Goal: Task Accomplishment & Management: Use online tool/utility

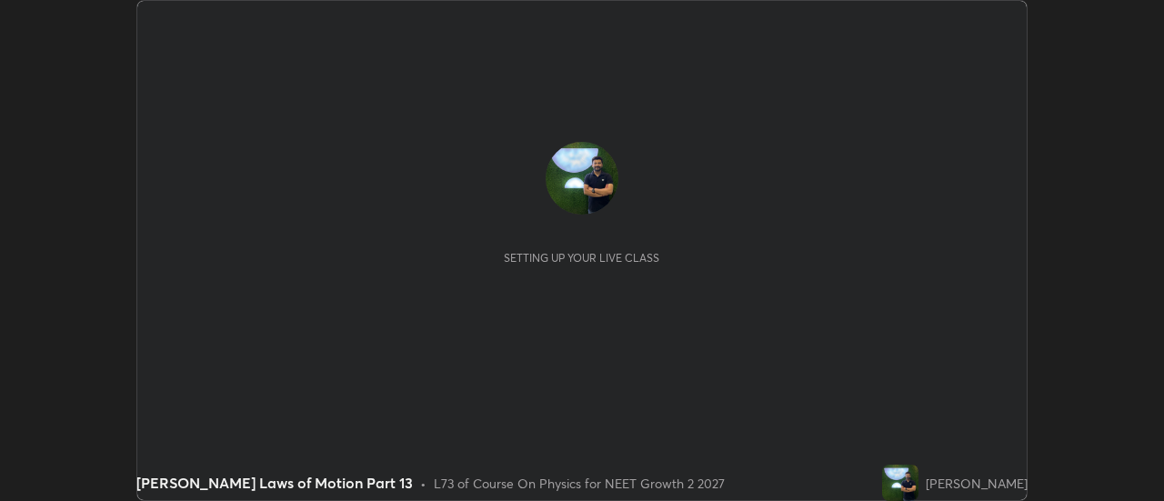
scroll to position [501, 1163]
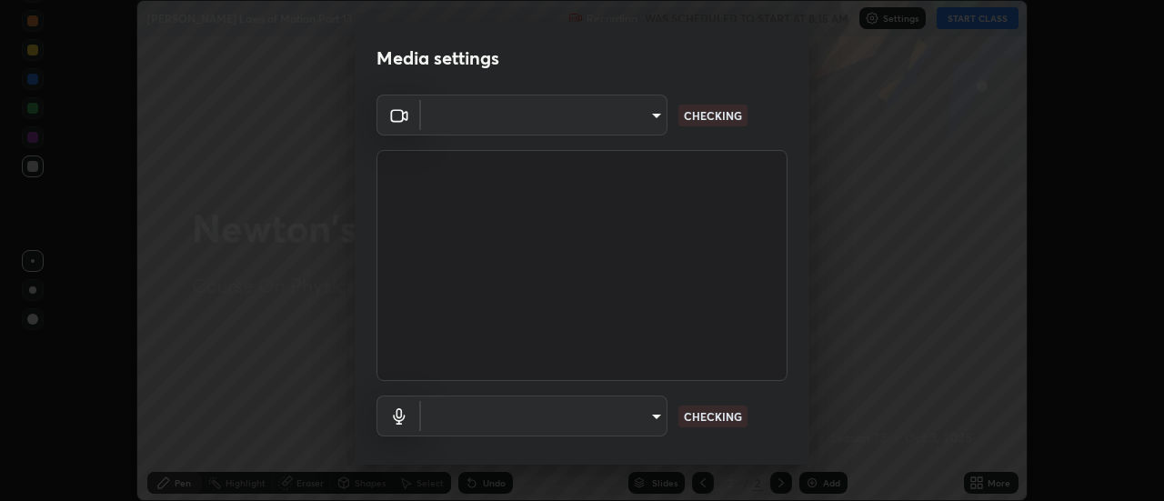
type input "de4d584312b4434b91bb48b0c0e382846541704910f56accdd629dbaa70238e6"
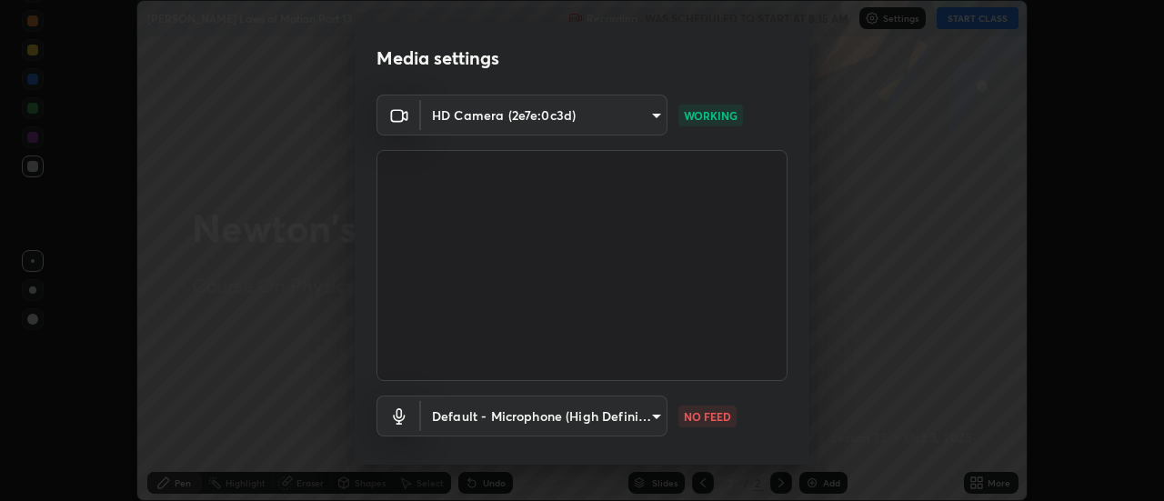
click at [625, 411] on body "Erase all [PERSON_NAME] Laws of Motion Part 13 Recording WAS SCHEDULED TO START…" at bounding box center [582, 250] width 1164 height 501
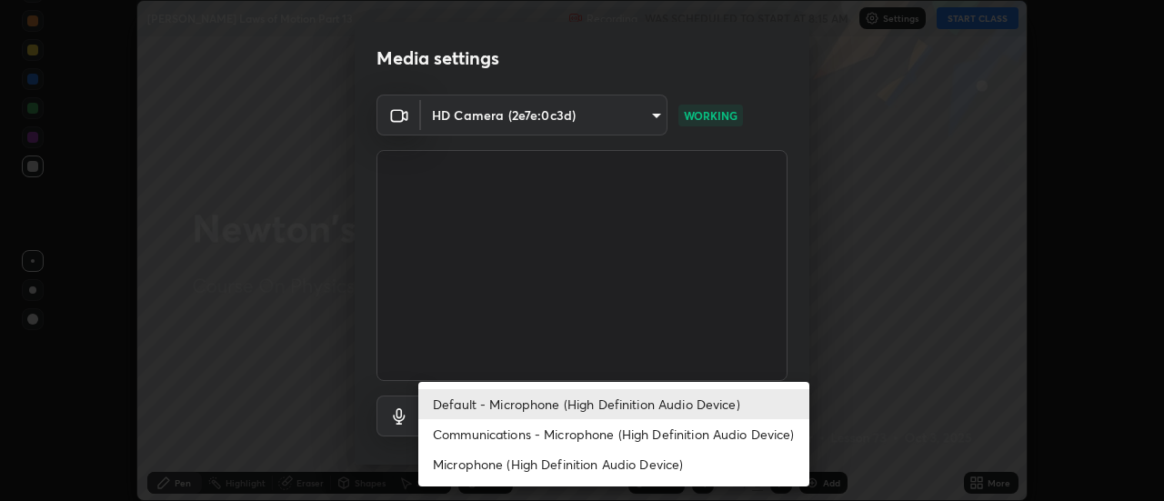
click at [619, 438] on li "Communications - Microphone (High Definition Audio Device)" at bounding box center [613, 434] width 391 height 30
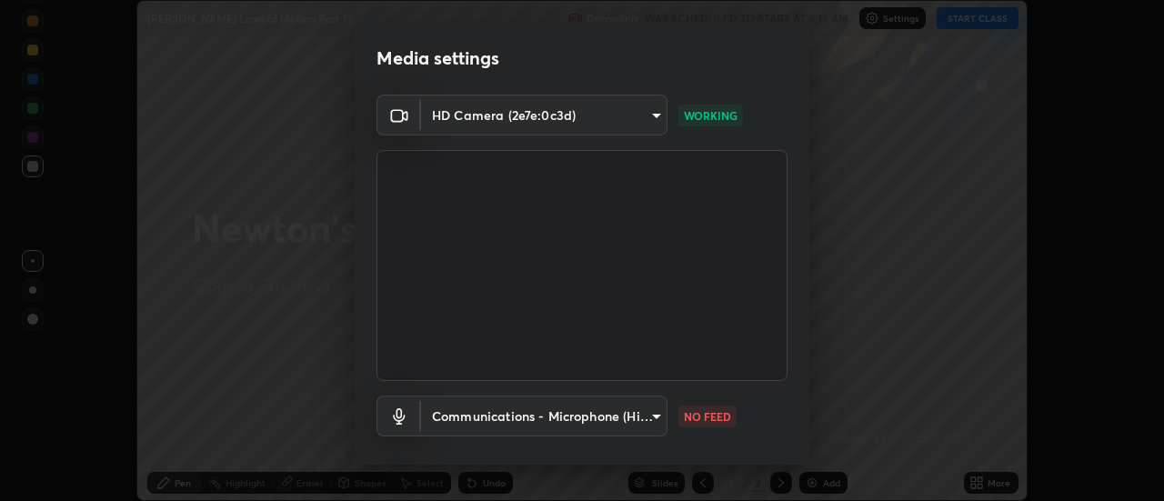
click at [615, 415] on body "Erase all [PERSON_NAME] Laws of Motion Part 13 Recording WAS SCHEDULED TO START…" at bounding box center [582, 250] width 1164 height 501
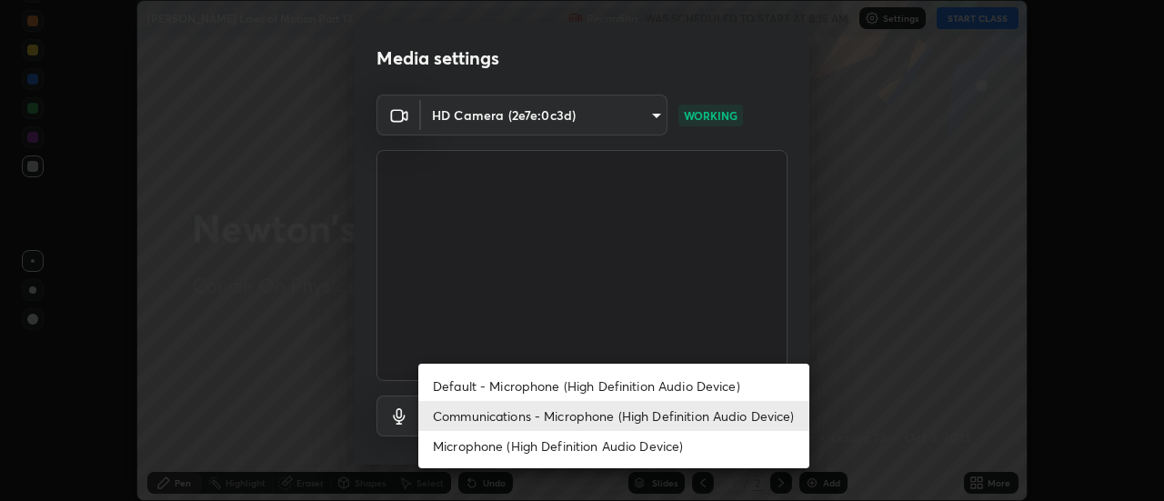
click at [612, 387] on li "Default - Microphone (High Definition Audio Device)" at bounding box center [613, 386] width 391 height 30
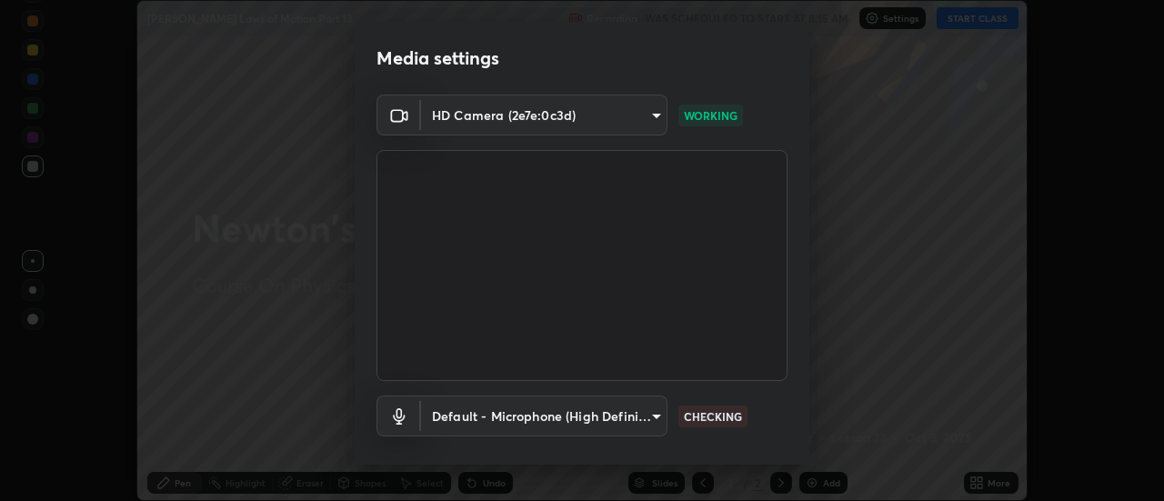
type input "default"
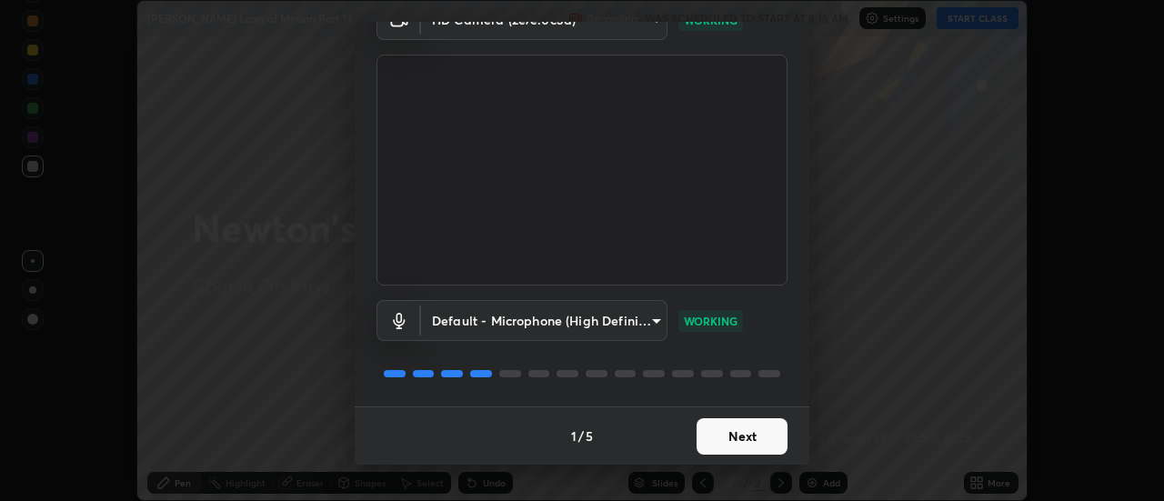
click at [719, 436] on button "Next" at bounding box center [741, 436] width 91 height 36
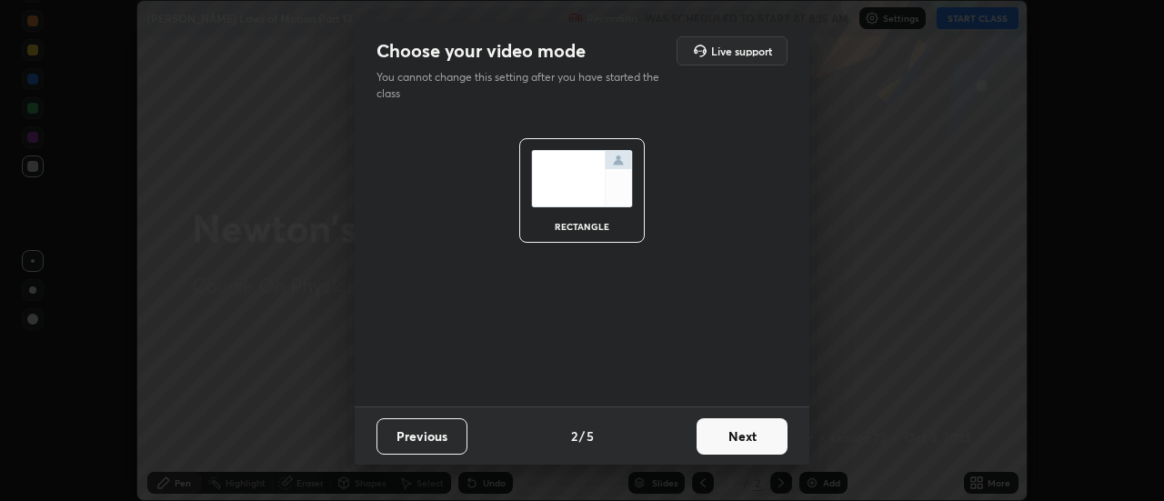
scroll to position [0, 0]
click at [719, 436] on button "Next" at bounding box center [741, 436] width 91 height 36
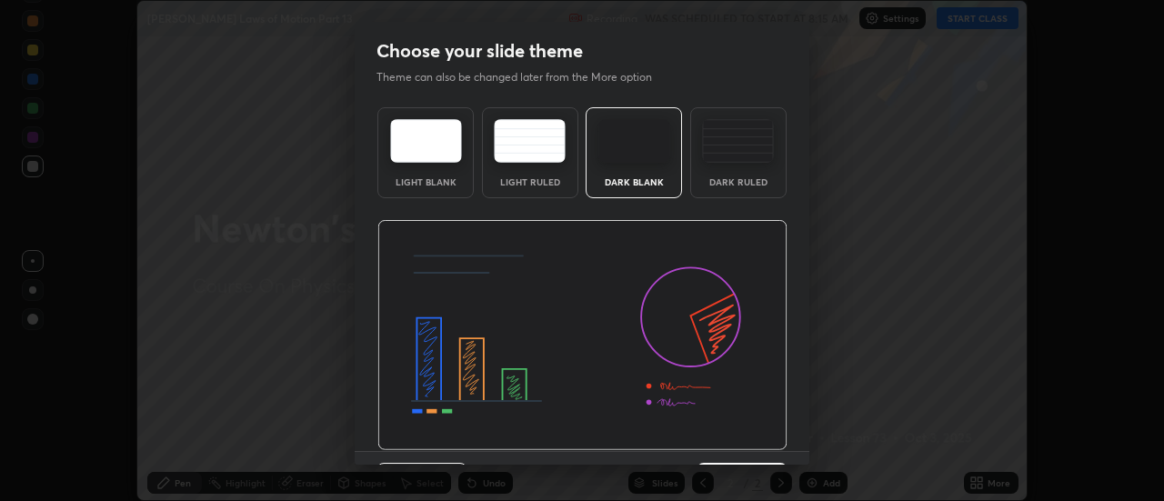
scroll to position [45, 0]
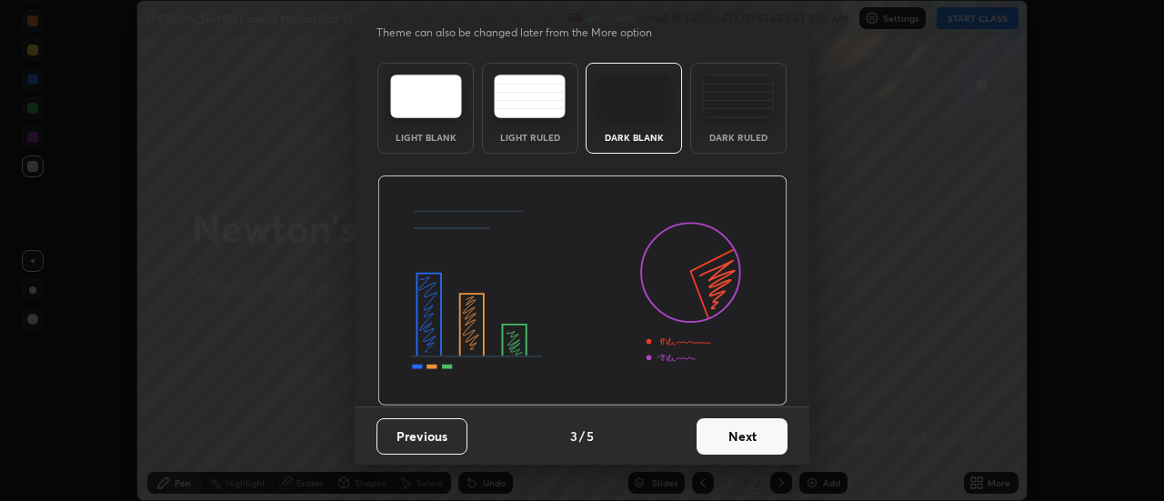
click at [738, 439] on button "Next" at bounding box center [741, 436] width 91 height 36
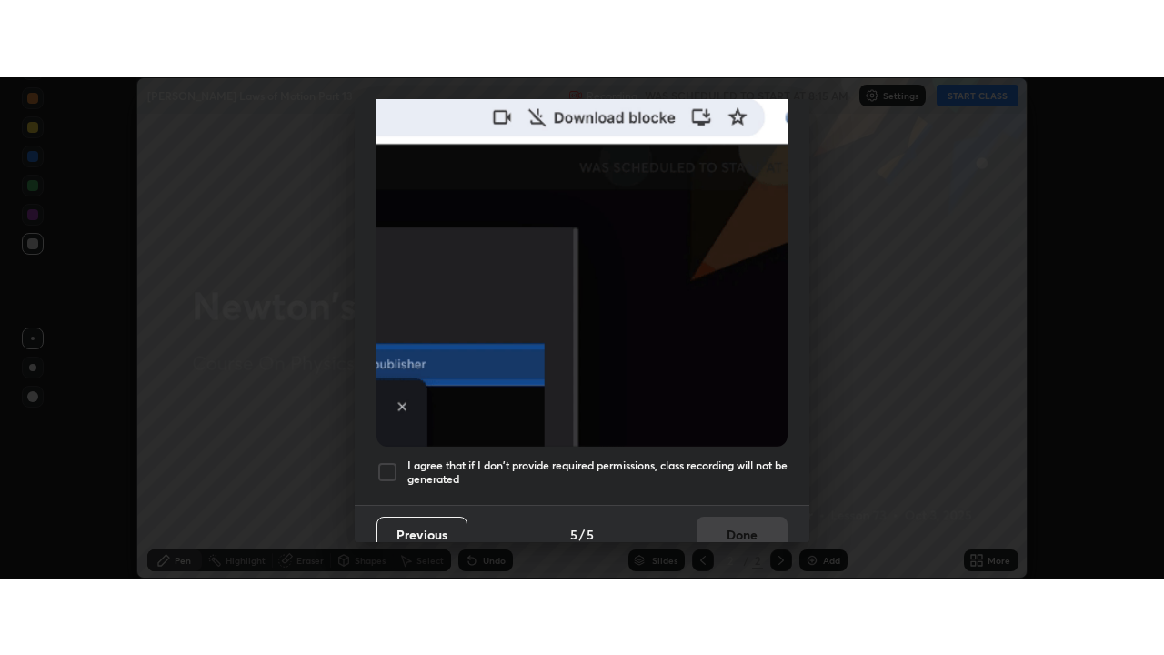
scroll to position [466, 0]
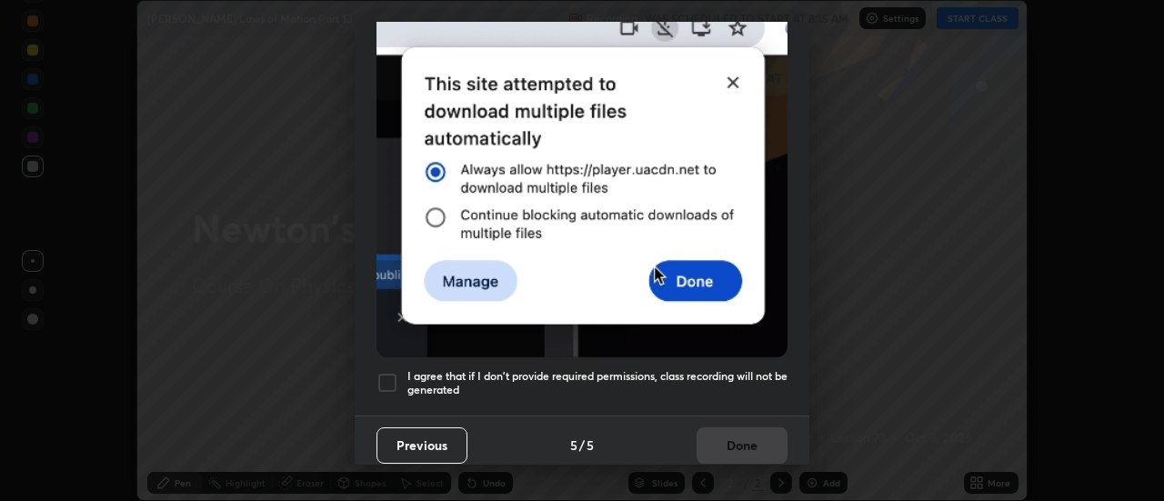
click at [755, 370] on h5 "I agree that if I don't provide required permissions, class recording will not …" at bounding box center [597, 383] width 380 height 28
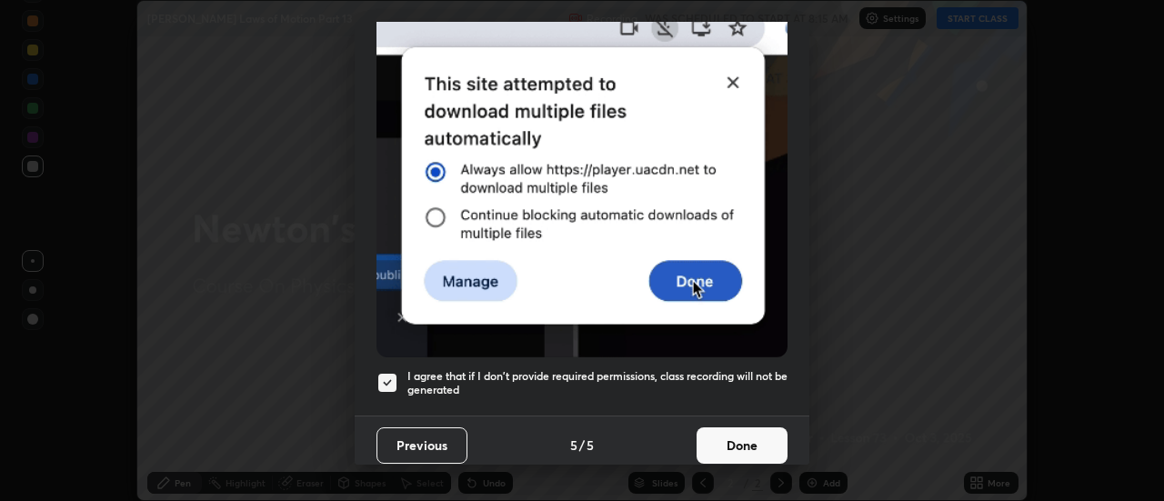
click at [745, 448] on button "Done" at bounding box center [741, 445] width 91 height 36
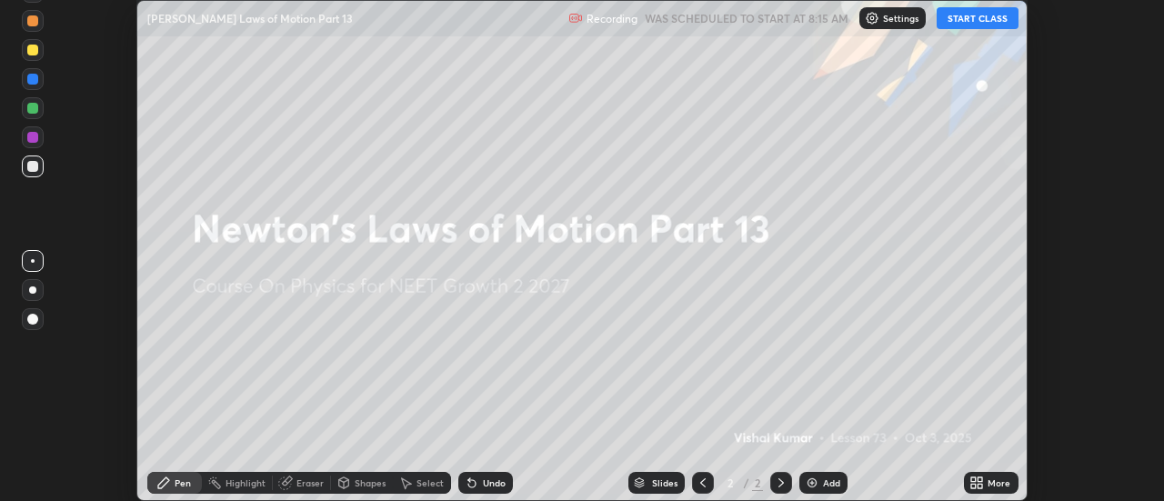
click at [988, 486] on div "More" at bounding box center [998, 482] width 23 height 9
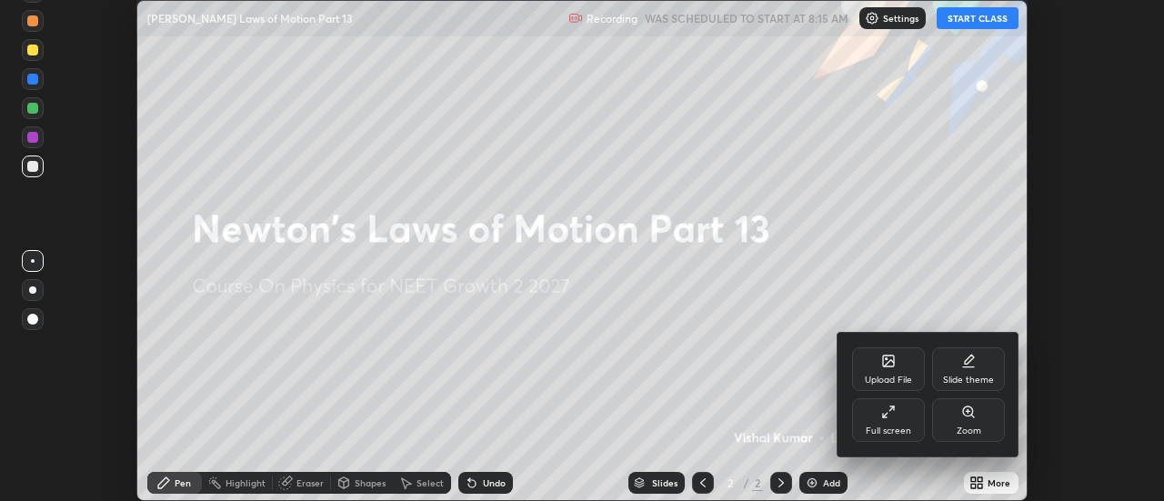
click at [886, 426] on div "Full screen" at bounding box center [887, 430] width 45 height 9
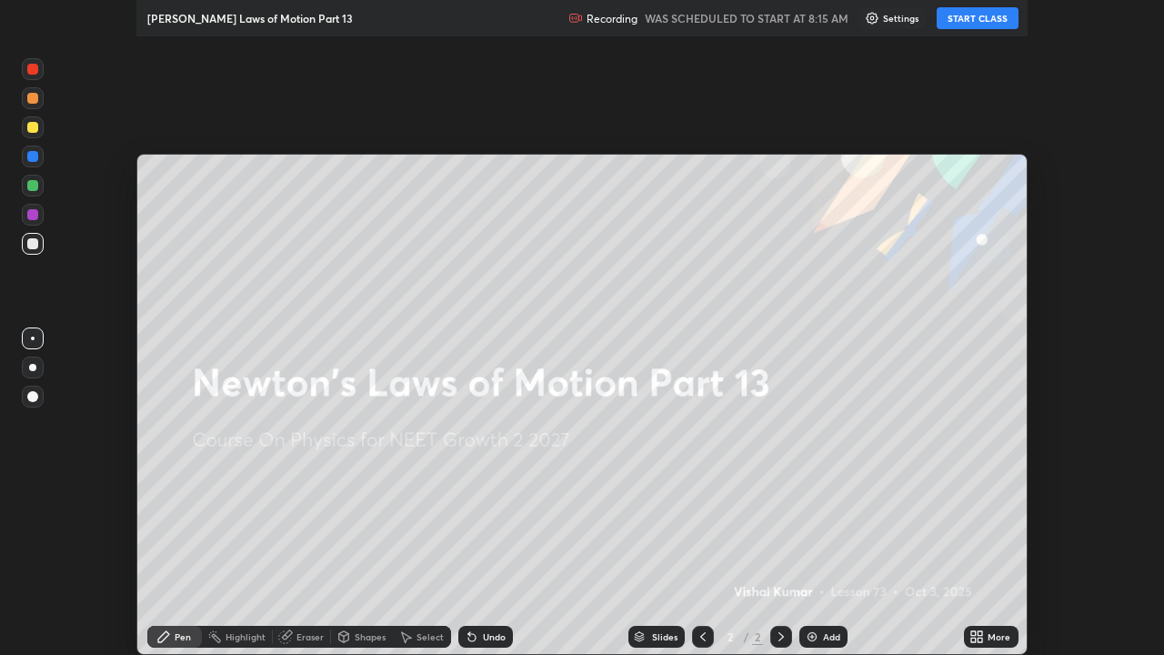
scroll to position [655, 1164]
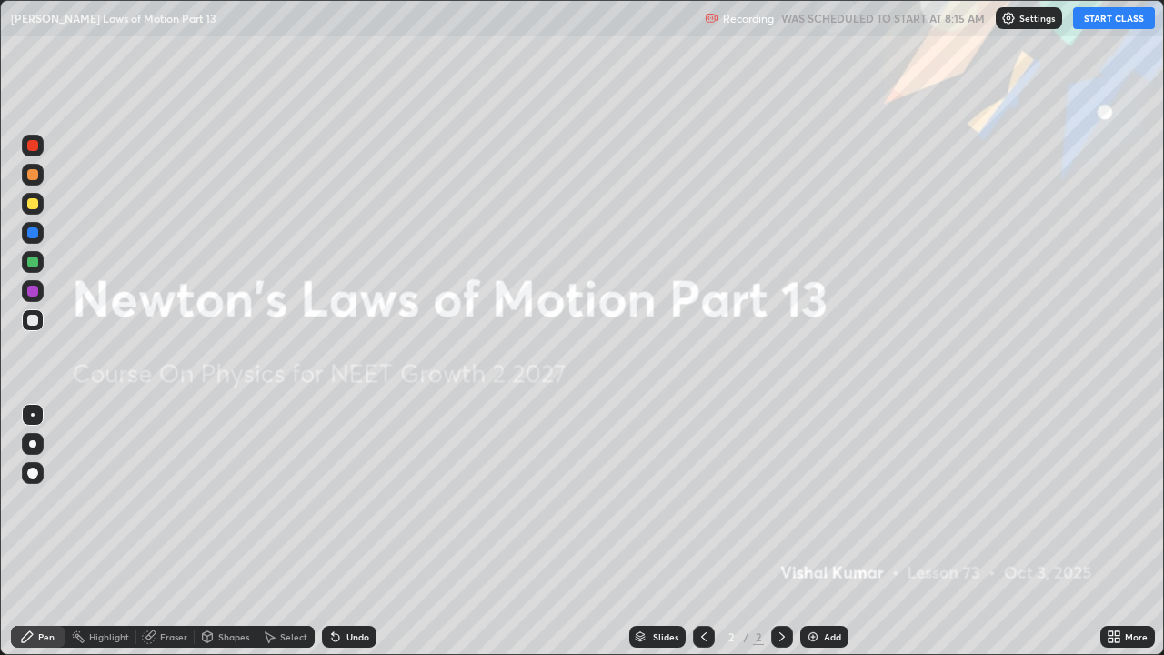
click at [1099, 15] on button "START CLASS" at bounding box center [1114, 18] width 82 height 22
click at [823, 500] on div "Add" at bounding box center [824, 636] width 48 height 22
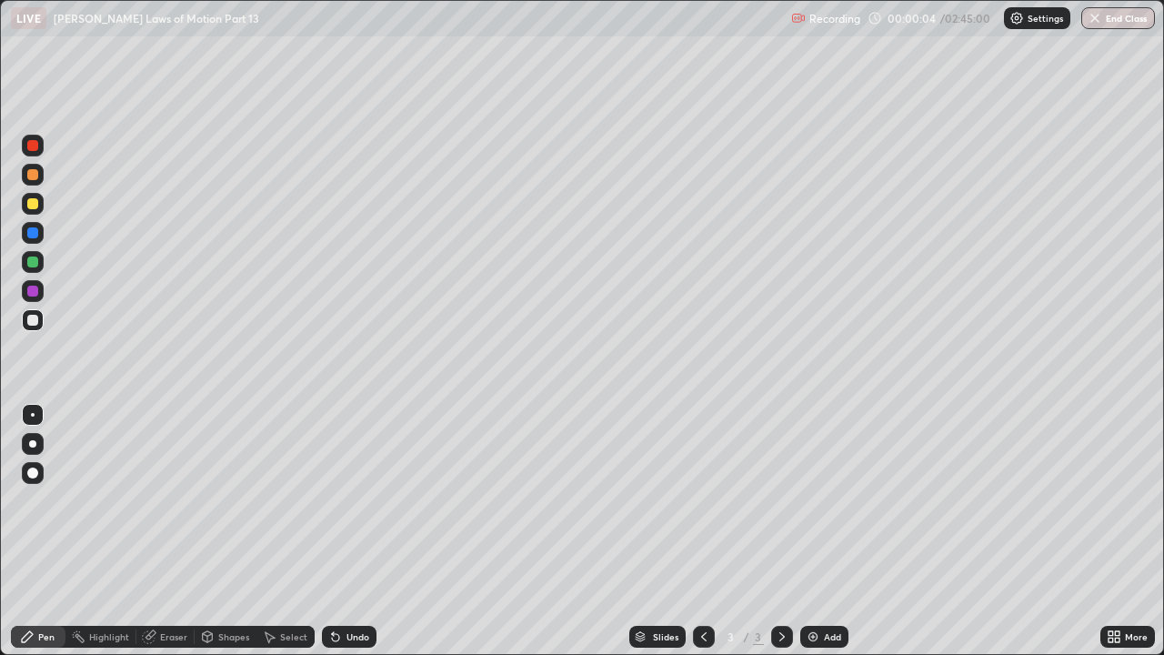
click at [35, 203] on div at bounding box center [32, 203] width 11 height 11
click at [35, 445] on div at bounding box center [32, 443] width 7 height 7
click at [348, 500] on div "Undo" at bounding box center [357, 636] width 23 height 9
click at [350, 500] on div "Undo" at bounding box center [357, 636] width 23 height 9
click at [357, 500] on div "Undo" at bounding box center [357, 636] width 23 height 9
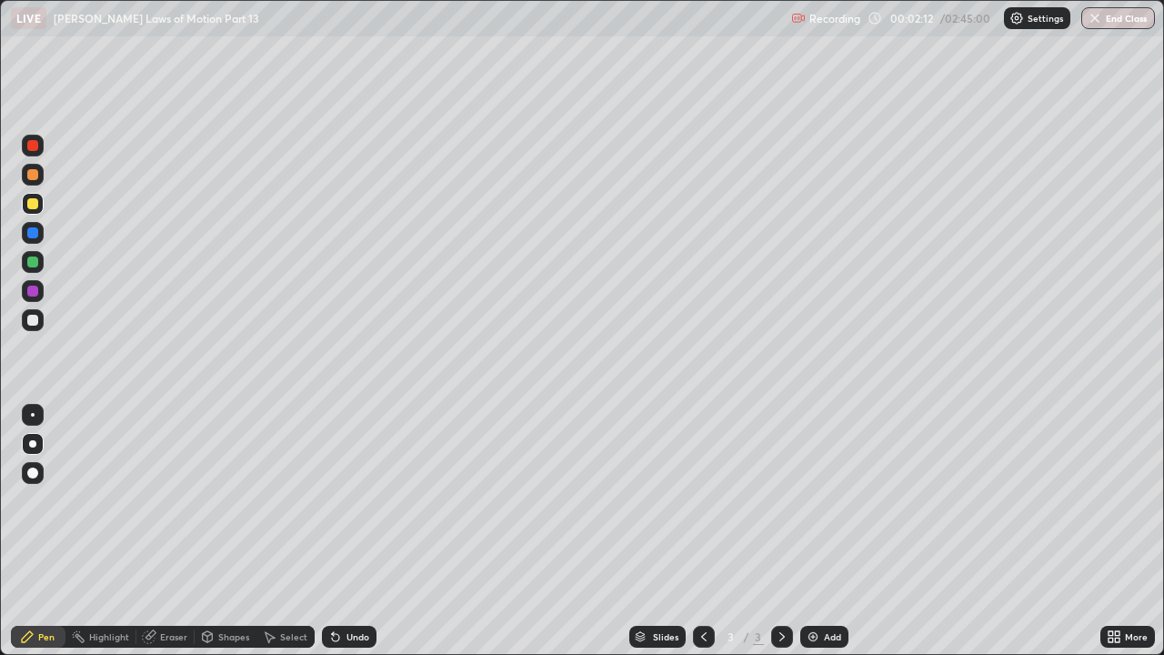
click at [28, 320] on div at bounding box center [32, 320] width 11 height 11
click at [166, 500] on div "Eraser" at bounding box center [173, 636] width 27 height 9
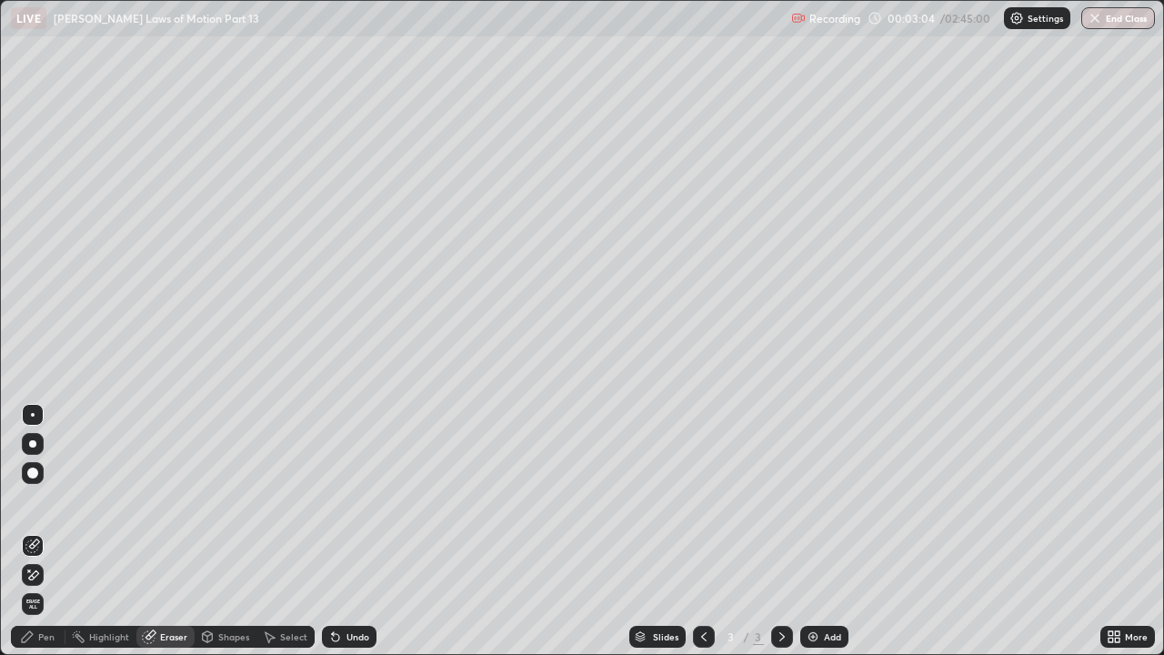
click at [45, 500] on div "Pen" at bounding box center [46, 636] width 16 height 9
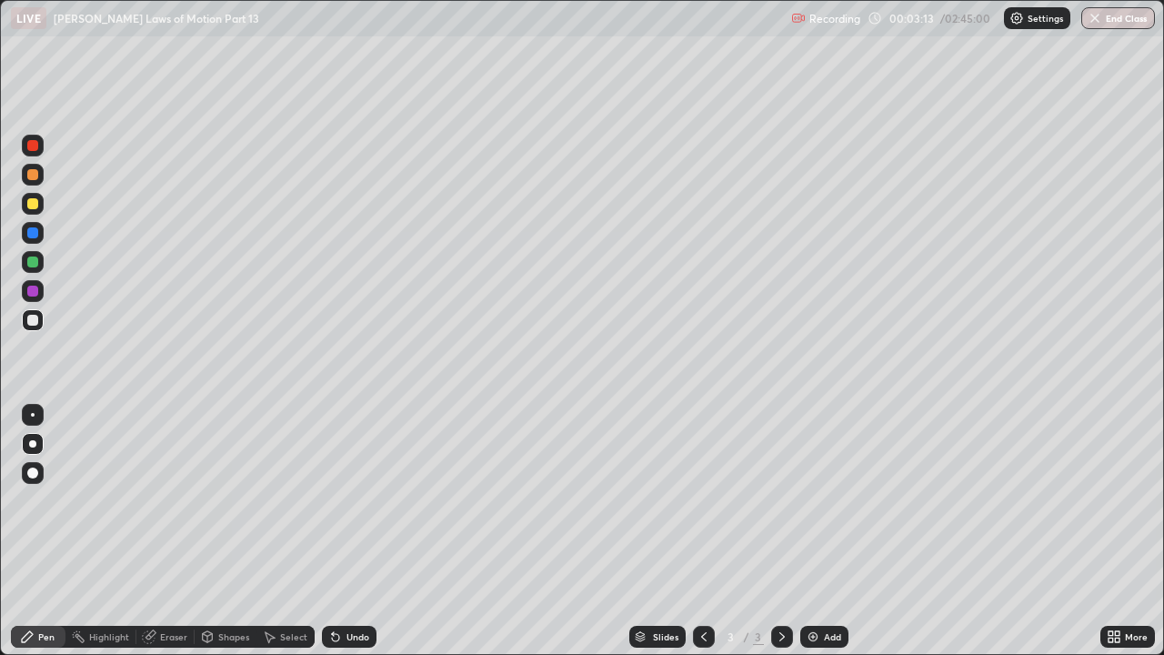
click at [346, 500] on div "Undo" at bounding box center [349, 636] width 55 height 22
click at [35, 264] on div at bounding box center [32, 261] width 11 height 11
click at [348, 500] on div "Undo" at bounding box center [357, 636] width 23 height 9
click at [822, 500] on div "Add" at bounding box center [824, 636] width 48 height 22
click at [354, 500] on div "Undo" at bounding box center [357, 636] width 23 height 9
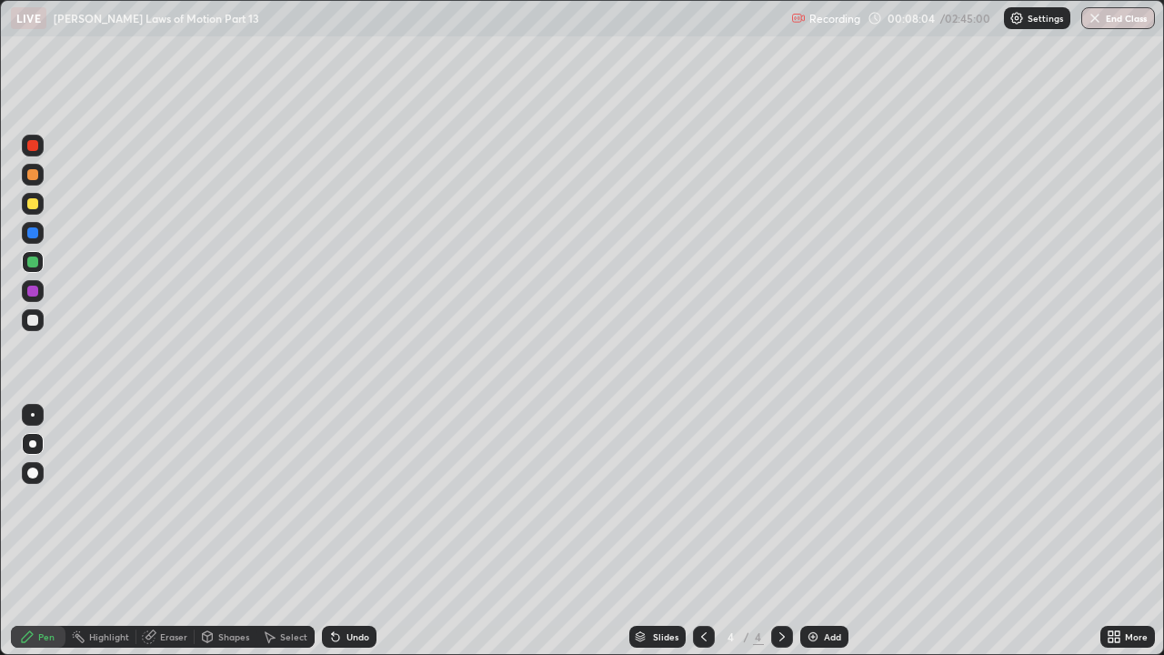
click at [346, 500] on div "Undo" at bounding box center [349, 636] width 55 height 22
click at [36, 320] on div at bounding box center [32, 320] width 11 height 11
click at [35, 203] on div at bounding box center [32, 203] width 11 height 11
click at [164, 500] on div "Eraser" at bounding box center [165, 636] width 58 height 22
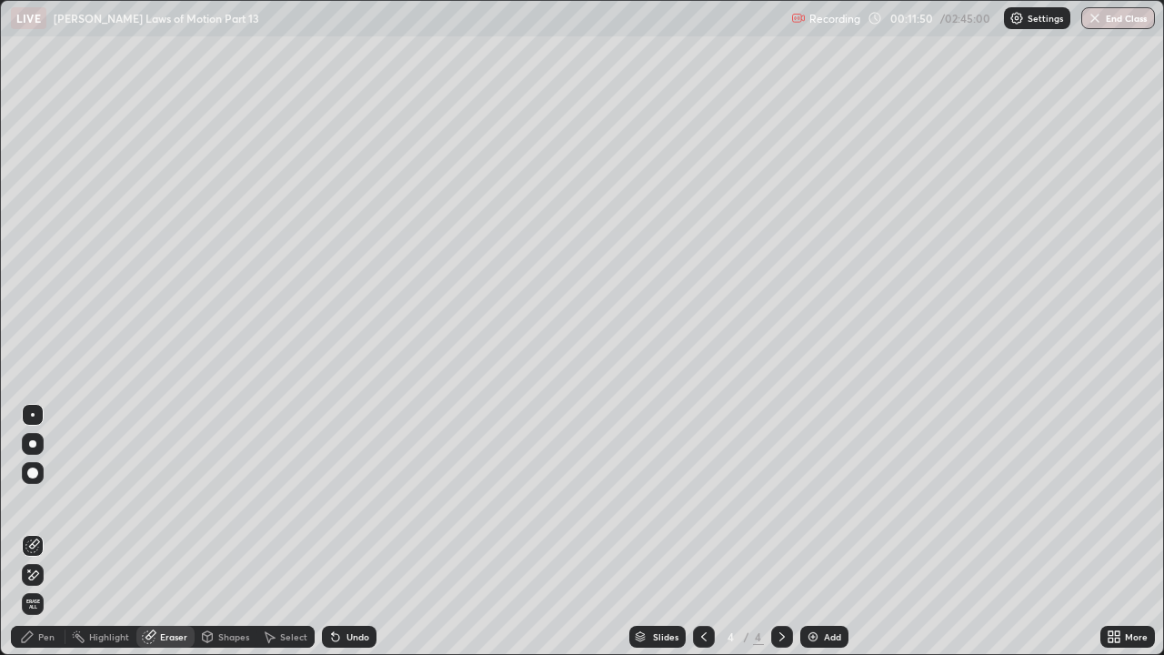
click at [39, 500] on div "Pen" at bounding box center [38, 636] width 55 height 22
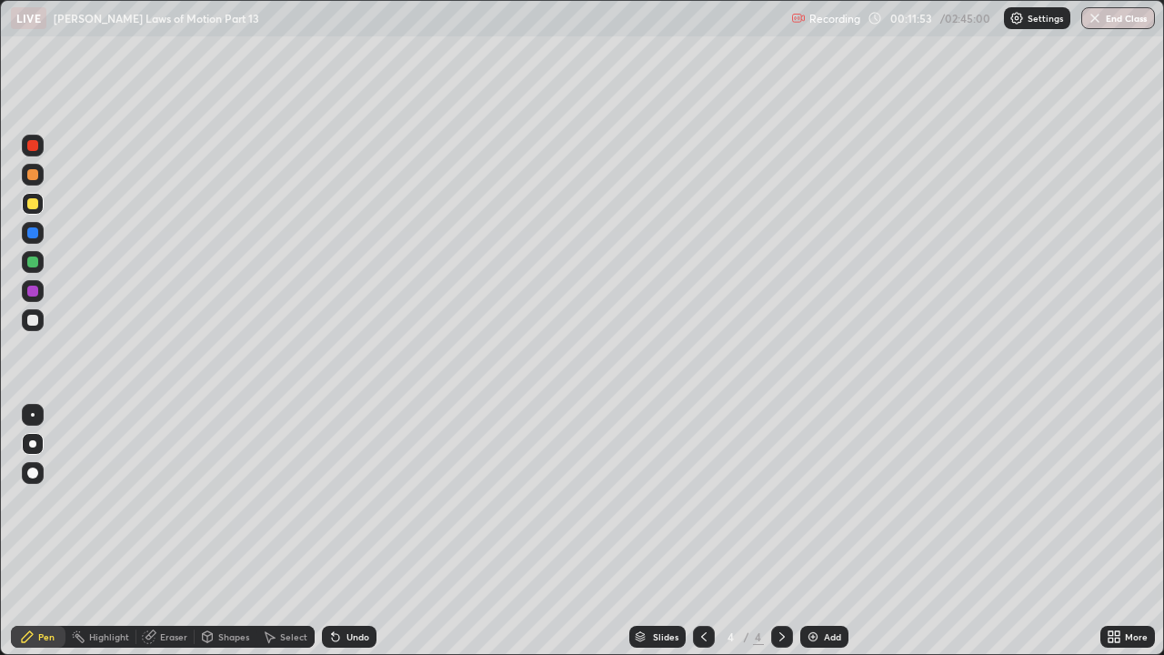
click at [37, 324] on div at bounding box center [33, 320] width 22 height 22
click at [825, 500] on div "Add" at bounding box center [824, 636] width 48 height 22
click at [33, 205] on div at bounding box center [32, 203] width 11 height 11
click at [353, 500] on div "Undo" at bounding box center [357, 636] width 23 height 9
click at [34, 177] on div at bounding box center [32, 174] width 11 height 11
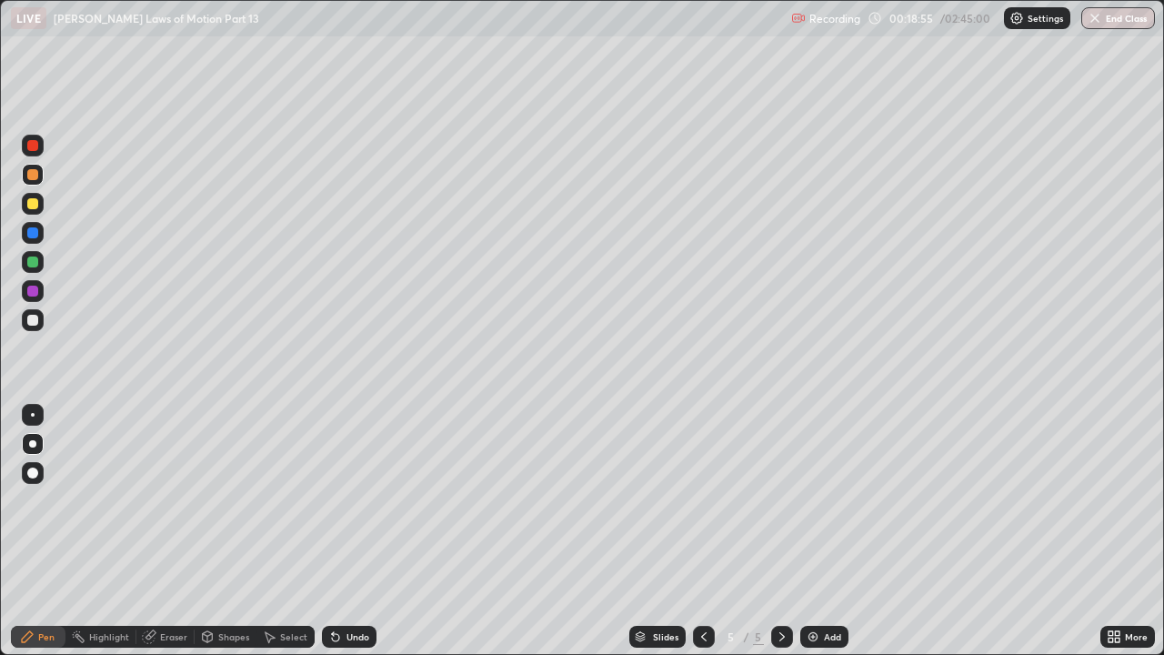
click at [832, 500] on div "Add" at bounding box center [832, 636] width 17 height 9
click at [41, 203] on div at bounding box center [33, 204] width 22 height 22
click at [704, 500] on icon at bounding box center [703, 636] width 15 height 15
click at [782, 500] on icon at bounding box center [782, 636] width 15 height 15
click at [355, 500] on div "Undo" at bounding box center [357, 636] width 23 height 9
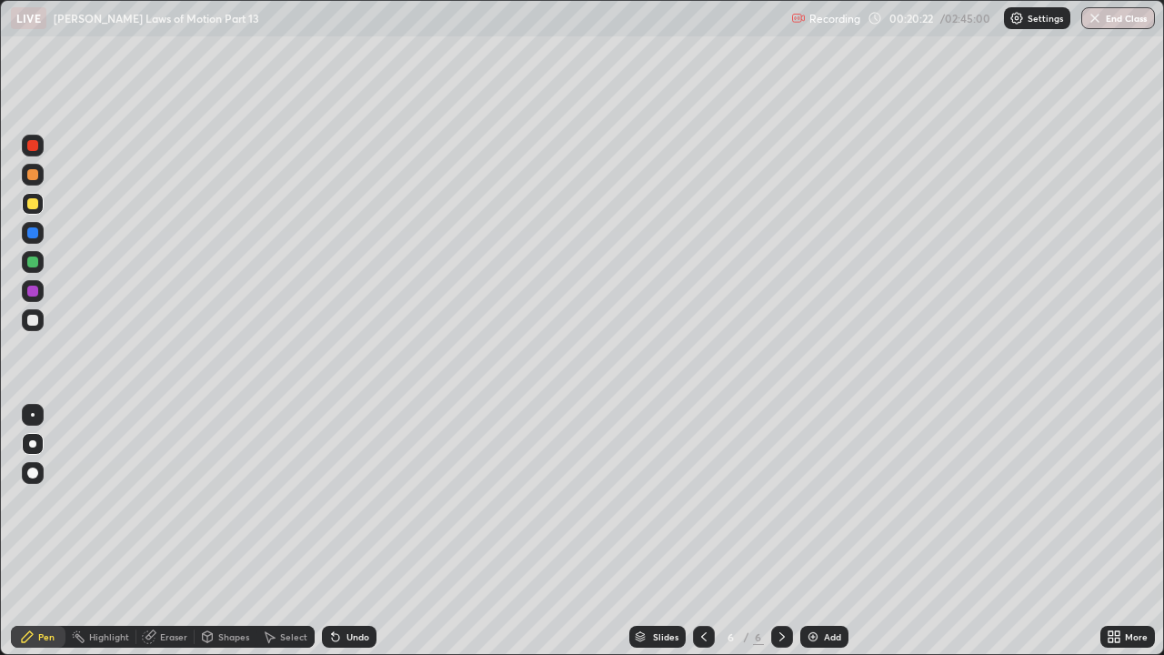
click at [350, 500] on div "Undo" at bounding box center [357, 636] width 23 height 9
click at [353, 500] on div "Undo" at bounding box center [357, 636] width 23 height 9
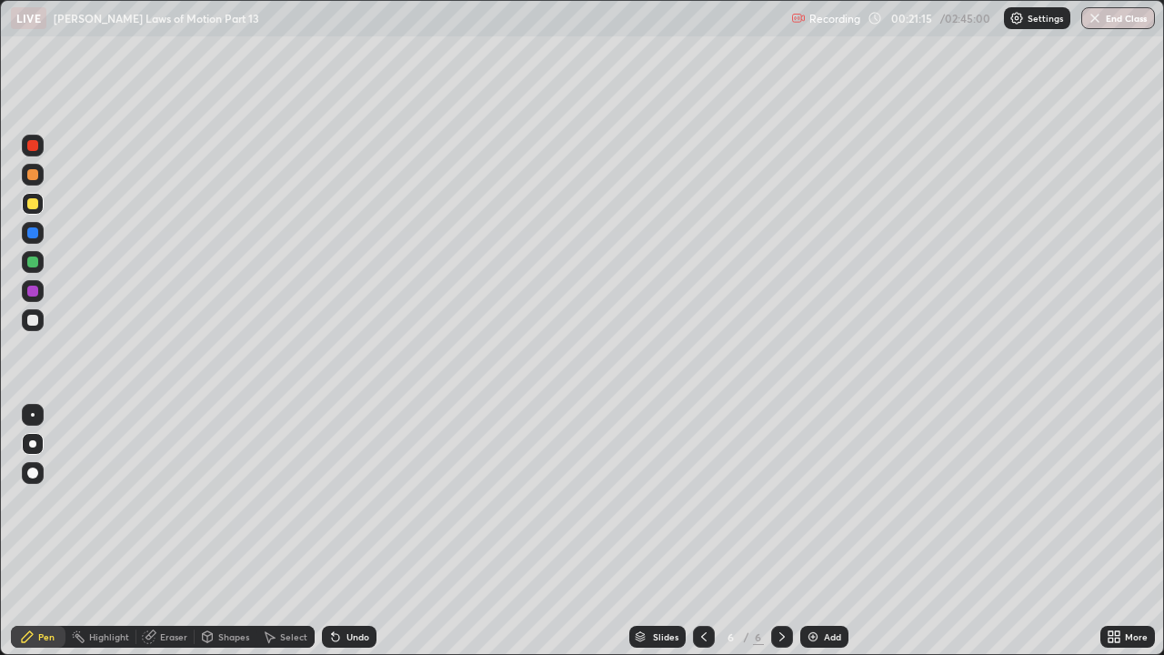
click at [825, 500] on div "Add" at bounding box center [824, 636] width 48 height 22
click at [34, 320] on div at bounding box center [32, 320] width 11 height 11
click at [36, 289] on div at bounding box center [32, 290] width 11 height 11
click at [34, 204] on div at bounding box center [32, 203] width 11 height 11
click at [832, 500] on div "Add" at bounding box center [832, 636] width 17 height 9
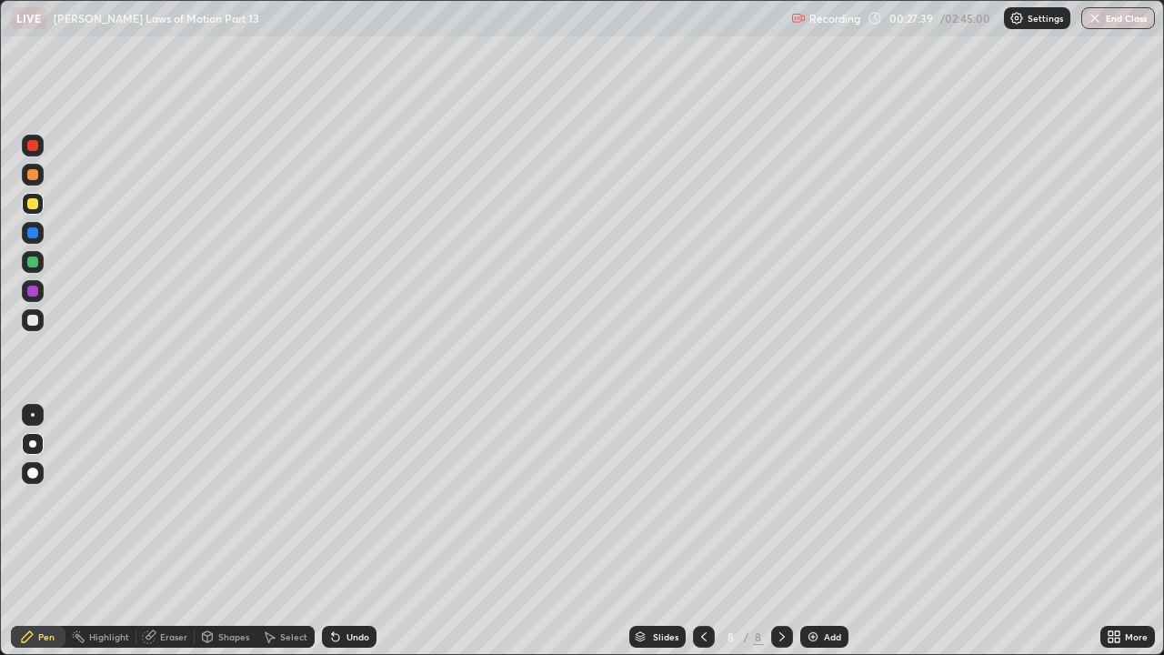
click at [38, 312] on div at bounding box center [33, 320] width 22 height 22
click at [35, 263] on div at bounding box center [32, 261] width 11 height 11
click at [37, 201] on div at bounding box center [32, 203] width 11 height 11
click at [41, 175] on div at bounding box center [33, 175] width 22 height 22
click at [40, 319] on div at bounding box center [33, 320] width 22 height 22
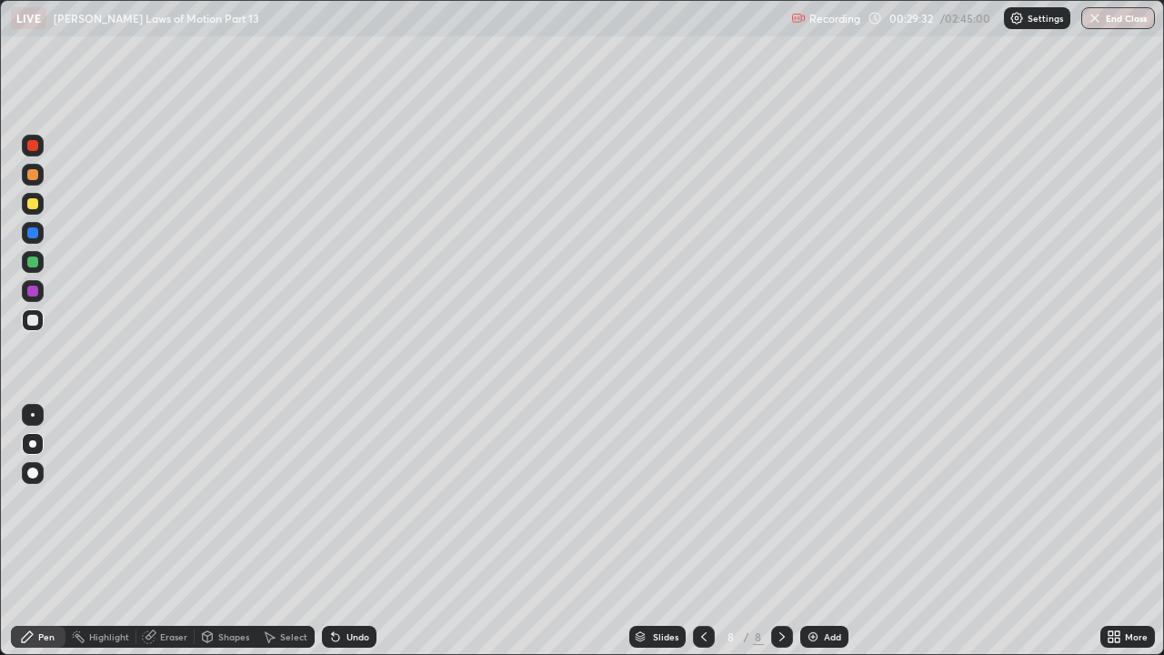
click at [348, 500] on div "Undo" at bounding box center [357, 636] width 23 height 9
click at [342, 500] on div "Undo" at bounding box center [349, 636] width 55 height 22
click at [37, 200] on div at bounding box center [32, 203] width 11 height 11
click at [842, 500] on div "Add" at bounding box center [824, 636] width 48 height 22
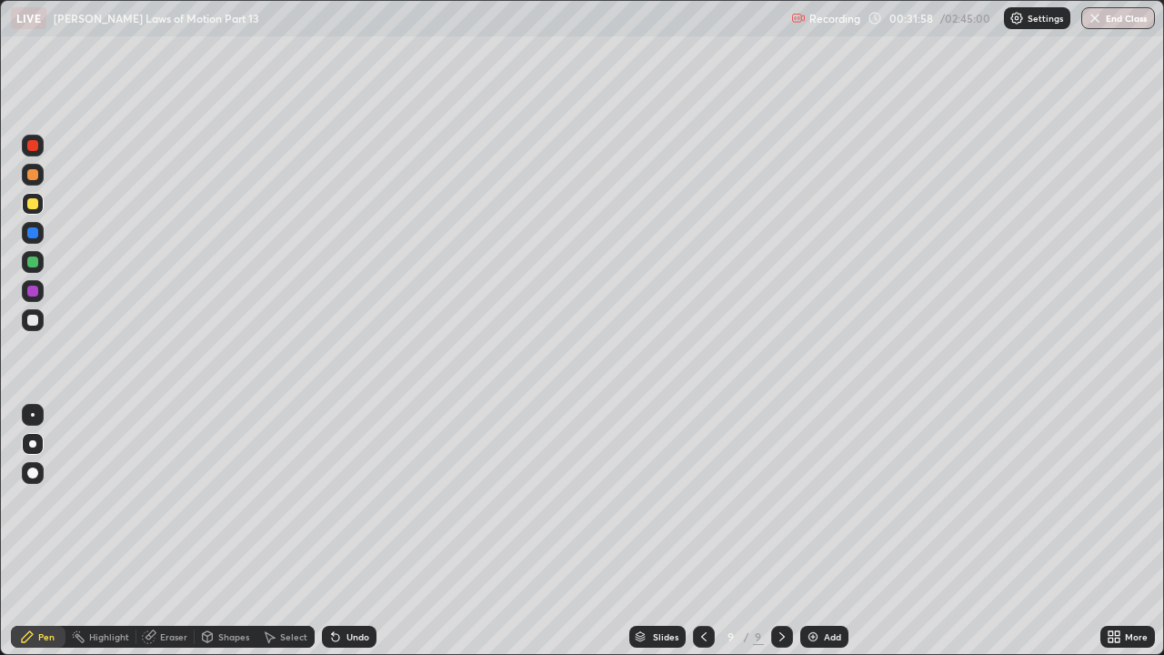
click at [350, 500] on div "Undo" at bounding box center [357, 636] width 23 height 9
click at [351, 500] on div "Undo" at bounding box center [357, 636] width 23 height 9
click at [354, 500] on div "Undo" at bounding box center [357, 636] width 23 height 9
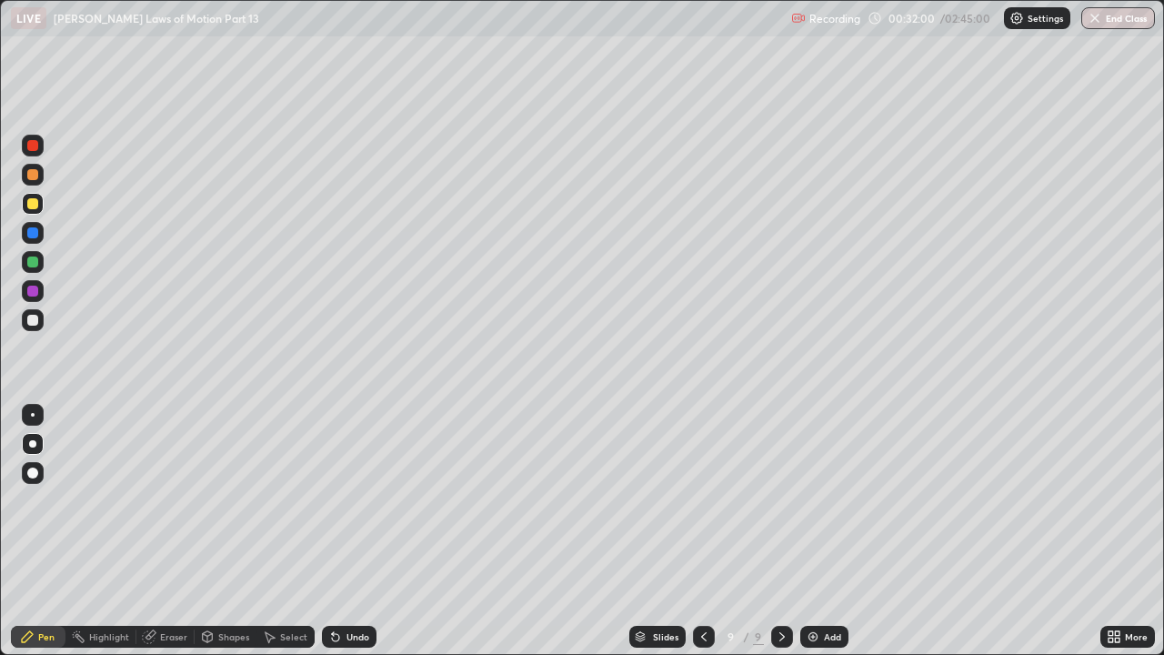
click at [361, 500] on div "Undo" at bounding box center [349, 636] width 55 height 22
click at [343, 500] on div "Undo" at bounding box center [349, 636] width 55 height 22
click at [29, 316] on div at bounding box center [32, 320] width 11 height 11
click at [349, 500] on div "Undo" at bounding box center [357, 636] width 23 height 9
click at [349, 500] on div "Undo" at bounding box center [349, 636] width 55 height 22
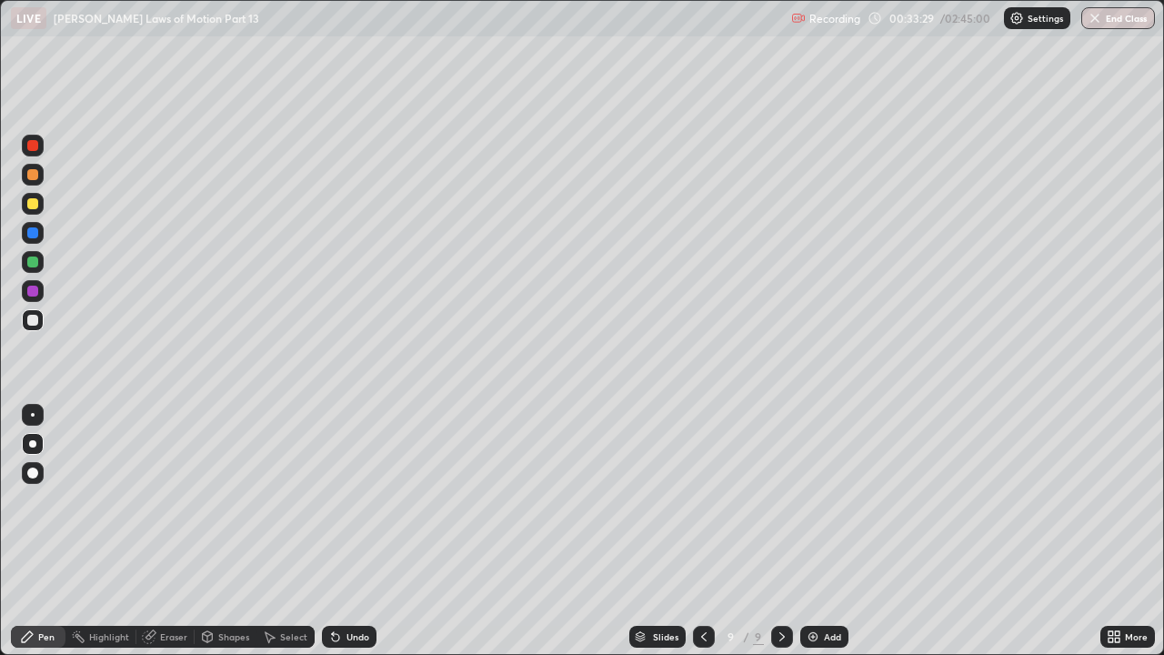
click at [42, 288] on div at bounding box center [33, 291] width 22 height 22
click at [35, 265] on div at bounding box center [32, 261] width 11 height 11
click at [832, 500] on div "Add" at bounding box center [824, 636] width 48 height 22
click at [34, 204] on div at bounding box center [32, 203] width 11 height 11
click at [36, 235] on div at bounding box center [32, 232] width 11 height 11
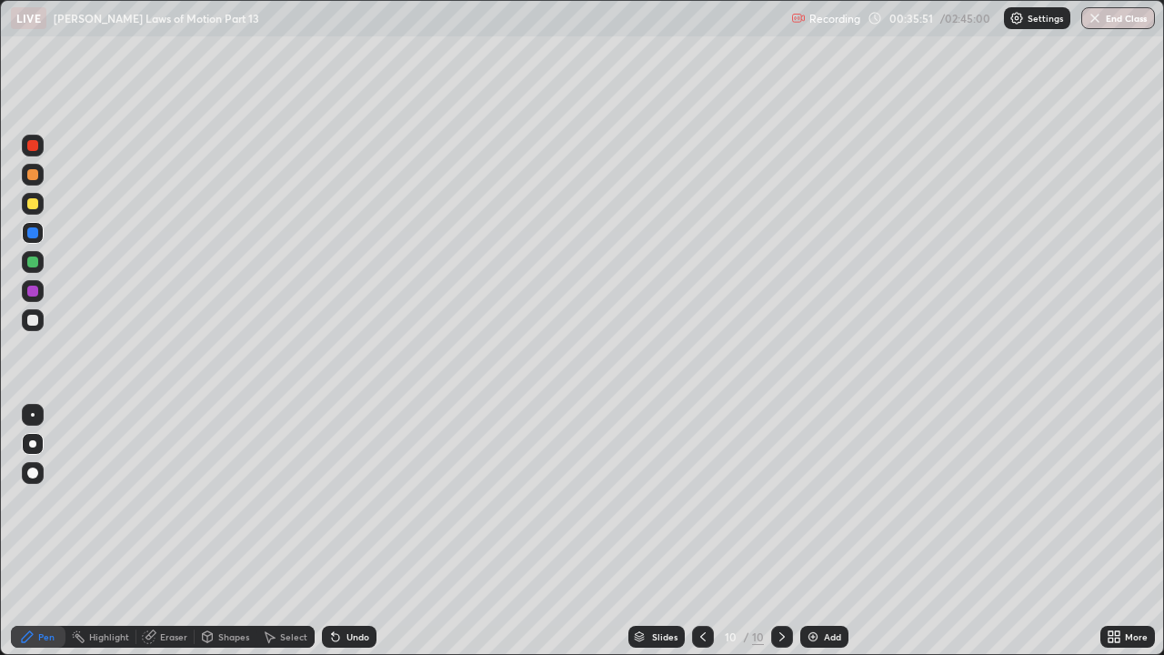
click at [34, 204] on div at bounding box center [32, 203] width 11 height 11
click at [233, 500] on div "Shapes" at bounding box center [233, 636] width 31 height 9
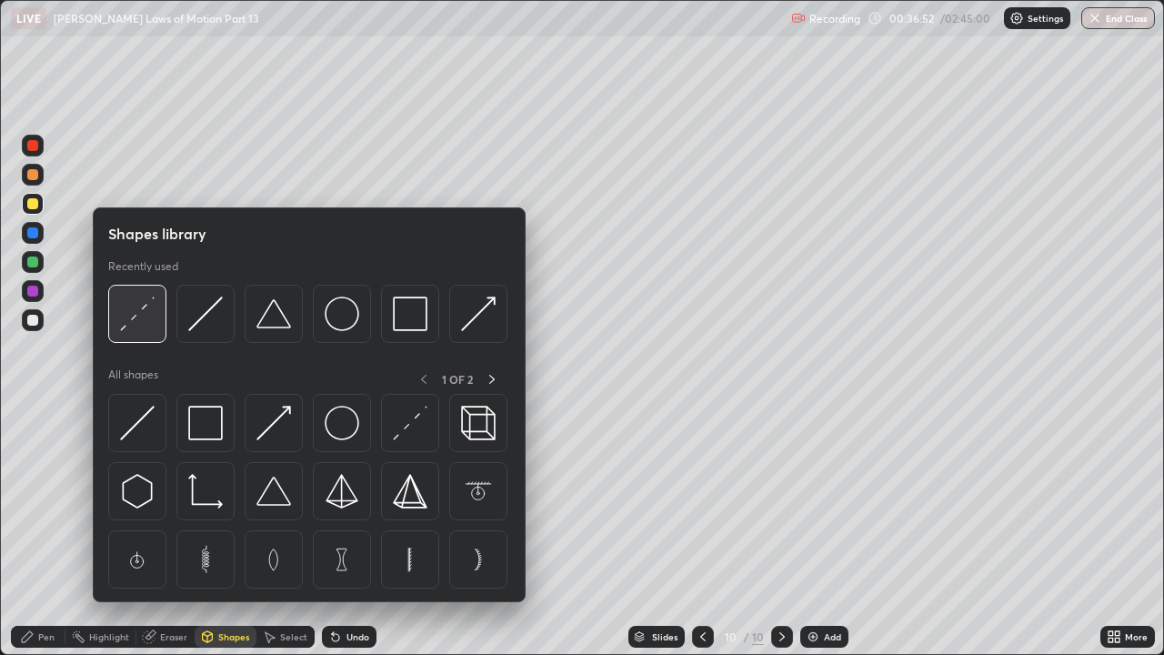
click at [139, 321] on img at bounding box center [137, 313] width 35 height 35
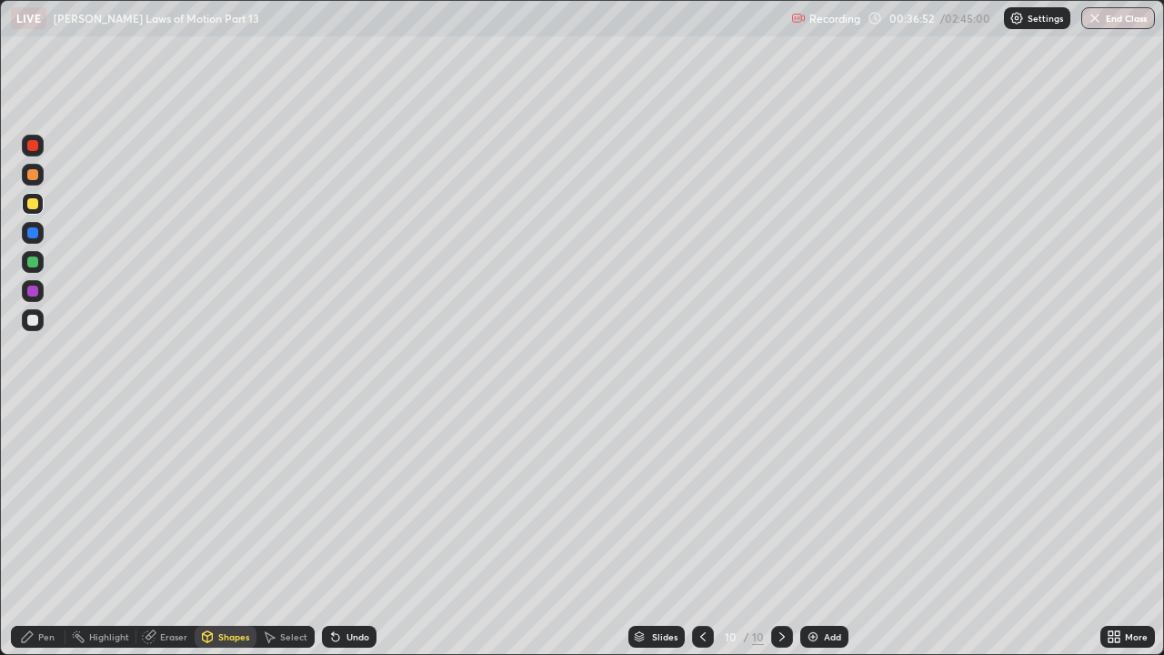
click at [31, 313] on div at bounding box center [33, 320] width 22 height 22
click at [48, 500] on div "Pen" at bounding box center [38, 636] width 55 height 22
click at [33, 265] on div at bounding box center [32, 261] width 11 height 11
click at [695, 500] on div at bounding box center [703, 636] width 22 height 22
click at [701, 500] on icon at bounding box center [702, 636] width 15 height 15
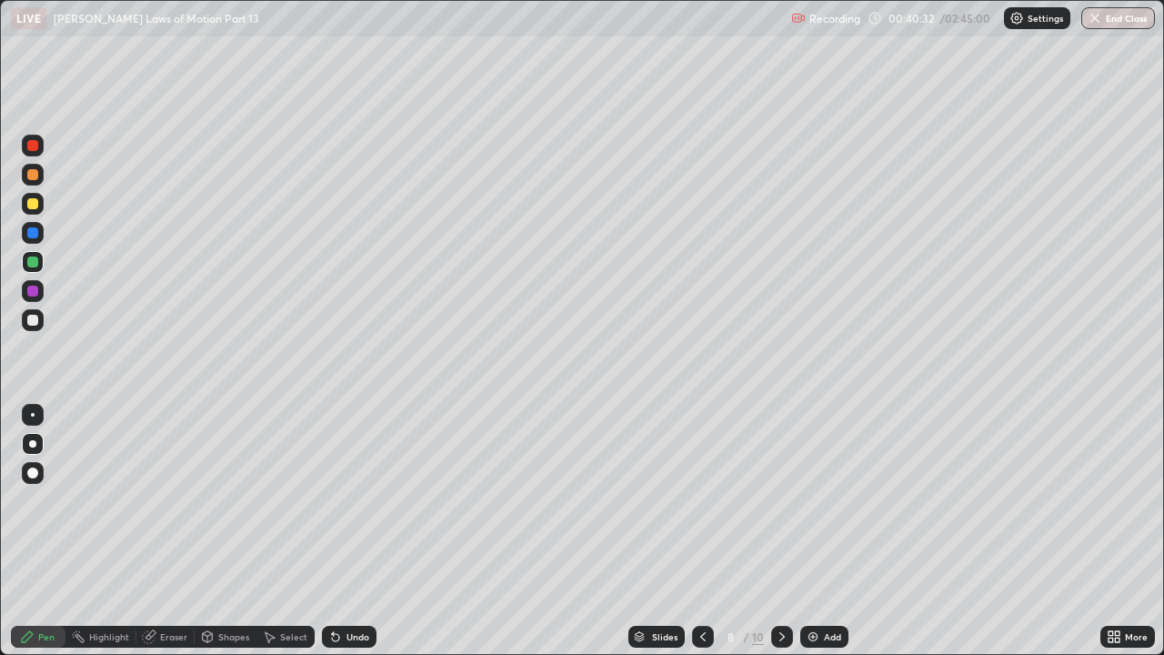
click at [694, 500] on div at bounding box center [703, 636] width 22 height 22
click at [700, 500] on icon at bounding box center [702, 636] width 5 height 9
click at [702, 500] on icon at bounding box center [702, 636] width 5 height 9
click at [704, 500] on icon at bounding box center [702, 636] width 5 height 9
click at [701, 500] on icon at bounding box center [702, 636] width 15 height 15
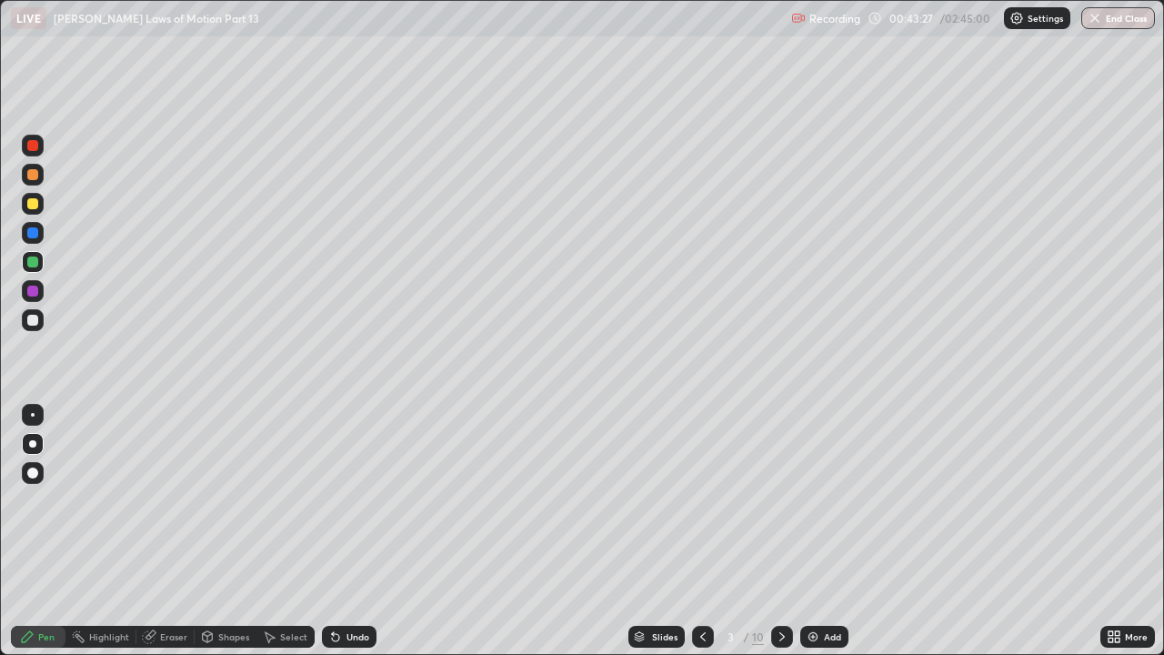
click at [780, 500] on icon at bounding box center [782, 636] width 15 height 15
click at [701, 500] on icon at bounding box center [702, 636] width 15 height 15
click at [777, 500] on icon at bounding box center [782, 636] width 15 height 15
click at [778, 500] on icon at bounding box center [782, 636] width 15 height 15
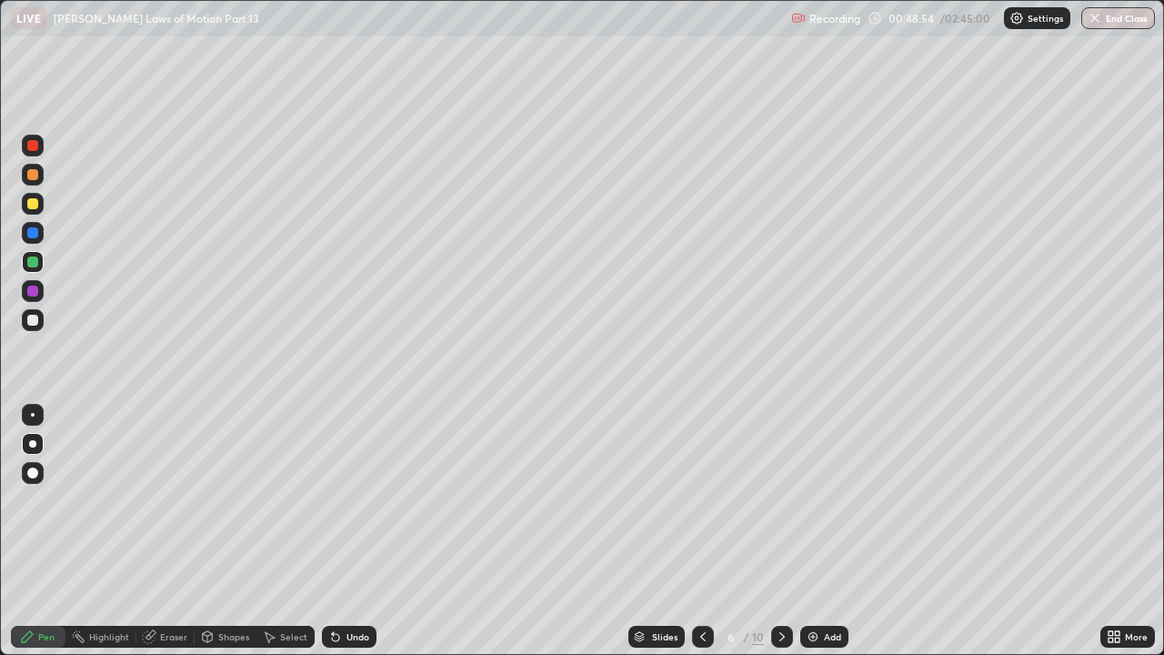
click at [780, 500] on icon at bounding box center [782, 636] width 15 height 15
click at [779, 500] on icon at bounding box center [782, 636] width 15 height 15
click at [787, 500] on div at bounding box center [782, 636] width 22 height 22
click at [825, 500] on div "Add" at bounding box center [832, 636] width 17 height 9
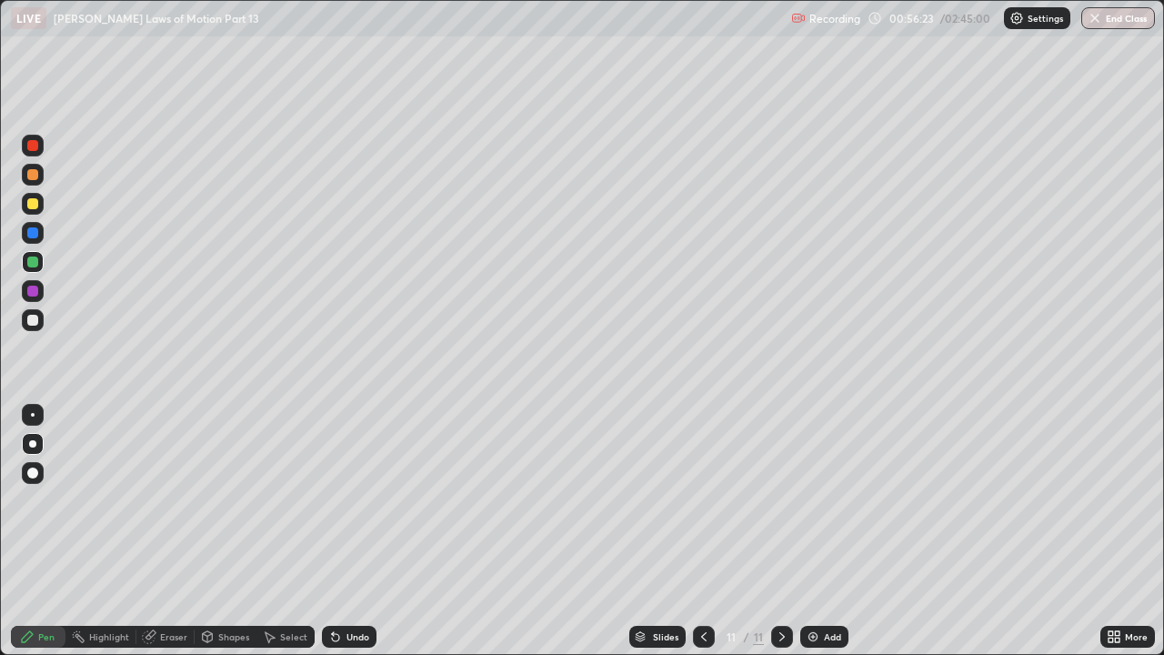
click at [33, 205] on div at bounding box center [32, 203] width 11 height 11
click at [30, 146] on div at bounding box center [32, 145] width 11 height 11
click at [35, 210] on div at bounding box center [33, 204] width 22 height 22
click at [40, 323] on div at bounding box center [33, 320] width 22 height 22
click at [27, 259] on div at bounding box center [32, 261] width 11 height 11
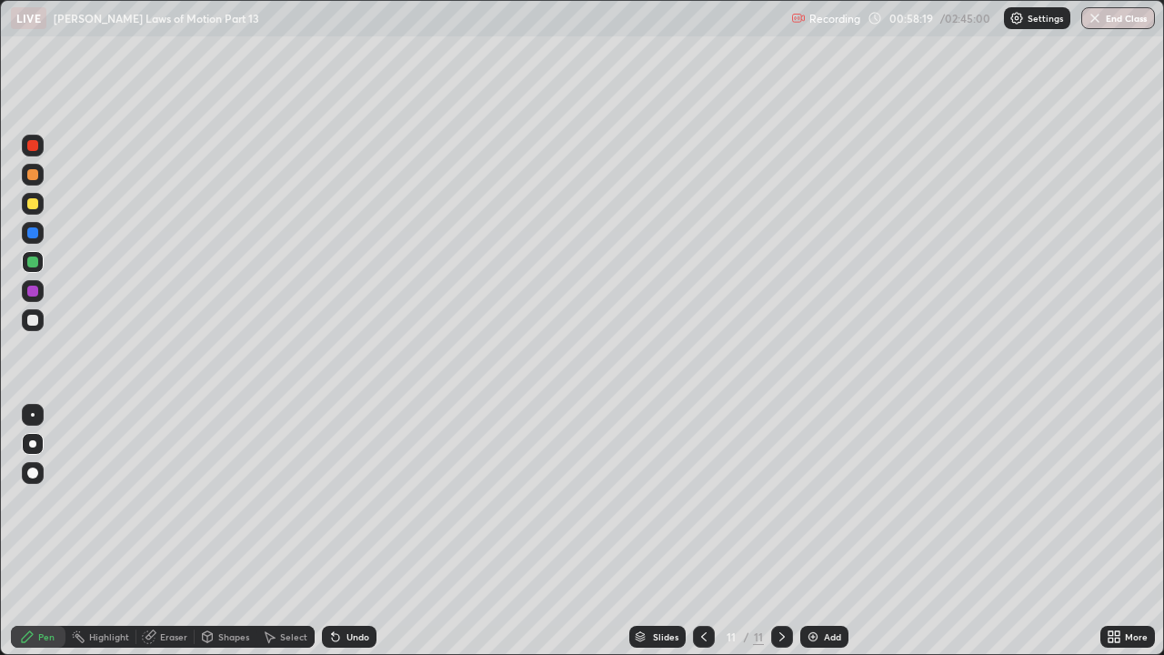
click at [33, 205] on div at bounding box center [32, 203] width 11 height 11
click at [34, 261] on div at bounding box center [32, 261] width 11 height 11
click at [37, 260] on div at bounding box center [32, 261] width 11 height 11
click at [31, 316] on div at bounding box center [32, 320] width 11 height 11
click at [33, 292] on div at bounding box center [32, 290] width 11 height 11
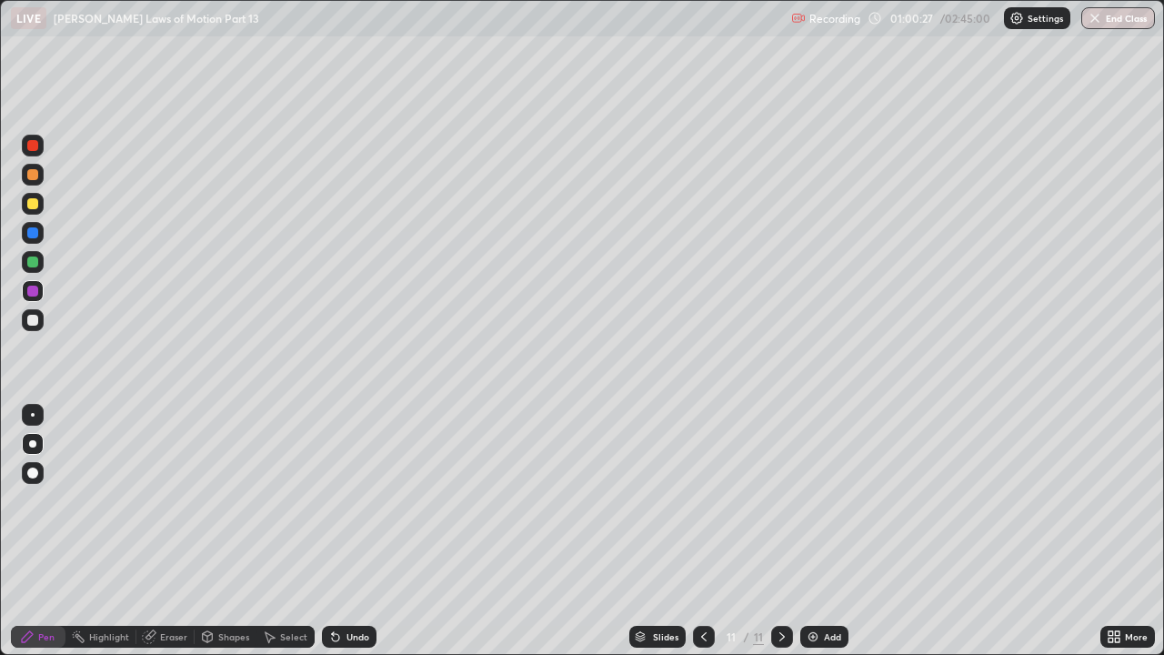
click at [39, 201] on div at bounding box center [33, 204] width 22 height 22
click at [832, 500] on div "Add" at bounding box center [832, 636] width 17 height 9
click at [335, 500] on icon at bounding box center [335, 637] width 7 height 7
click at [34, 325] on div at bounding box center [32, 320] width 11 height 11
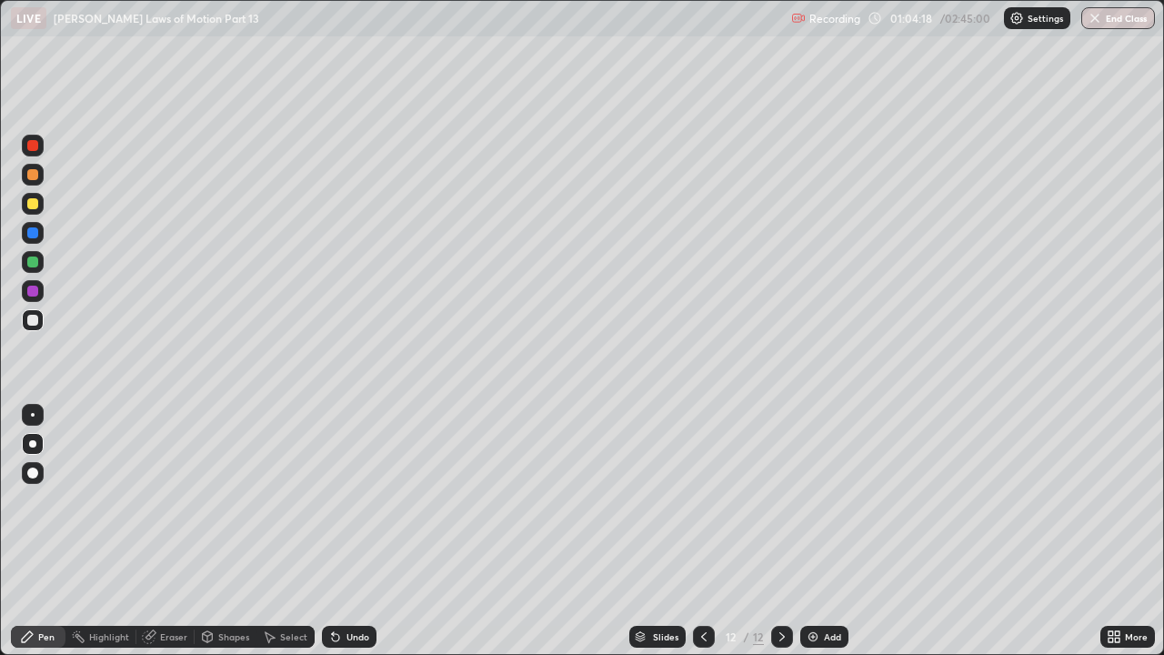
click at [701, 500] on icon at bounding box center [703, 636] width 5 height 9
click at [780, 500] on icon at bounding box center [781, 636] width 5 height 9
click at [702, 500] on icon at bounding box center [703, 636] width 15 height 15
click at [780, 500] on icon at bounding box center [782, 636] width 15 height 15
click at [824, 500] on div "Add" at bounding box center [832, 636] width 17 height 9
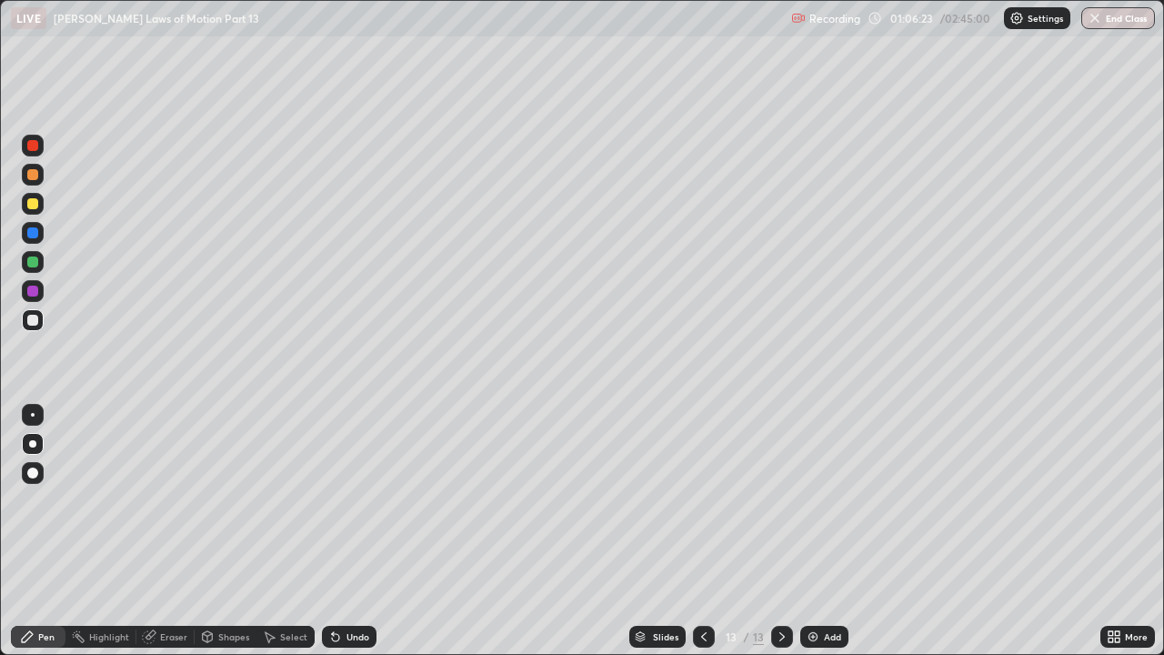
click at [34, 204] on div at bounding box center [32, 203] width 11 height 11
click at [34, 291] on div at bounding box center [32, 290] width 11 height 11
click at [39, 259] on div at bounding box center [33, 262] width 22 height 22
click at [33, 185] on div at bounding box center [33, 175] width 22 height 22
click at [699, 500] on icon at bounding box center [703, 636] width 15 height 15
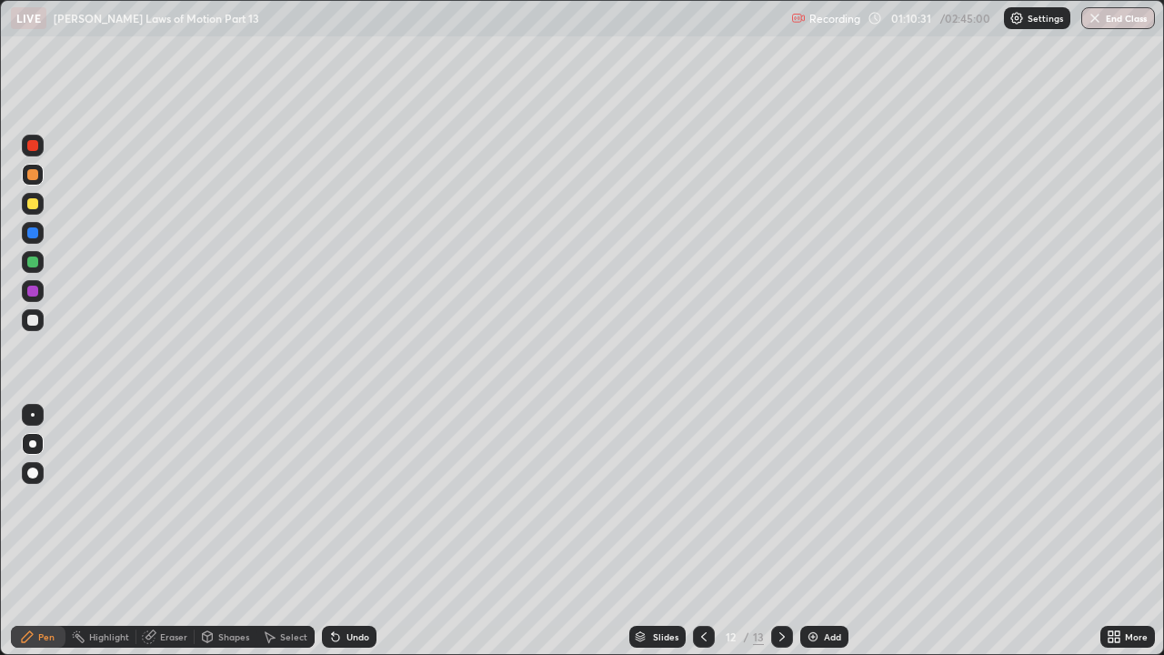
click at [703, 500] on icon at bounding box center [703, 636] width 15 height 15
click at [780, 500] on icon at bounding box center [782, 636] width 15 height 15
click at [777, 500] on icon at bounding box center [782, 636] width 15 height 15
click at [818, 500] on div "Add" at bounding box center [824, 636] width 48 height 22
click at [37, 202] on div at bounding box center [32, 203] width 11 height 11
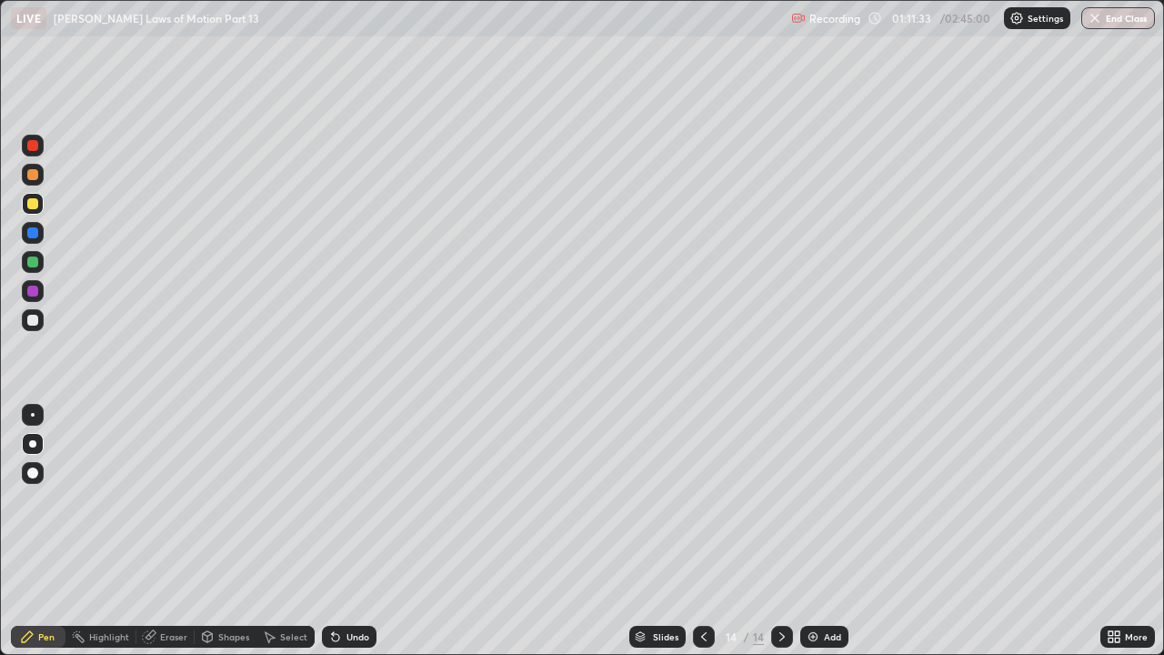
click at [35, 320] on div at bounding box center [32, 320] width 11 height 11
click at [33, 263] on div at bounding box center [32, 261] width 11 height 11
click at [346, 500] on div "Undo" at bounding box center [357, 636] width 23 height 9
click at [29, 283] on div at bounding box center [33, 291] width 22 height 22
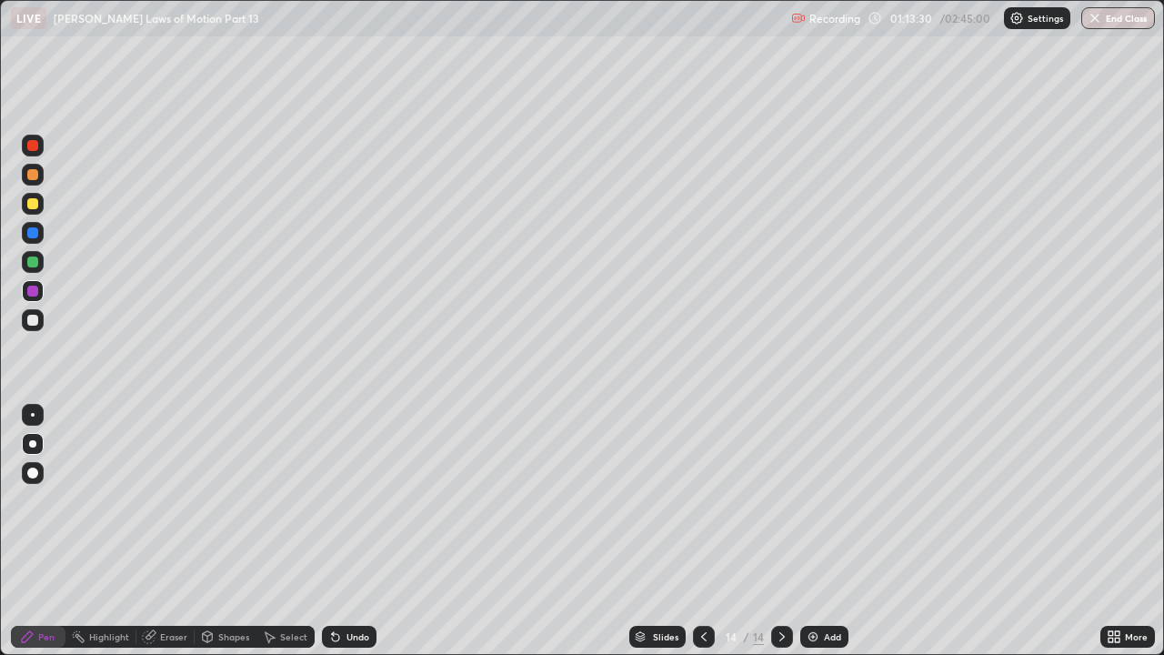
click at [34, 205] on div at bounding box center [32, 203] width 11 height 11
click at [34, 288] on div at bounding box center [32, 290] width 11 height 11
click at [37, 203] on div at bounding box center [32, 203] width 11 height 11
click at [36, 263] on div at bounding box center [32, 261] width 11 height 11
click at [36, 294] on div at bounding box center [32, 290] width 11 height 11
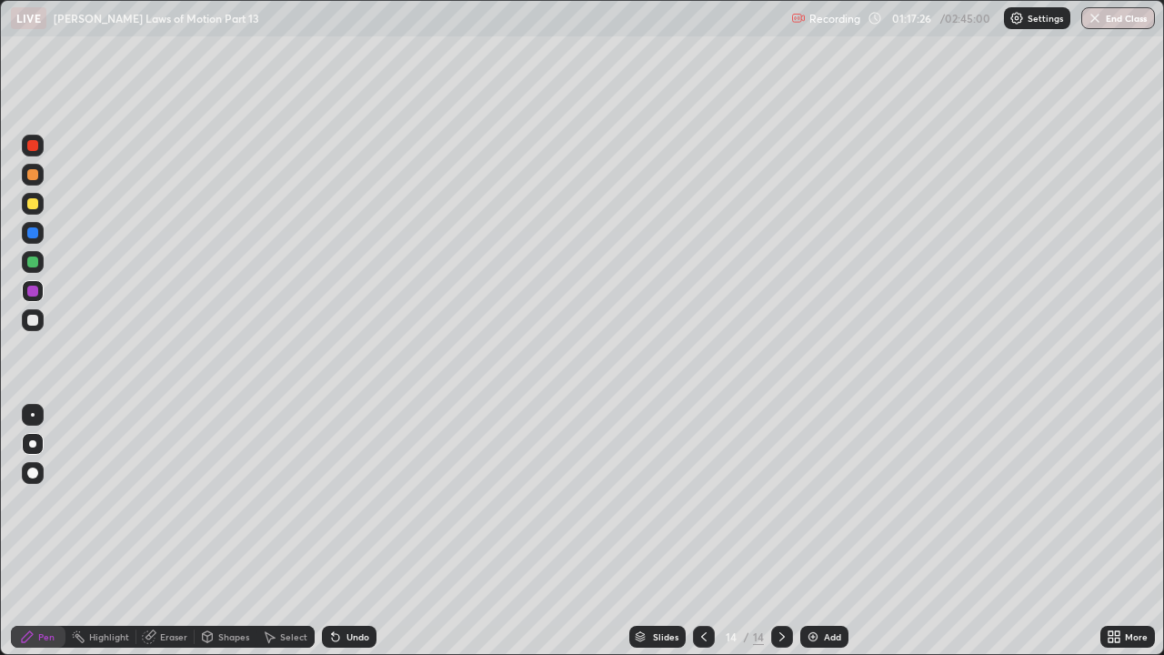
click at [168, 500] on div "Eraser" at bounding box center [173, 636] width 27 height 9
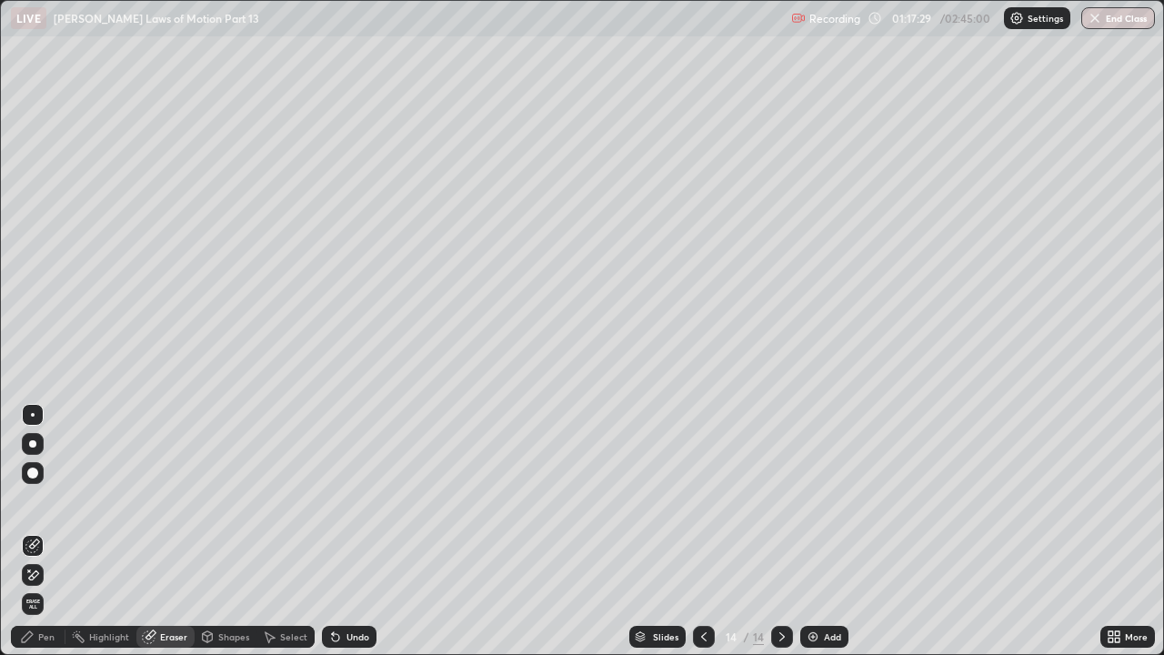
click at [38, 500] on div "Pen" at bounding box center [38, 636] width 55 height 22
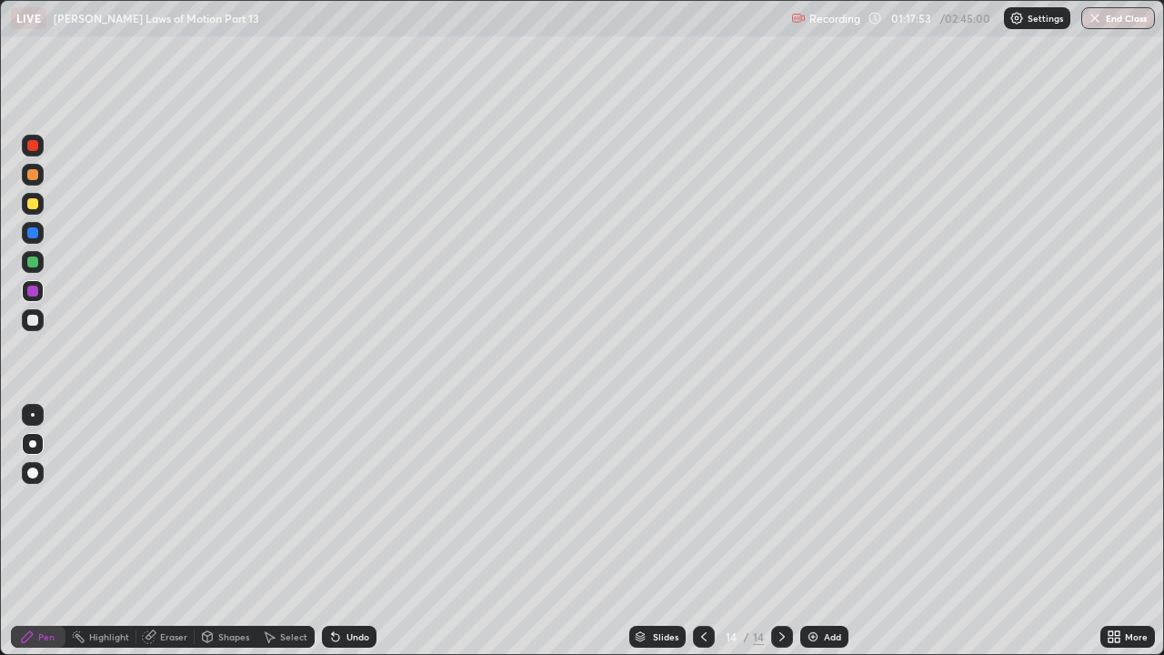
click at [830, 500] on div "Add" at bounding box center [832, 636] width 17 height 9
click at [34, 204] on div at bounding box center [32, 203] width 11 height 11
click at [34, 301] on div at bounding box center [33, 291] width 22 height 22
click at [39, 259] on div at bounding box center [33, 262] width 22 height 22
click at [36, 288] on div at bounding box center [32, 290] width 11 height 11
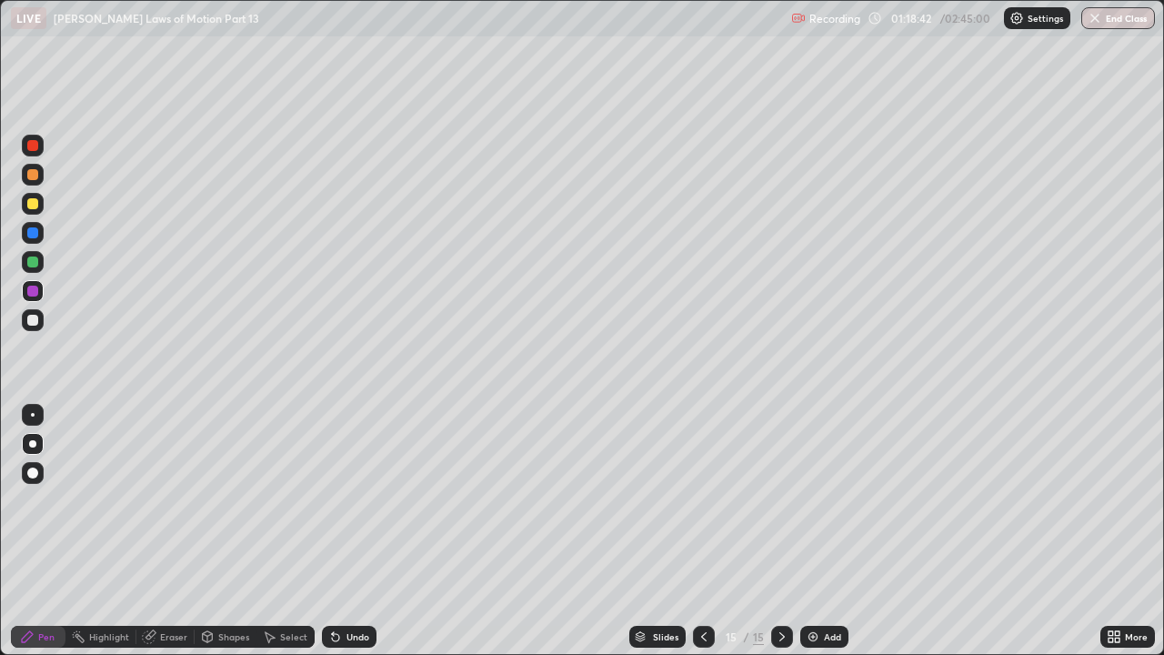
click at [43, 207] on div at bounding box center [33, 204] width 22 height 22
click at [34, 294] on div at bounding box center [32, 290] width 11 height 11
click at [39, 205] on div at bounding box center [33, 204] width 22 height 22
click at [36, 293] on div at bounding box center [32, 290] width 11 height 11
click at [33, 205] on div at bounding box center [32, 203] width 11 height 11
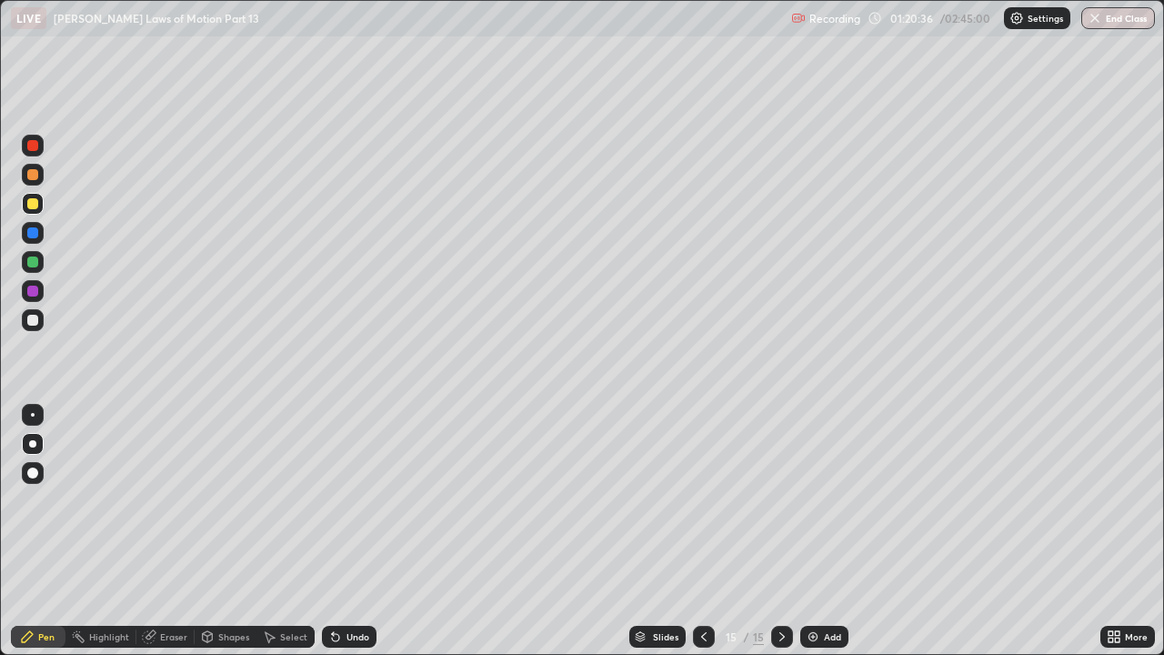
click at [37, 257] on div at bounding box center [32, 261] width 11 height 11
click at [40, 283] on div at bounding box center [33, 291] width 22 height 22
click at [358, 500] on div "Undo" at bounding box center [357, 636] width 23 height 9
click at [701, 500] on icon at bounding box center [703, 636] width 5 height 9
click at [702, 500] on icon at bounding box center [703, 636] width 15 height 15
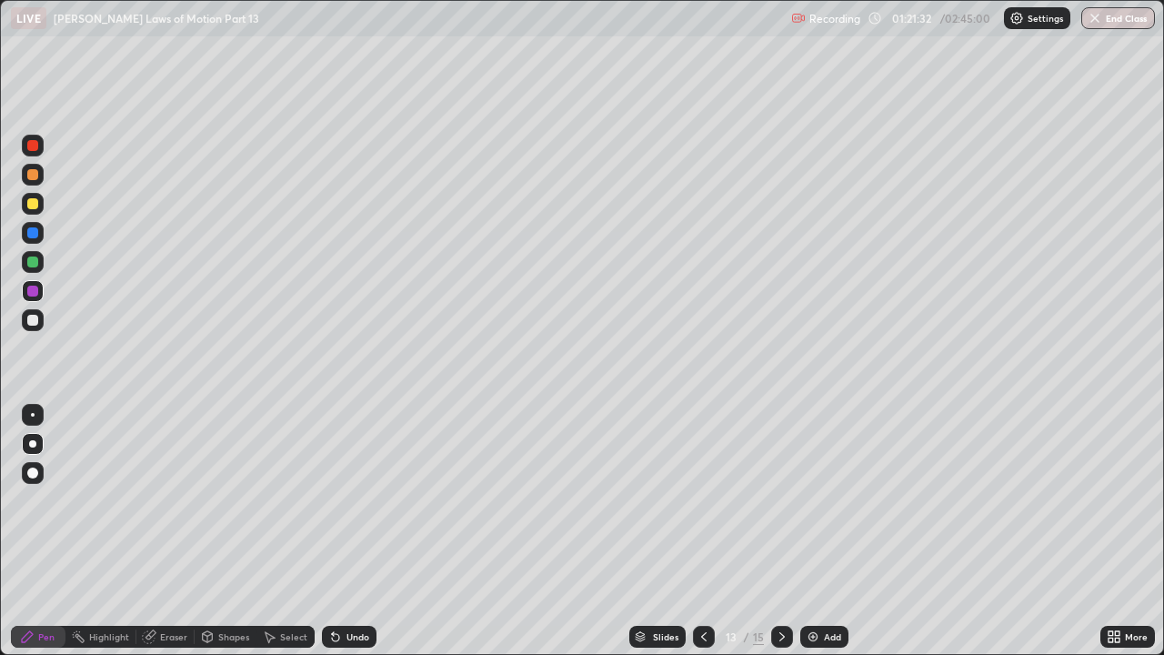
click at [702, 500] on icon at bounding box center [703, 636] width 15 height 15
click at [777, 500] on icon at bounding box center [782, 636] width 15 height 15
click at [778, 500] on div at bounding box center [782, 636] width 22 height 22
click at [781, 500] on icon at bounding box center [782, 636] width 15 height 15
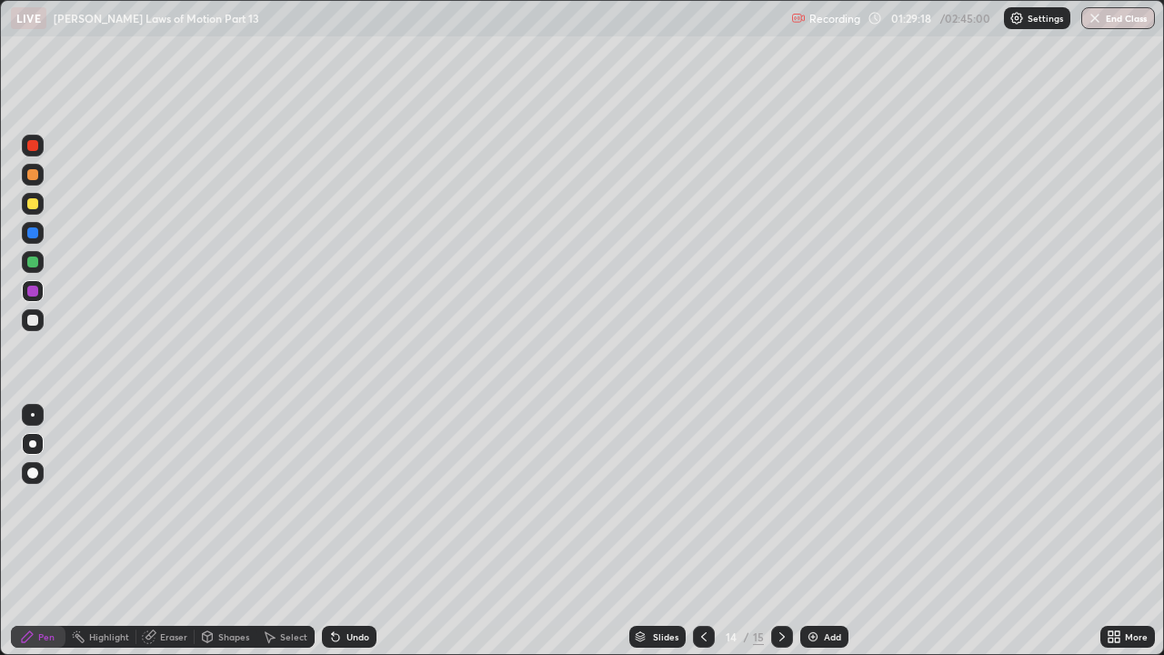
click at [702, 500] on icon at bounding box center [703, 636] width 15 height 15
click at [782, 500] on icon at bounding box center [781, 636] width 5 height 9
click at [777, 500] on icon at bounding box center [782, 636] width 15 height 15
click at [35, 205] on div at bounding box center [32, 203] width 11 height 11
click at [827, 500] on div "Add" at bounding box center [832, 636] width 17 height 9
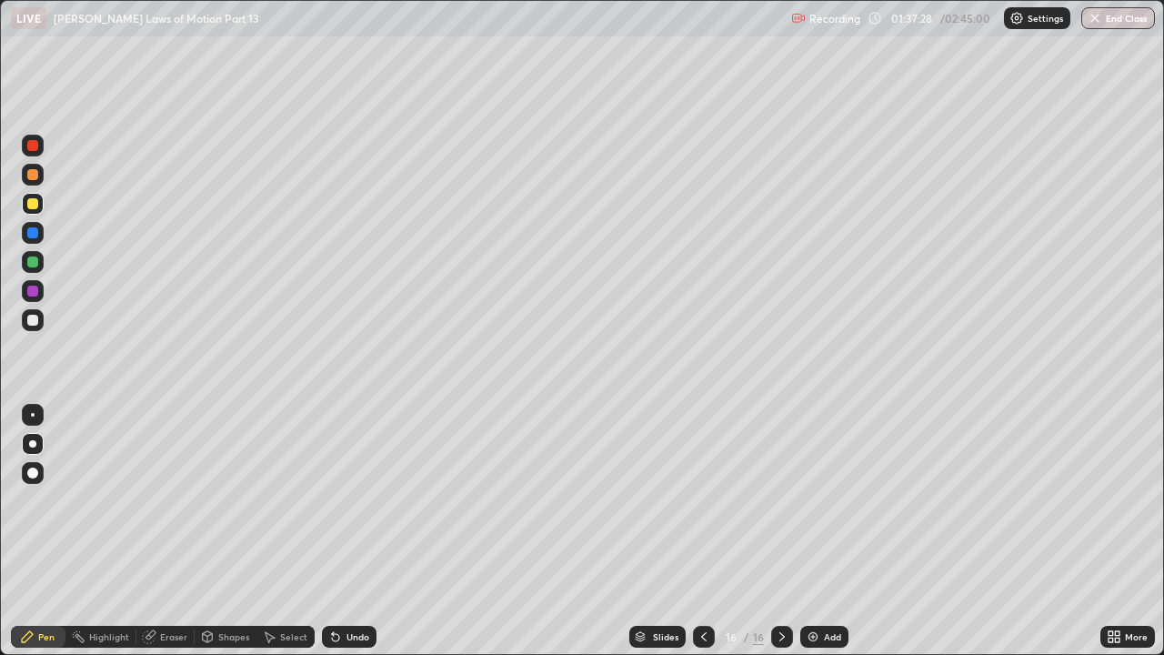
click at [33, 292] on div at bounding box center [32, 290] width 11 height 11
click at [32, 263] on div at bounding box center [32, 261] width 11 height 11
click at [42, 205] on div at bounding box center [33, 204] width 22 height 22
click at [346, 500] on div "Undo" at bounding box center [357, 636] width 23 height 9
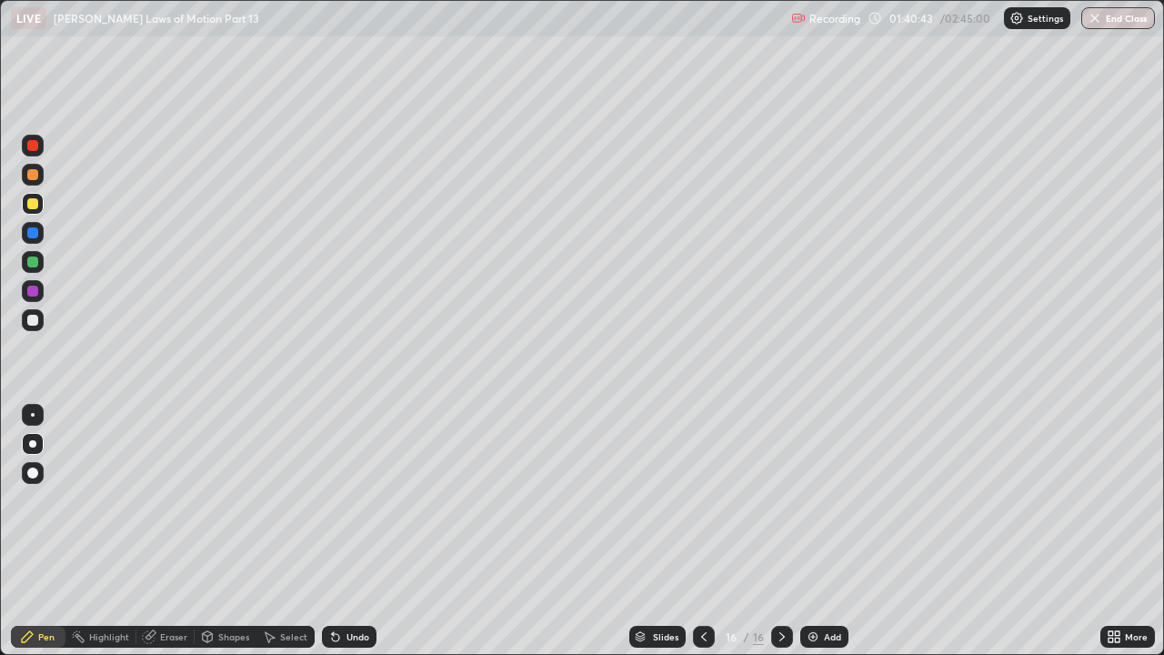
click at [828, 500] on div "Add" at bounding box center [832, 636] width 17 height 9
click at [36, 287] on div at bounding box center [32, 290] width 11 height 11
click at [37, 260] on div at bounding box center [32, 261] width 11 height 11
click at [335, 500] on icon at bounding box center [335, 636] width 15 height 15
click at [36, 205] on div at bounding box center [32, 203] width 11 height 11
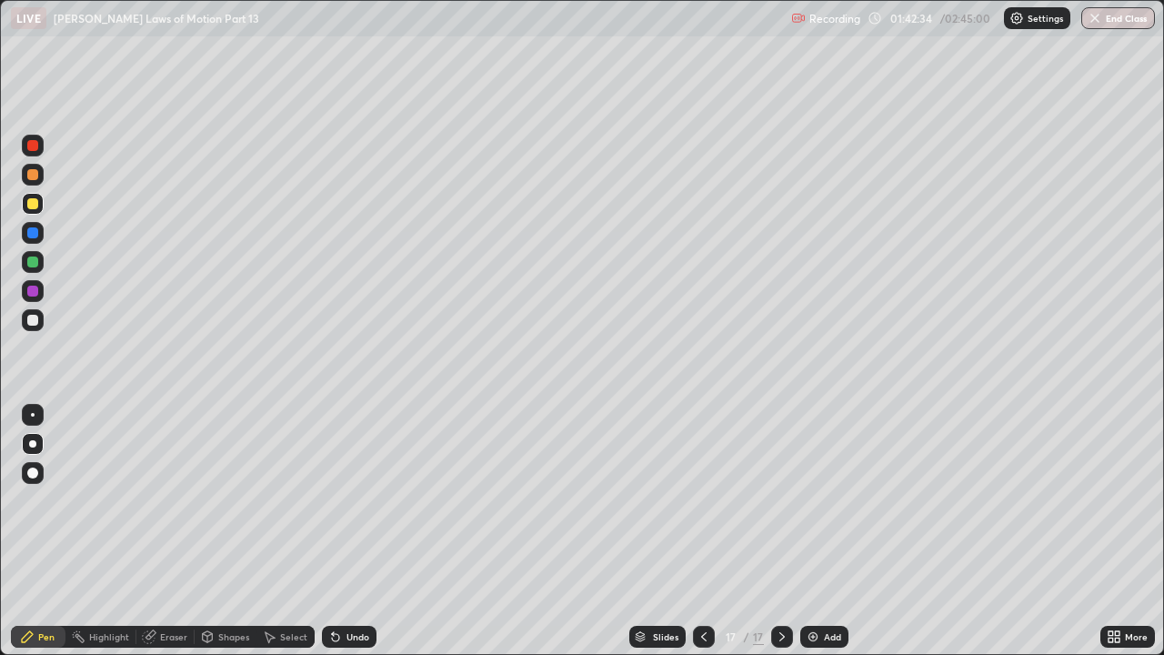
click at [33, 321] on div at bounding box center [32, 320] width 11 height 11
click at [30, 290] on div at bounding box center [32, 290] width 11 height 11
click at [34, 204] on div at bounding box center [32, 203] width 11 height 11
click at [359, 500] on div "Undo" at bounding box center [357, 636] width 23 height 9
click at [34, 320] on div at bounding box center [32, 320] width 11 height 11
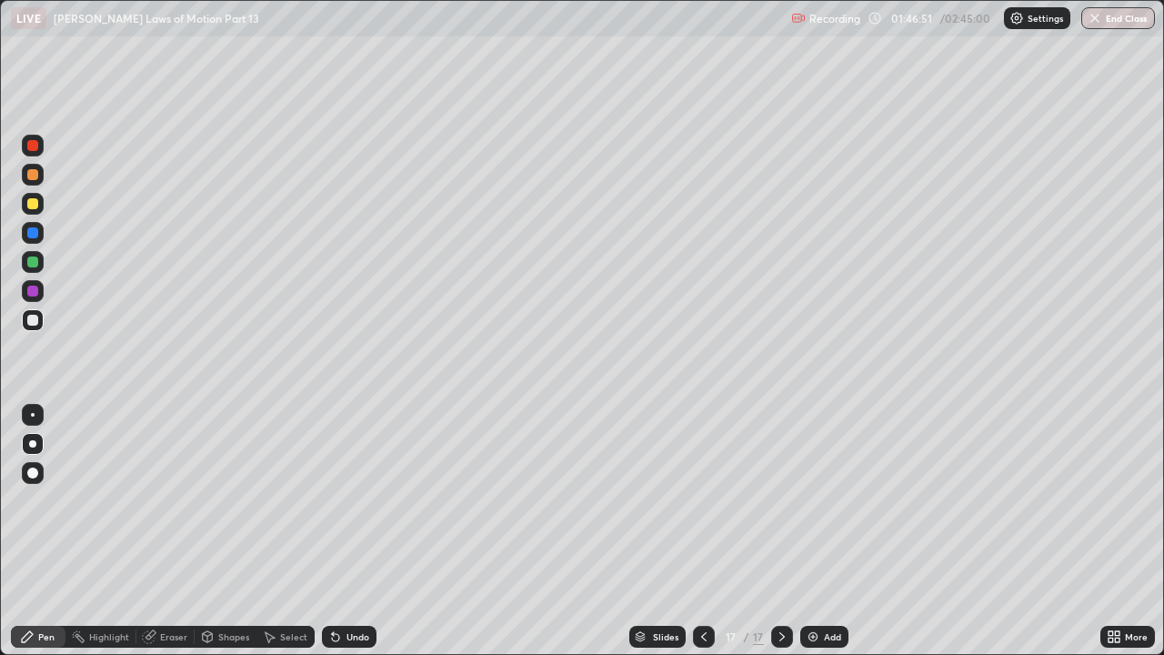
click at [35, 290] on div at bounding box center [32, 290] width 11 height 11
click at [30, 200] on div at bounding box center [32, 203] width 11 height 11
click at [829, 500] on div "Add" at bounding box center [824, 636] width 48 height 22
click at [346, 500] on div "Undo" at bounding box center [357, 636] width 23 height 9
click at [344, 500] on div "Undo" at bounding box center [349, 636] width 55 height 22
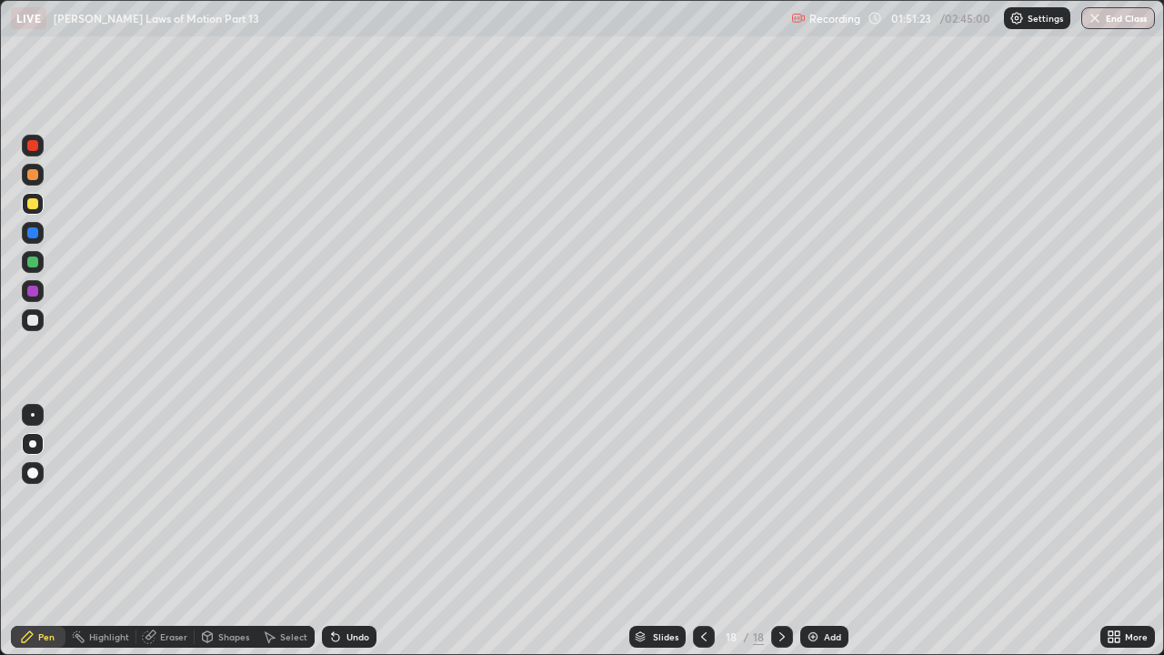
click at [344, 500] on div "Undo" at bounding box center [349, 636] width 55 height 22
click at [342, 500] on div "Undo" at bounding box center [349, 636] width 55 height 22
click at [346, 500] on div "Undo" at bounding box center [357, 636] width 23 height 9
click at [349, 500] on div "Undo" at bounding box center [357, 636] width 23 height 9
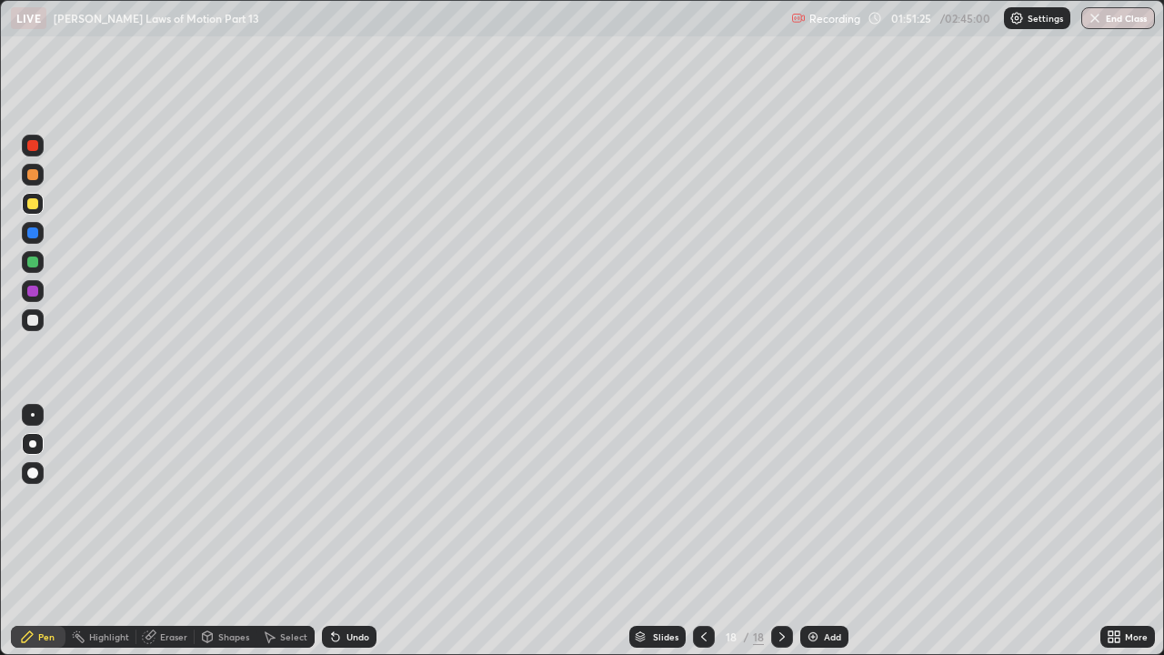
click at [345, 500] on div "Undo" at bounding box center [349, 636] width 55 height 22
click at [36, 319] on div at bounding box center [32, 320] width 11 height 11
click at [357, 500] on div "Undo" at bounding box center [357, 636] width 23 height 9
click at [34, 291] on div at bounding box center [32, 290] width 11 height 11
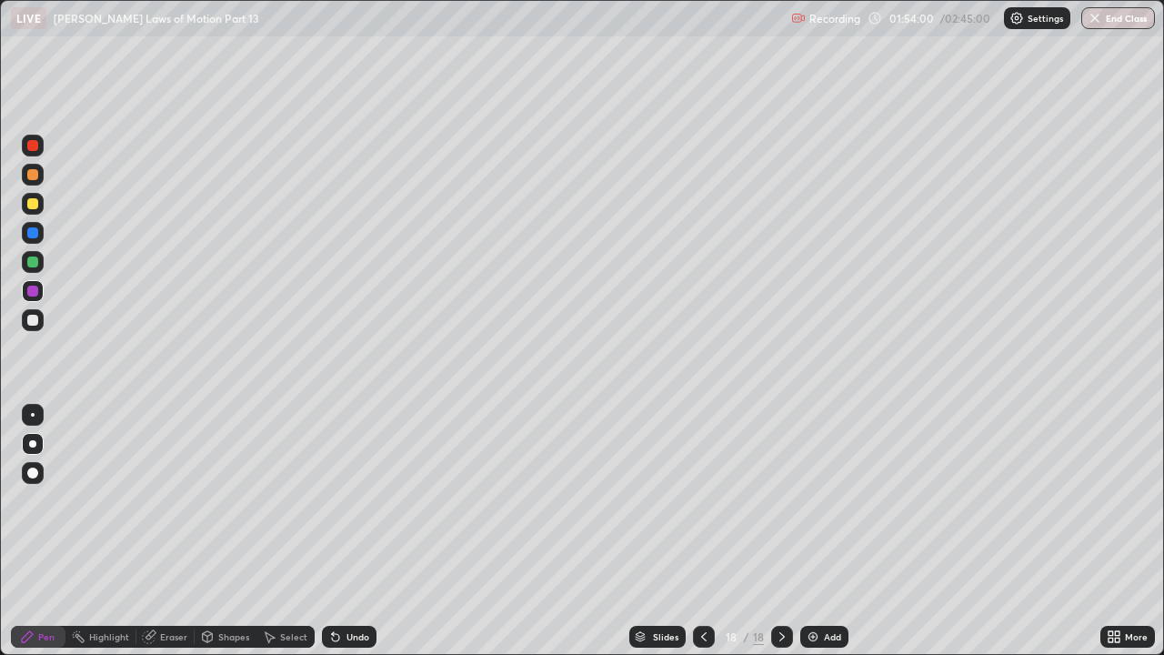
click at [30, 324] on div at bounding box center [32, 320] width 11 height 11
click at [357, 500] on div "Undo" at bounding box center [357, 636] width 23 height 9
click at [28, 202] on div at bounding box center [32, 203] width 11 height 11
click at [704, 500] on icon at bounding box center [703, 636] width 15 height 15
click at [702, 500] on icon at bounding box center [703, 636] width 15 height 15
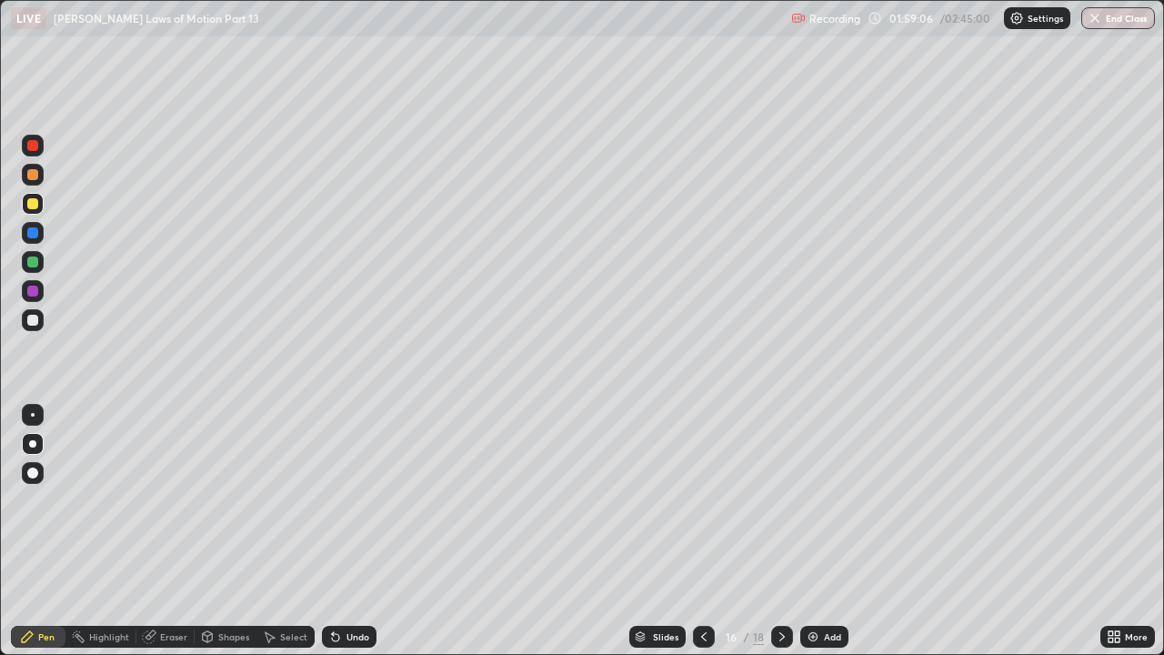
click at [781, 500] on icon at bounding box center [782, 636] width 15 height 15
click at [780, 500] on icon at bounding box center [782, 636] width 15 height 15
click at [824, 500] on div "Add" at bounding box center [832, 636] width 17 height 9
click at [339, 500] on icon at bounding box center [335, 636] width 15 height 15
click at [332, 500] on icon at bounding box center [333, 633] width 2 height 2
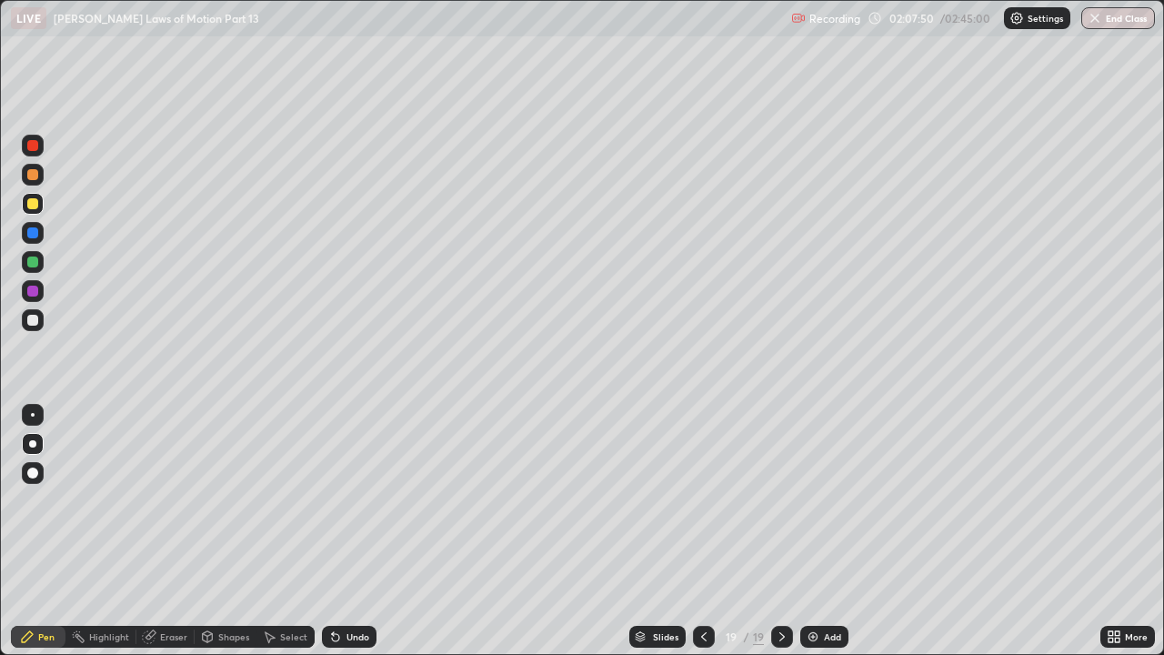
click at [343, 500] on div "Undo" at bounding box center [349, 636] width 55 height 22
click at [29, 325] on div at bounding box center [32, 320] width 11 height 11
click at [28, 294] on div at bounding box center [32, 290] width 11 height 11
click at [42, 315] on div at bounding box center [33, 320] width 22 height 22
click at [815, 500] on img at bounding box center [812, 636] width 15 height 15
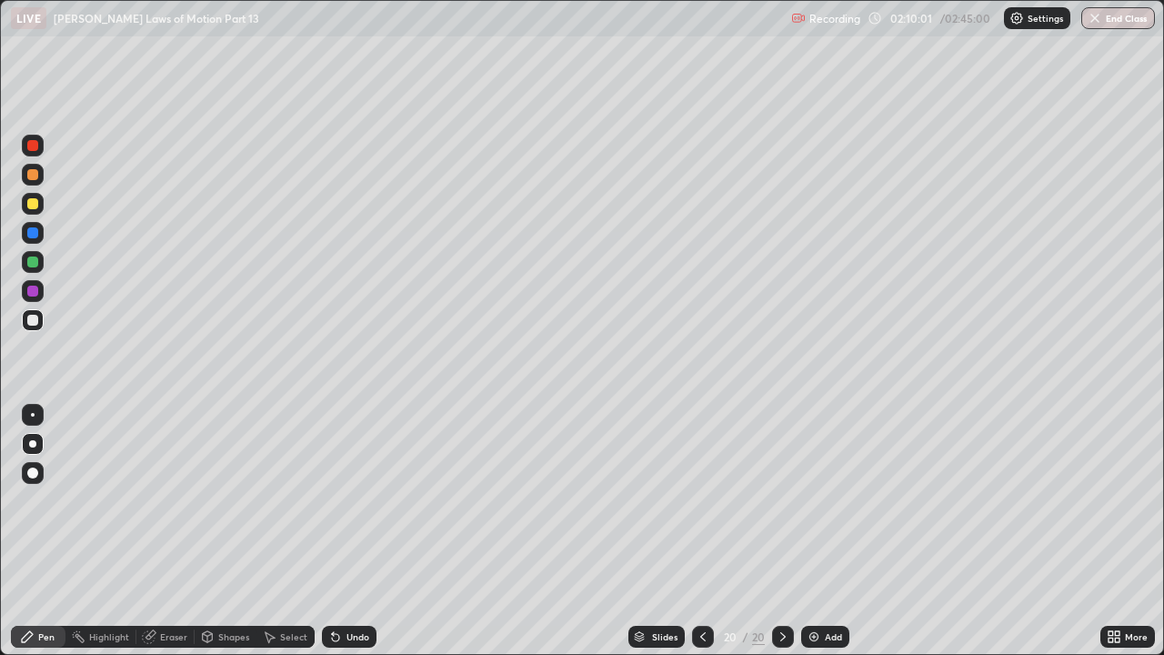
click at [35, 202] on div at bounding box center [32, 203] width 11 height 11
click at [339, 500] on icon at bounding box center [335, 636] width 15 height 15
click at [27, 324] on div at bounding box center [33, 320] width 22 height 22
click at [34, 204] on div at bounding box center [32, 203] width 11 height 11
click at [36, 321] on div at bounding box center [32, 320] width 11 height 11
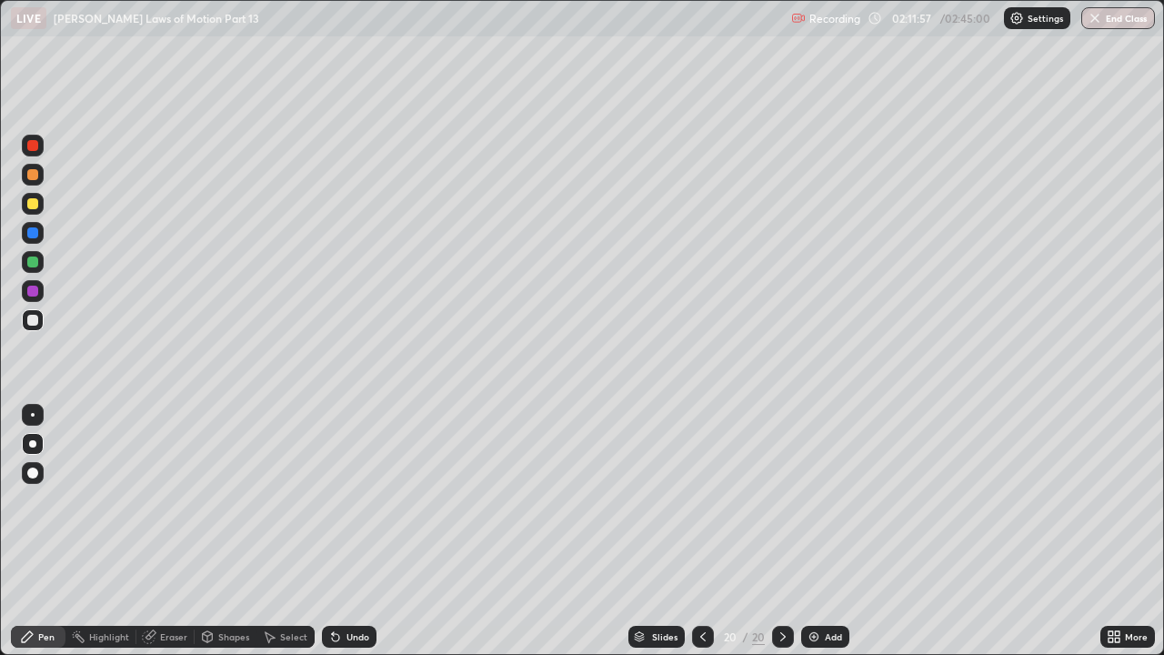
click at [33, 292] on div at bounding box center [32, 290] width 11 height 11
click at [34, 322] on div at bounding box center [32, 320] width 11 height 11
click at [827, 500] on div "Add" at bounding box center [833, 636] width 17 height 9
click at [33, 205] on div at bounding box center [32, 203] width 11 height 11
click at [341, 500] on div "Undo" at bounding box center [349, 636] width 55 height 22
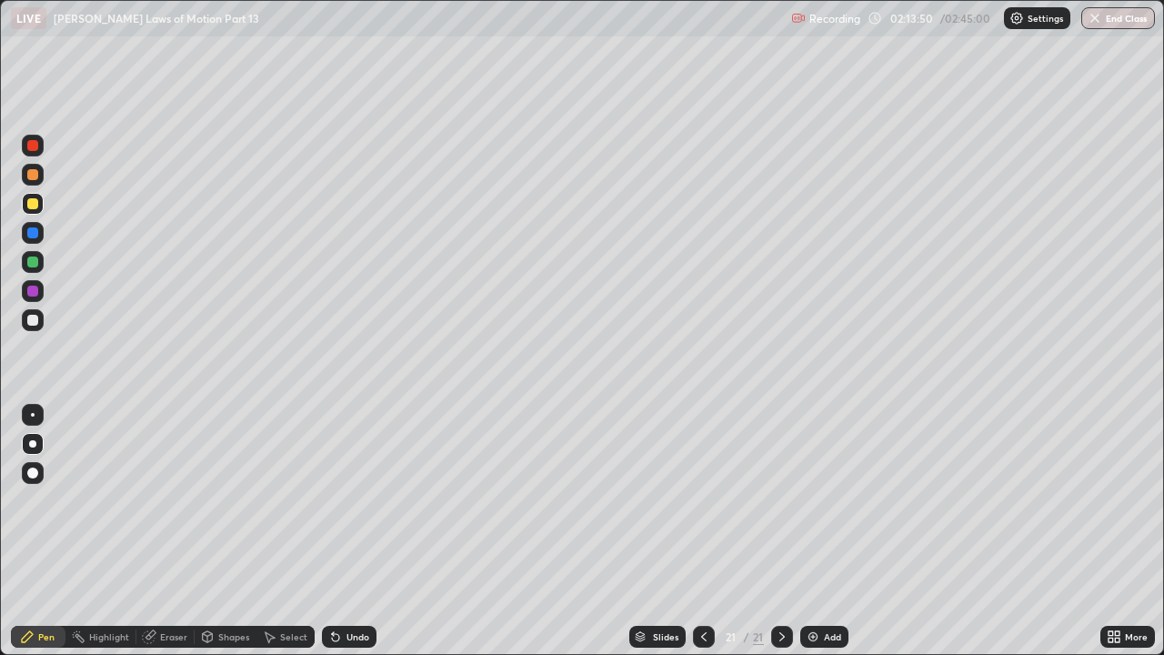
click at [341, 500] on div "Undo" at bounding box center [349, 636] width 55 height 22
click at [342, 500] on div "Undo" at bounding box center [349, 636] width 55 height 22
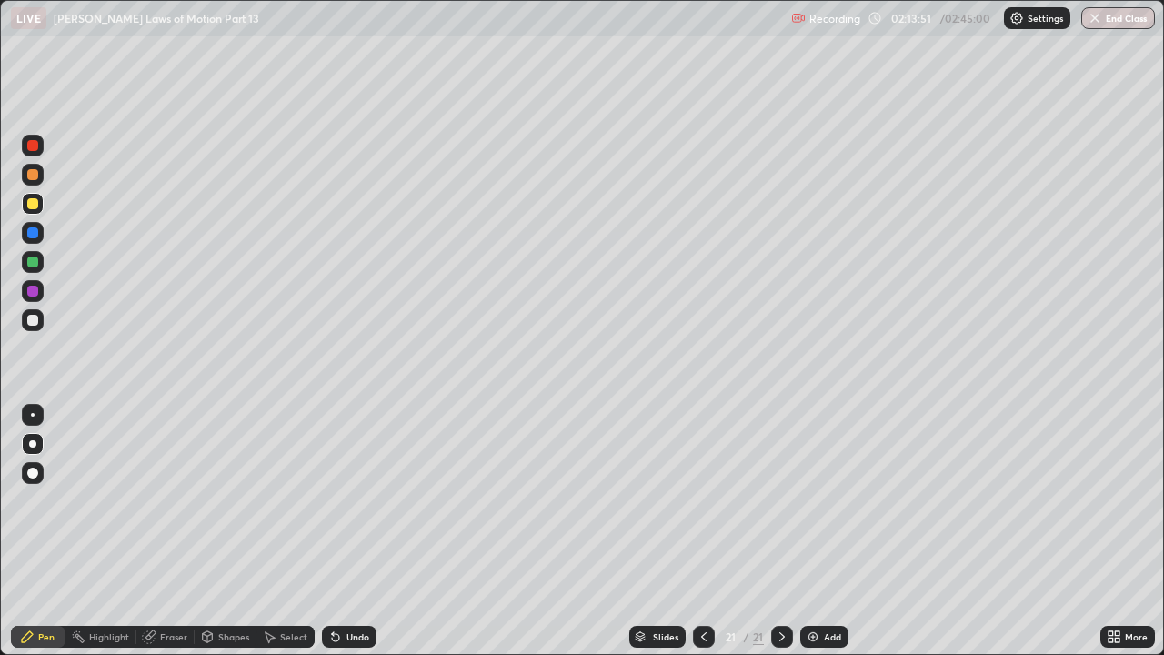
click at [343, 500] on div "Undo" at bounding box center [349, 636] width 55 height 22
click at [39, 322] on div at bounding box center [33, 320] width 22 height 22
click at [34, 291] on div at bounding box center [32, 290] width 11 height 11
click at [42, 255] on div at bounding box center [33, 262] width 22 height 22
click at [37, 206] on div at bounding box center [32, 203] width 11 height 11
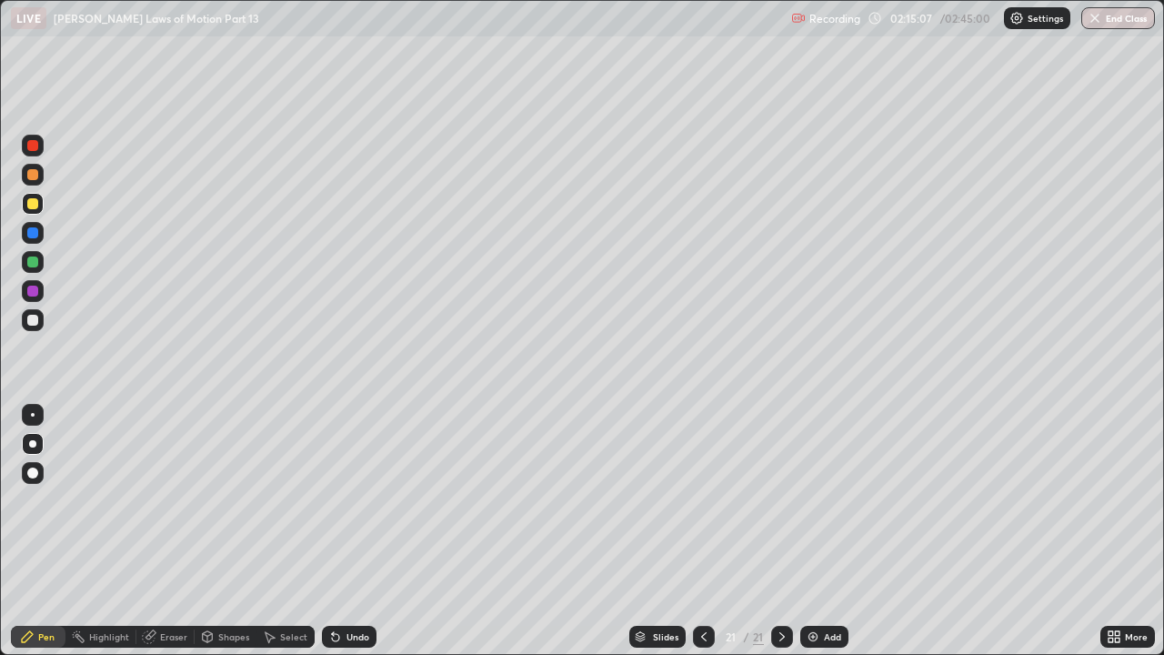
click at [173, 500] on div "Eraser" at bounding box center [173, 636] width 27 height 9
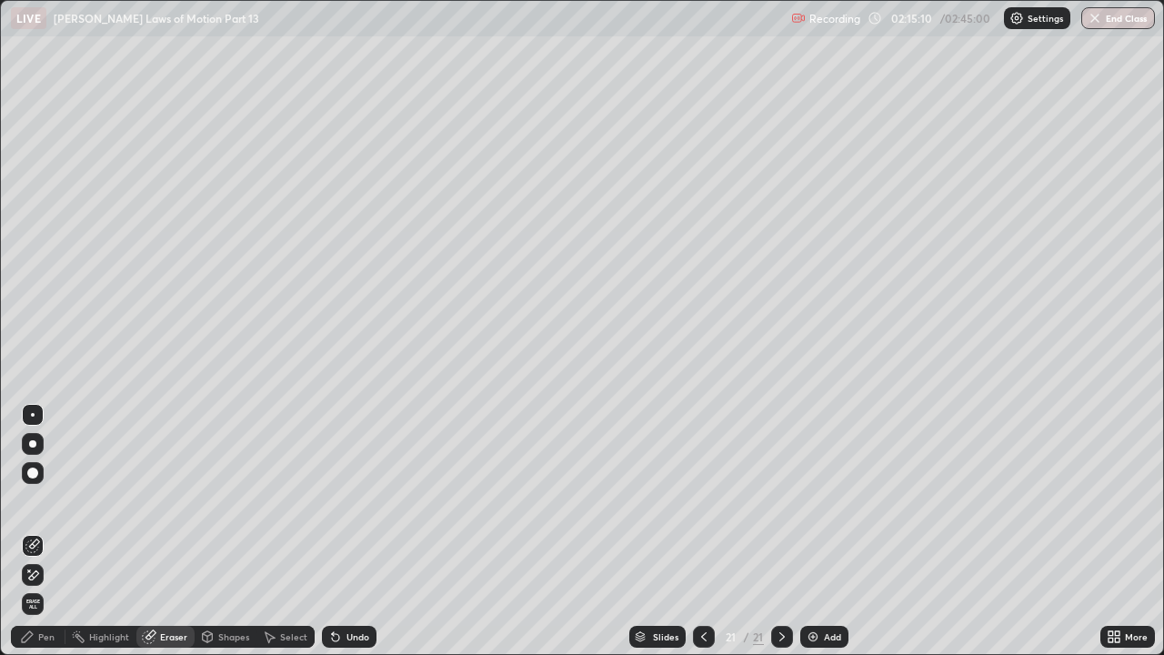
click at [39, 500] on div "Pen" at bounding box center [38, 636] width 55 height 22
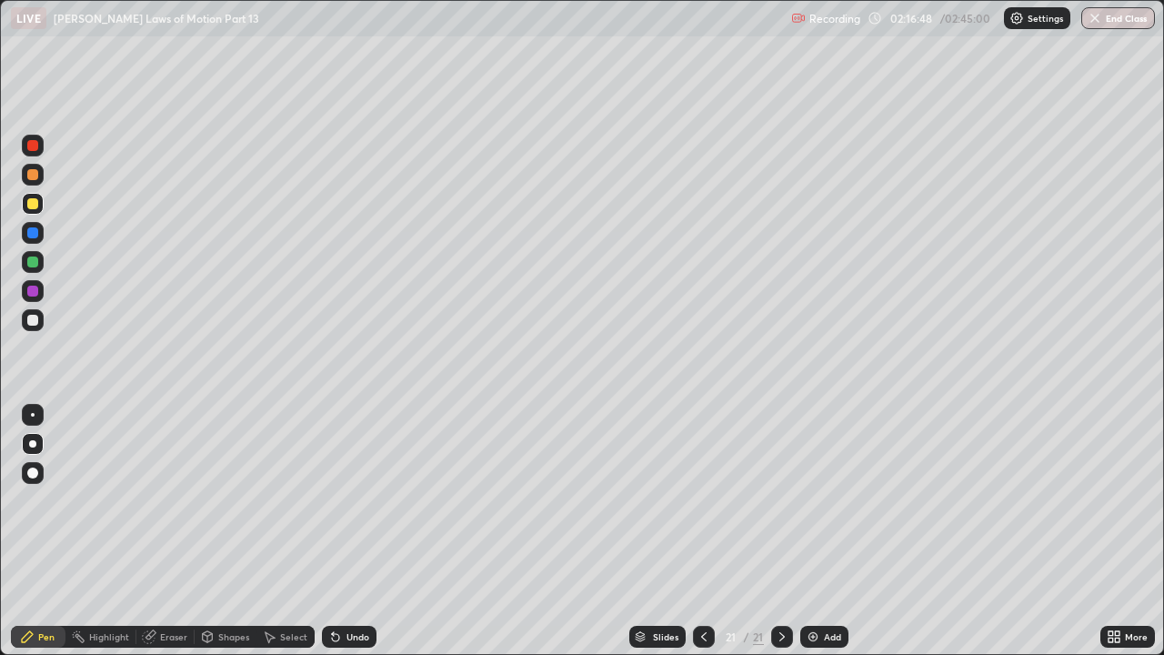
click at [825, 500] on div "Add" at bounding box center [824, 636] width 48 height 22
click at [41, 321] on div at bounding box center [33, 320] width 22 height 22
click at [341, 500] on div "Undo" at bounding box center [349, 636] width 55 height 22
click at [345, 500] on div "Undo" at bounding box center [349, 636] width 55 height 22
click at [343, 500] on div "Undo" at bounding box center [349, 636] width 55 height 22
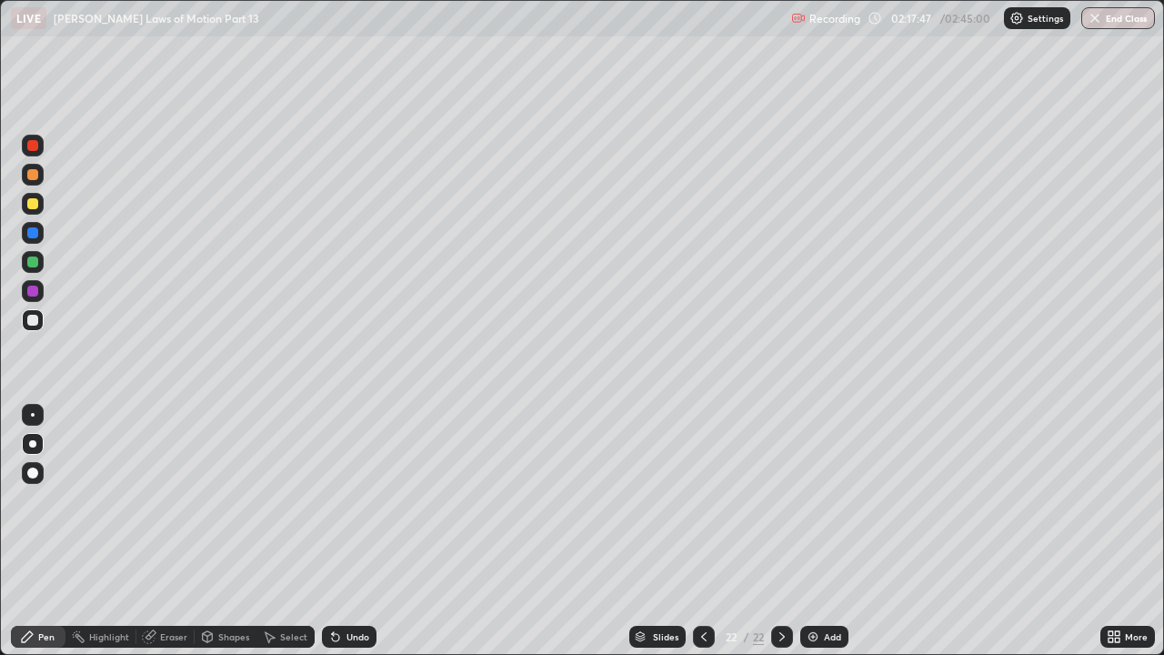
click at [333, 500] on icon at bounding box center [335, 637] width 7 height 7
click at [36, 204] on div at bounding box center [32, 203] width 11 height 11
click at [34, 146] on div at bounding box center [32, 145] width 11 height 11
click at [40, 203] on div at bounding box center [33, 204] width 22 height 22
click at [346, 500] on div "Undo" at bounding box center [357, 636] width 23 height 9
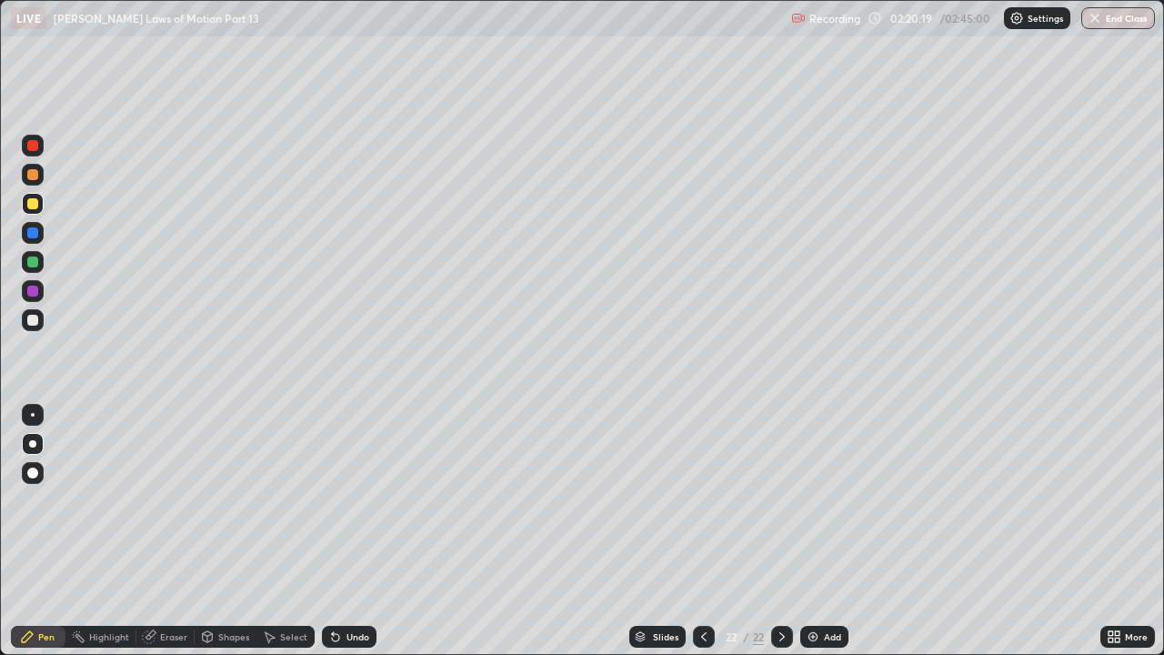
click at [346, 500] on div "Undo" at bounding box center [357, 636] width 23 height 9
click at [343, 500] on div "Undo" at bounding box center [349, 636] width 55 height 22
click at [346, 500] on div "Undo" at bounding box center [357, 636] width 23 height 9
click at [350, 500] on div "Undo" at bounding box center [357, 636] width 23 height 9
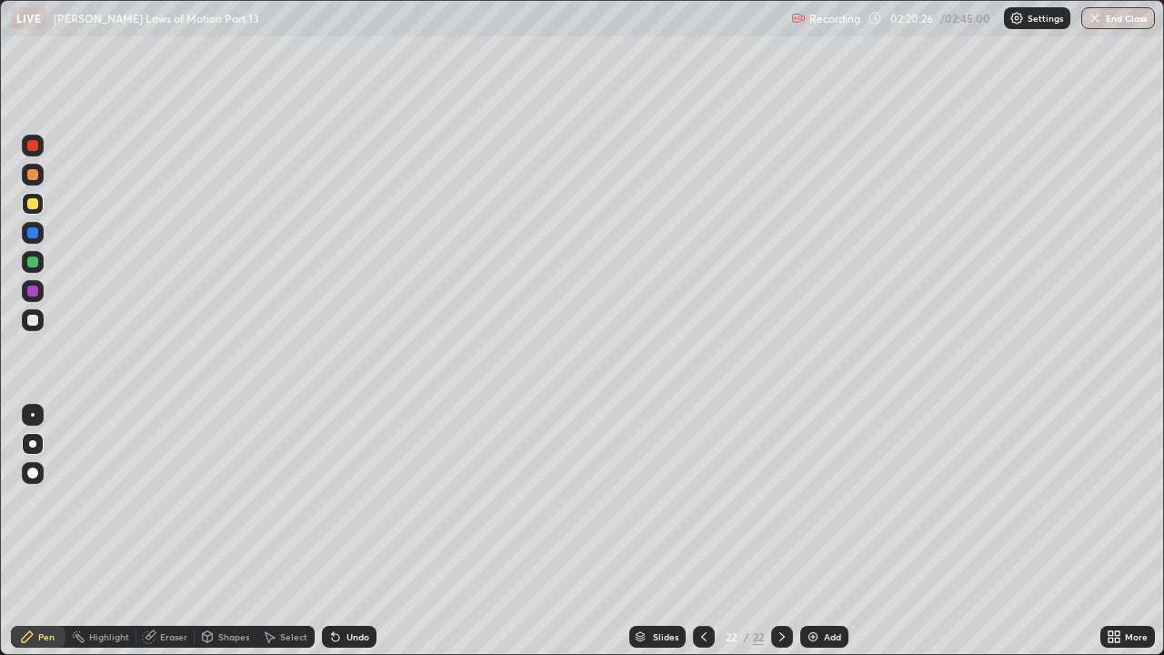
click at [350, 500] on div "Undo" at bounding box center [357, 636] width 23 height 9
click at [346, 500] on div "Undo" at bounding box center [357, 636] width 23 height 9
click at [32, 289] on div at bounding box center [32, 290] width 11 height 11
click at [838, 500] on div "Add" at bounding box center [832, 636] width 17 height 9
click at [36, 206] on div at bounding box center [32, 203] width 11 height 11
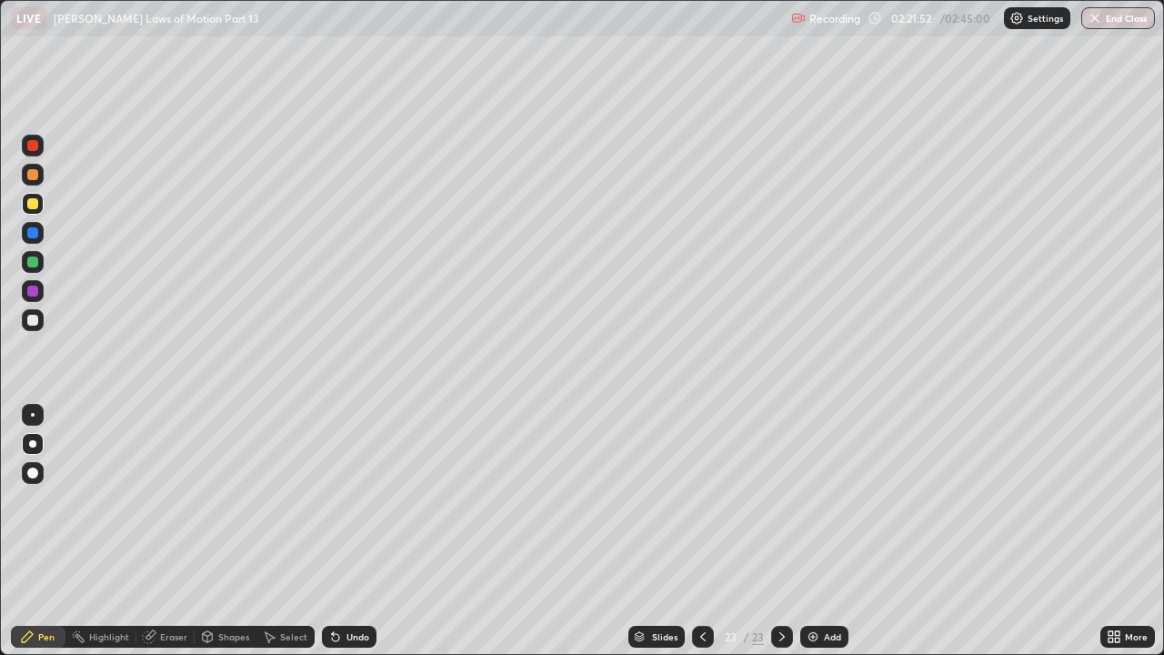
click at [701, 500] on icon at bounding box center [702, 636] width 15 height 15
click at [780, 500] on icon at bounding box center [782, 636] width 15 height 15
click at [33, 284] on div at bounding box center [33, 291] width 22 height 22
click at [34, 320] on div at bounding box center [32, 320] width 11 height 11
click at [349, 500] on div "Undo" at bounding box center [357, 636] width 23 height 9
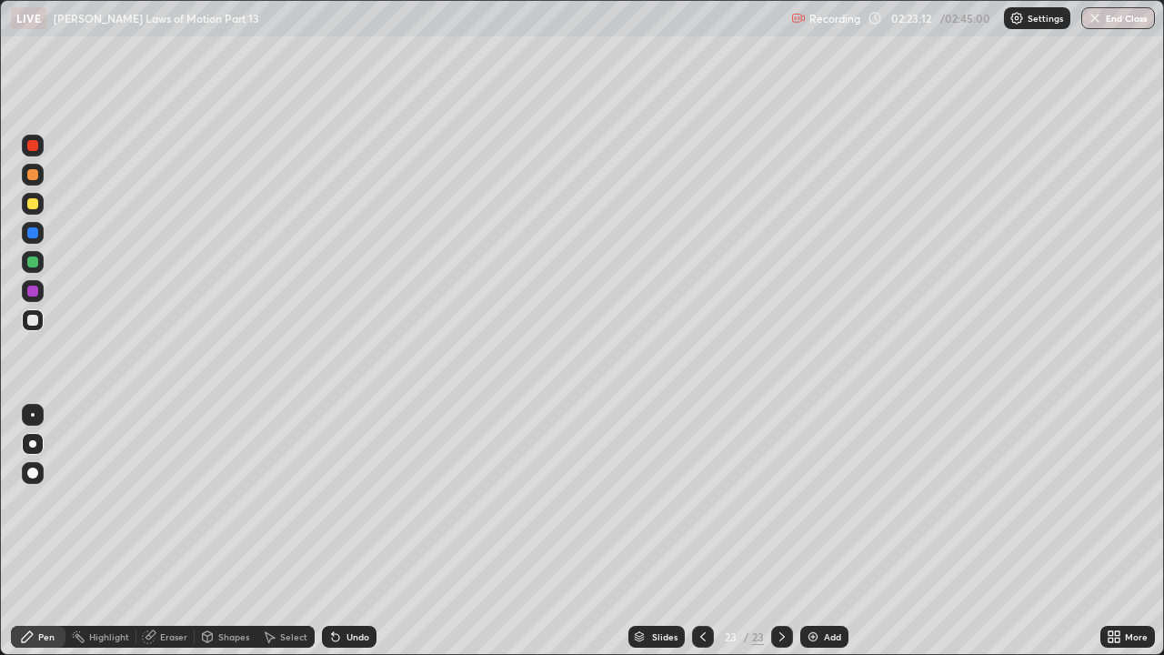
click at [164, 500] on div "Eraser" at bounding box center [173, 636] width 27 height 9
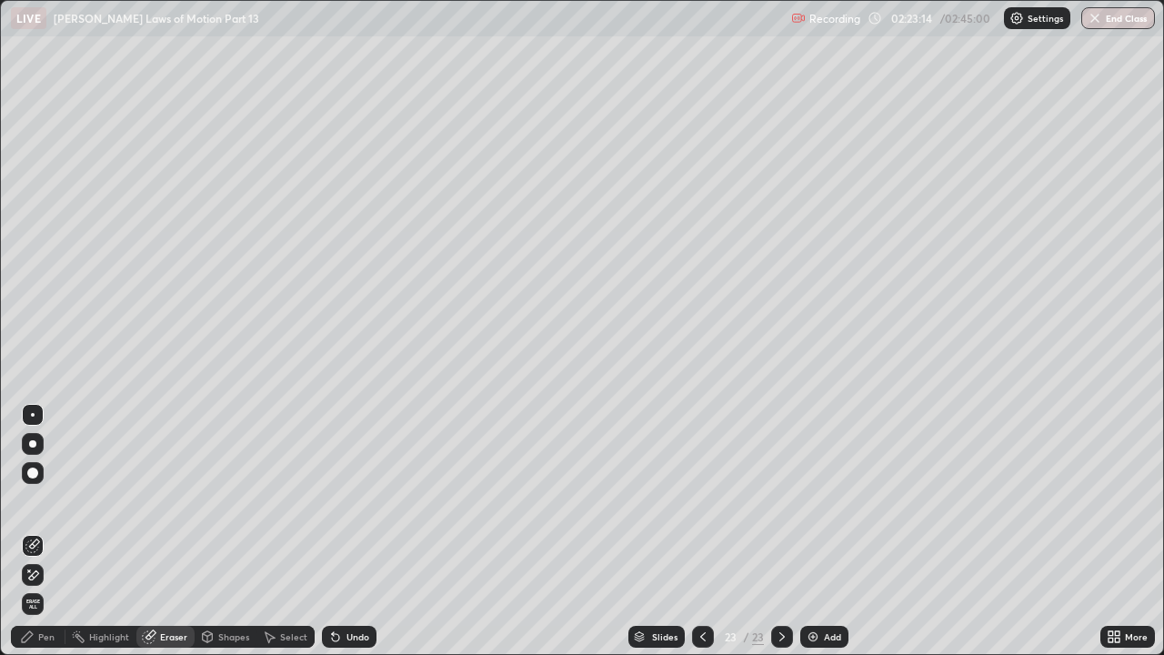
click at [34, 500] on icon at bounding box center [27, 636] width 15 height 15
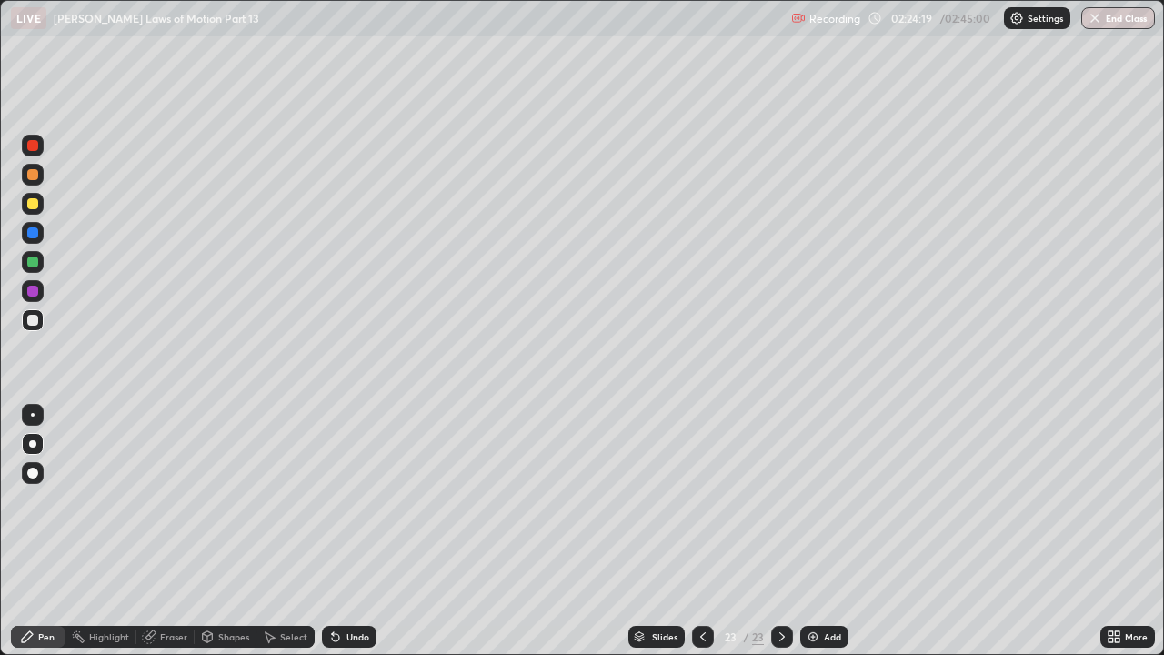
click at [352, 500] on div "Undo" at bounding box center [357, 636] width 23 height 9
click at [345, 500] on div "Undo" at bounding box center [349, 636] width 55 height 22
click at [348, 500] on div "Undo" at bounding box center [349, 636] width 55 height 22
click at [831, 500] on div "Add" at bounding box center [832, 636] width 17 height 9
click at [347, 500] on div "Undo" at bounding box center [357, 636] width 23 height 9
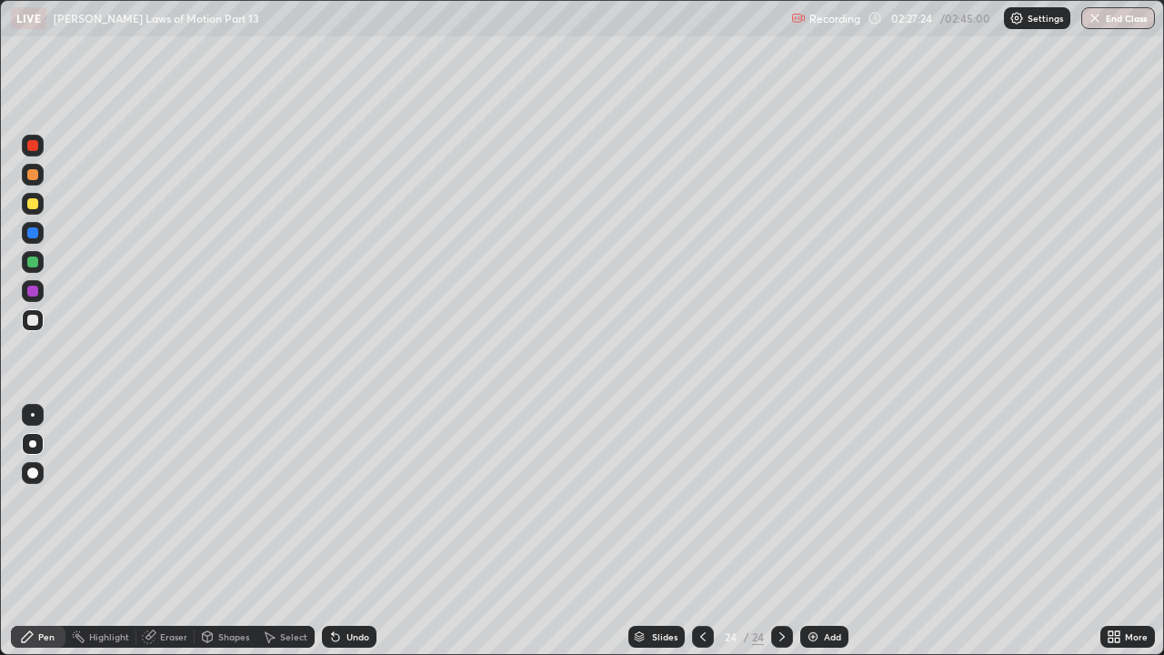
click at [348, 500] on div "Undo" at bounding box center [349, 636] width 55 height 22
click at [701, 500] on icon at bounding box center [702, 636] width 15 height 15
click at [700, 500] on icon at bounding box center [702, 636] width 15 height 15
click at [780, 500] on icon at bounding box center [782, 636] width 15 height 15
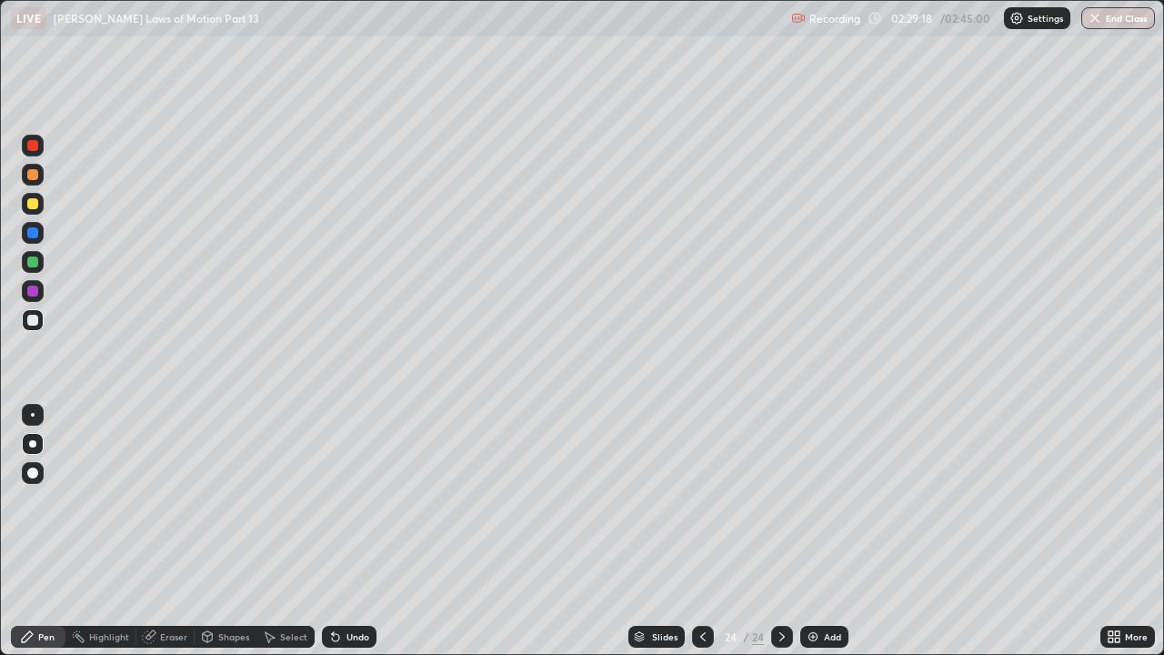
click at [701, 500] on icon at bounding box center [702, 636] width 15 height 15
click at [700, 500] on icon at bounding box center [702, 636] width 15 height 15
click at [704, 500] on icon at bounding box center [702, 636] width 15 height 15
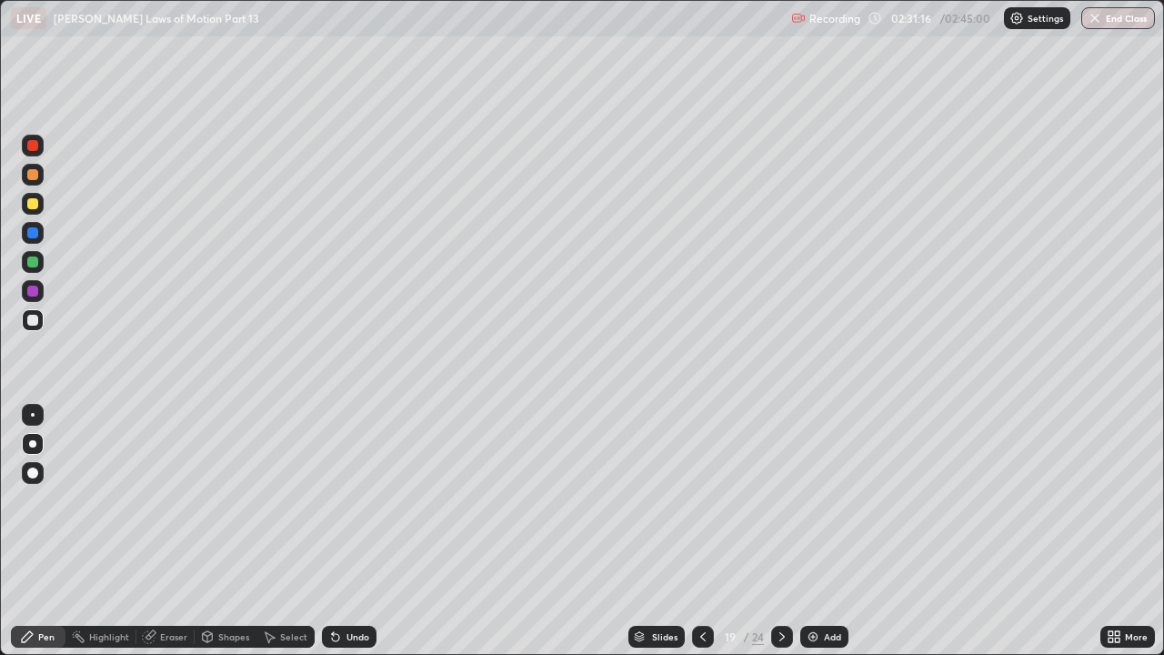
click at [780, 500] on icon at bounding box center [782, 636] width 15 height 15
click at [783, 500] on icon at bounding box center [782, 636] width 15 height 15
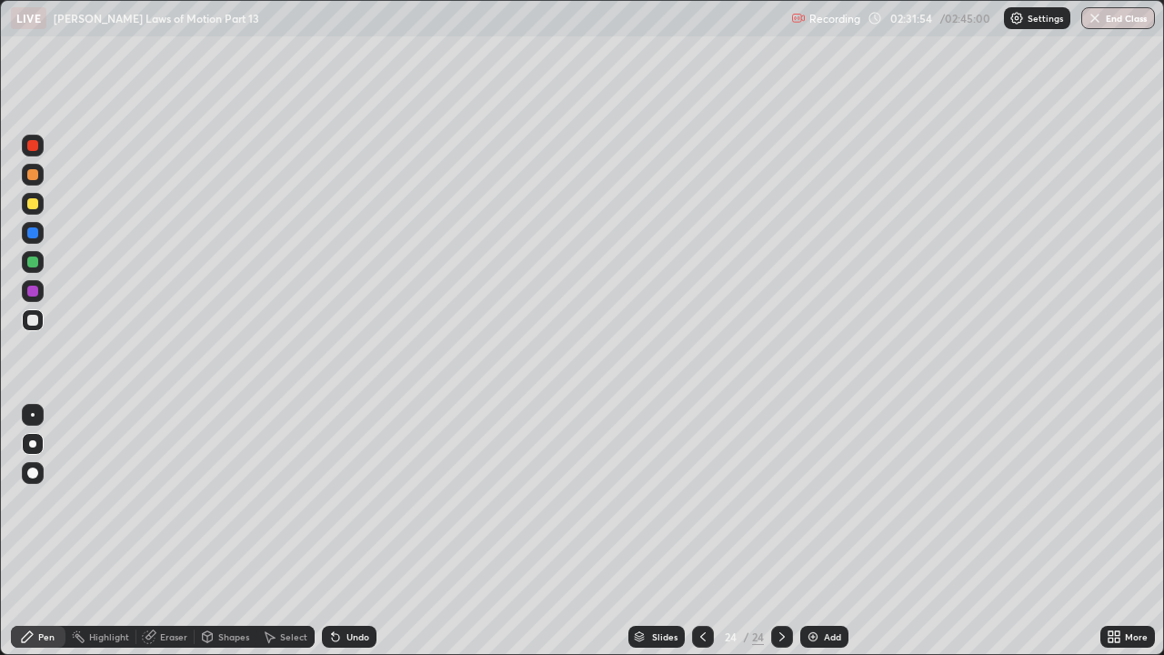
click at [825, 500] on div "Add" at bounding box center [832, 636] width 17 height 9
click at [35, 206] on div at bounding box center [32, 203] width 11 height 11
click at [31, 326] on div at bounding box center [33, 320] width 22 height 22
click at [35, 200] on div at bounding box center [32, 203] width 11 height 11
click at [352, 500] on div "Undo" at bounding box center [357, 636] width 23 height 9
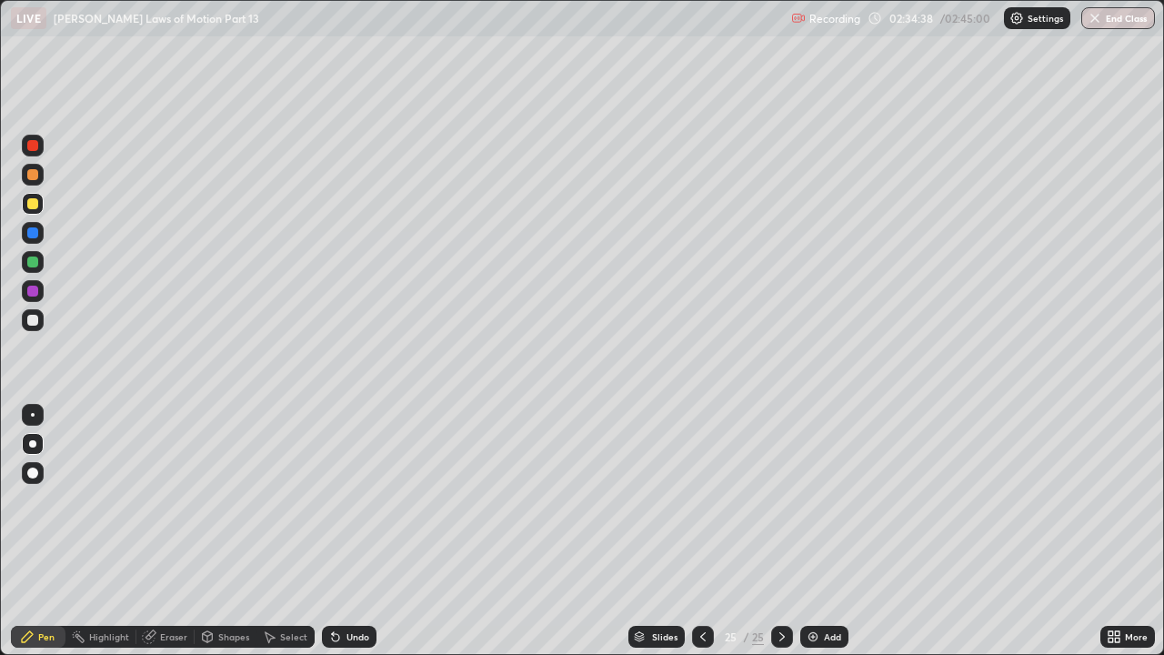
click at [352, 500] on div "Undo" at bounding box center [357, 636] width 23 height 9
click at [341, 500] on div "Undo" at bounding box center [349, 636] width 55 height 22
click at [346, 500] on div "Undo" at bounding box center [357, 636] width 23 height 9
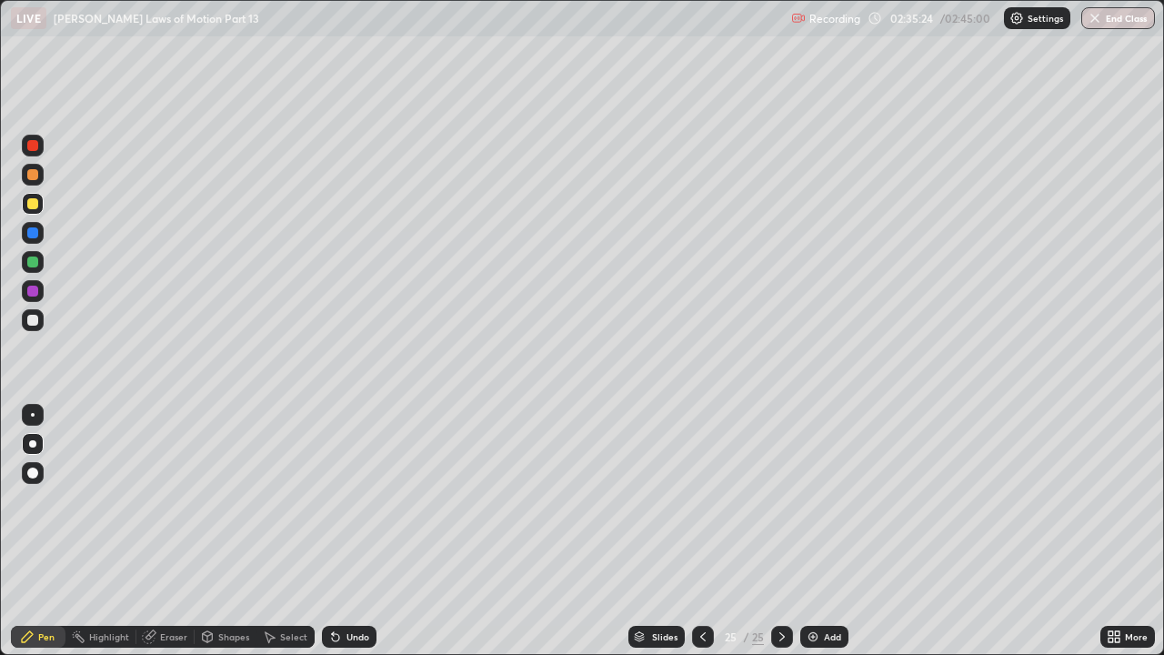
click at [353, 500] on div "Undo" at bounding box center [357, 636] width 23 height 9
click at [346, 500] on div "Undo" at bounding box center [357, 636] width 23 height 9
click at [835, 500] on div "Add" at bounding box center [832, 636] width 17 height 9
click at [343, 500] on div "Undo" at bounding box center [349, 636] width 55 height 22
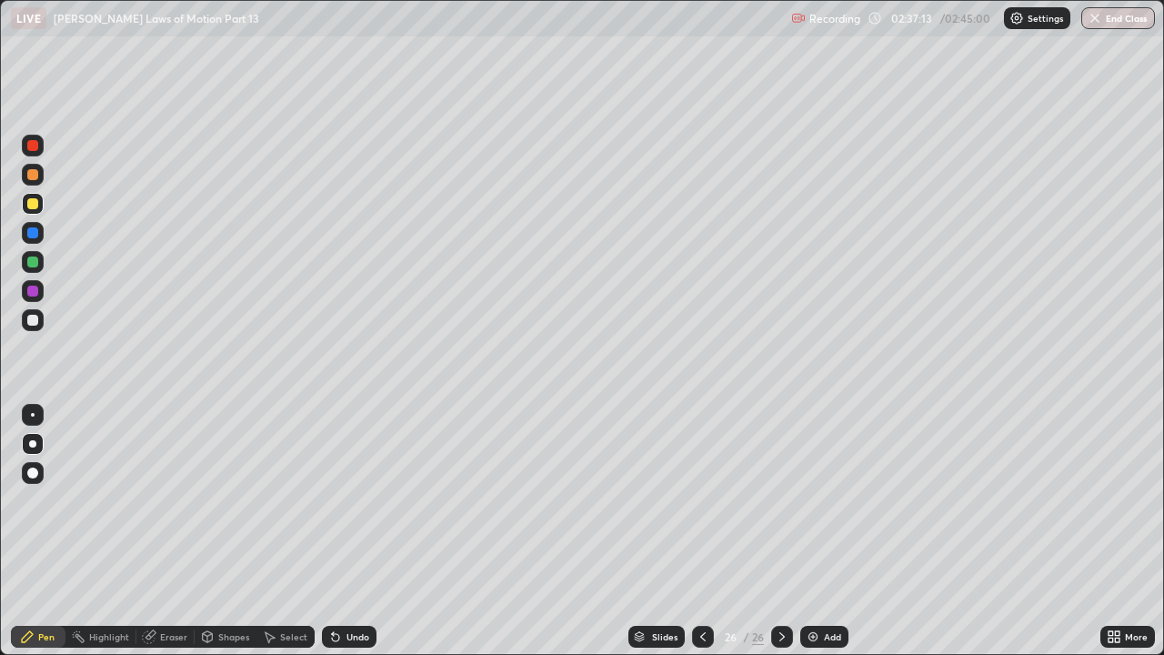
click at [162, 500] on div "Eraser" at bounding box center [173, 636] width 27 height 9
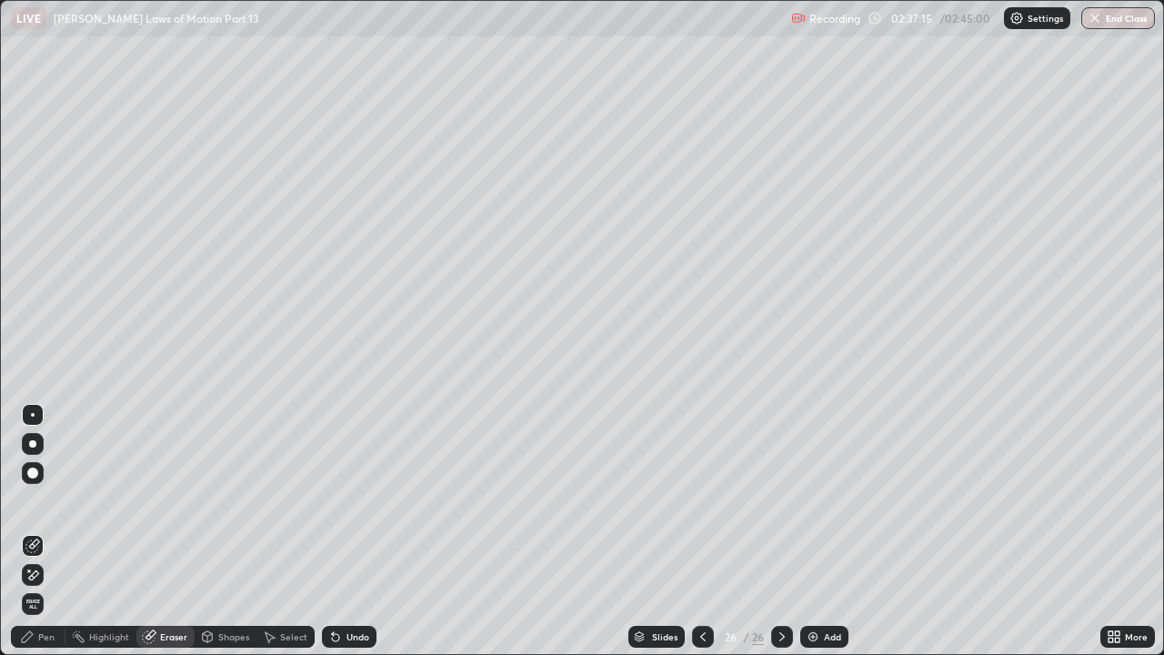
click at [36, 500] on div "Pen" at bounding box center [38, 636] width 55 height 22
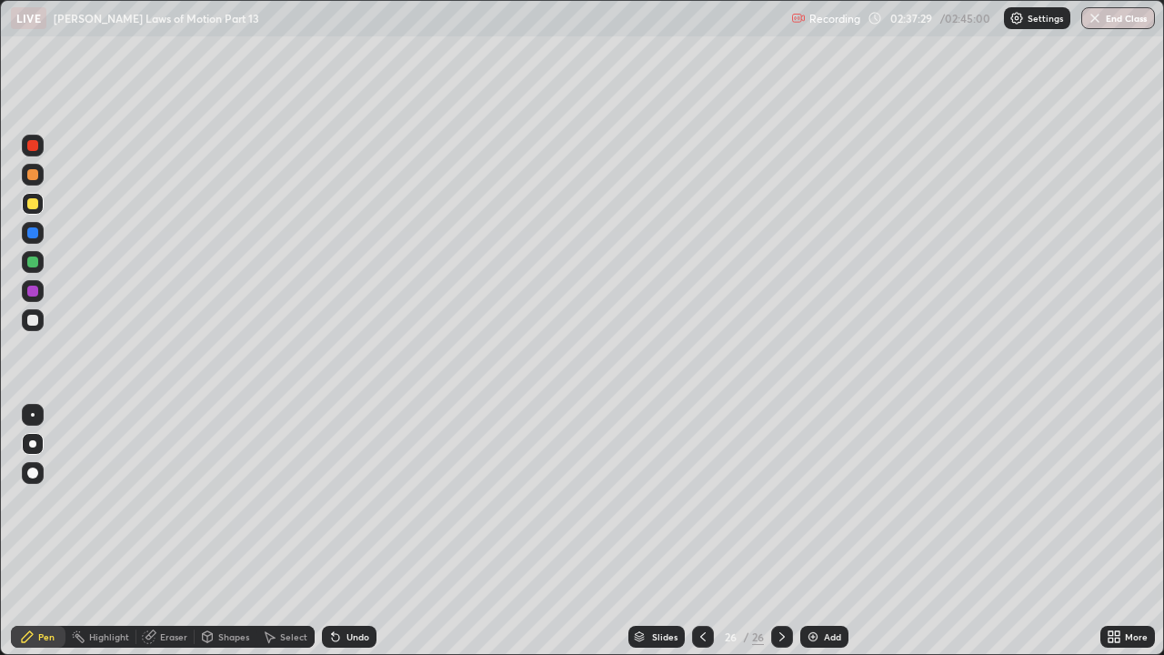
click at [827, 500] on div "Add" at bounding box center [832, 636] width 17 height 9
click at [34, 175] on div at bounding box center [32, 174] width 11 height 11
click at [42, 205] on div at bounding box center [33, 204] width 22 height 22
click at [34, 319] on div at bounding box center [32, 320] width 11 height 11
click at [355, 500] on div "Undo" at bounding box center [357, 636] width 23 height 9
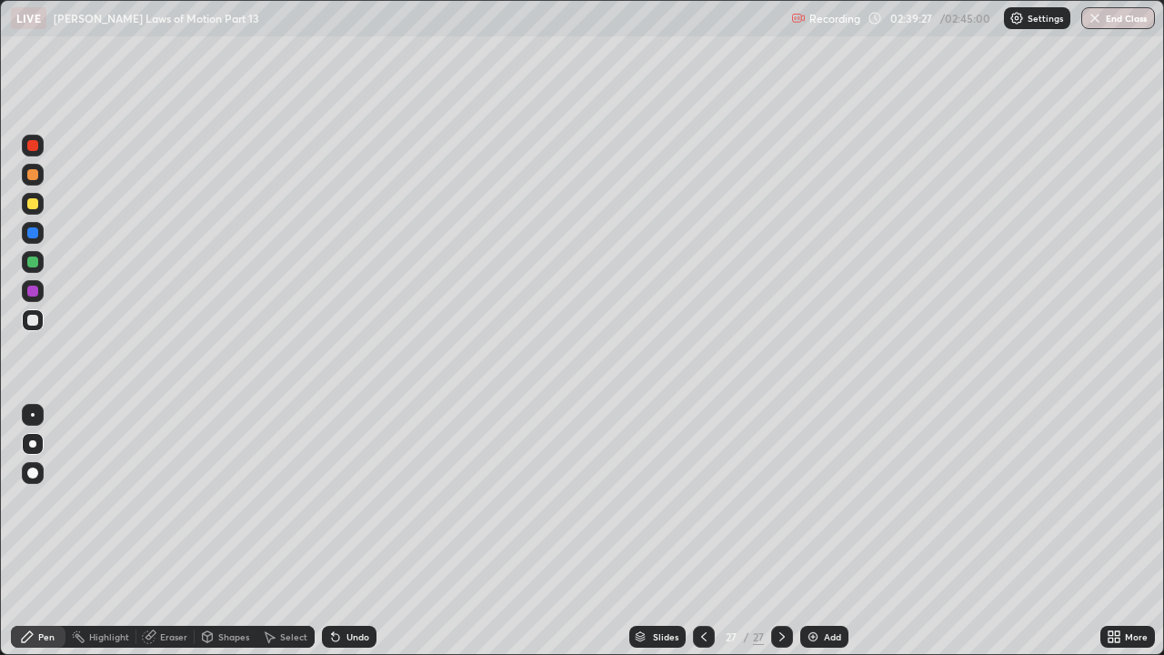
click at [355, 500] on div "Undo" at bounding box center [357, 636] width 23 height 9
click at [354, 500] on div "Undo" at bounding box center [357, 636] width 23 height 9
click at [346, 500] on div "Undo" at bounding box center [357, 636] width 23 height 9
click at [347, 500] on div "Undo" at bounding box center [357, 636] width 23 height 9
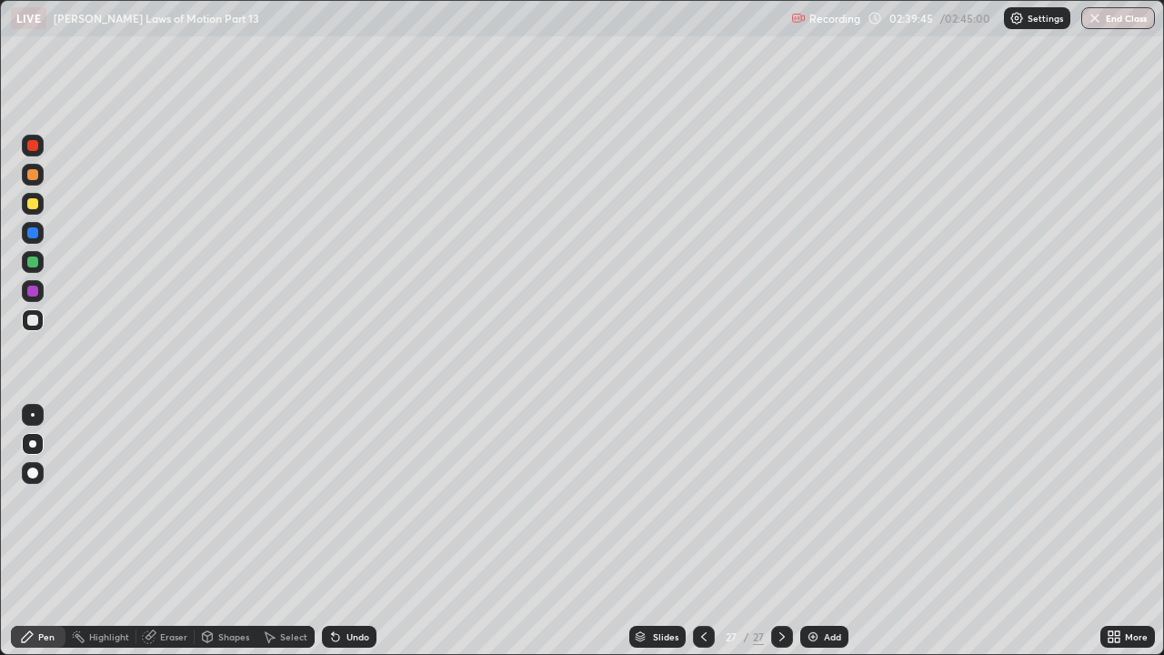
click at [27, 287] on div at bounding box center [32, 290] width 11 height 11
click at [39, 205] on div at bounding box center [33, 204] width 22 height 22
click at [353, 500] on div "Undo" at bounding box center [357, 636] width 23 height 9
click at [350, 500] on div "Undo" at bounding box center [357, 636] width 23 height 9
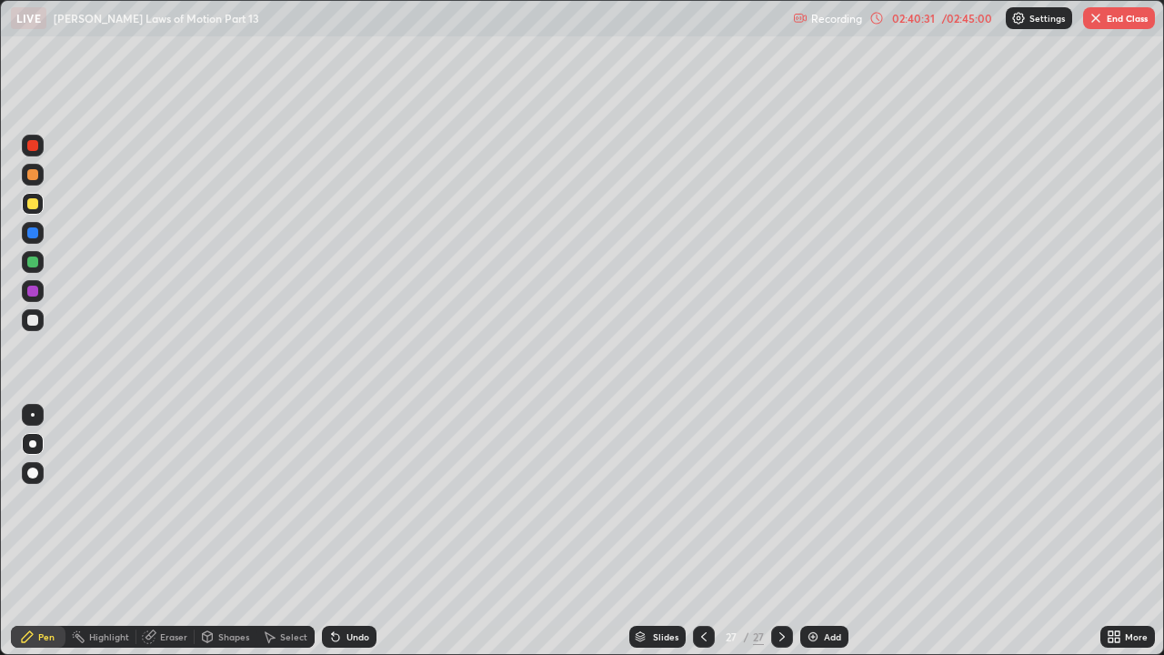
click at [350, 500] on div "Undo" at bounding box center [349, 636] width 55 height 22
click at [40, 319] on div at bounding box center [33, 320] width 22 height 22
click at [352, 500] on div "Undo" at bounding box center [357, 636] width 23 height 9
click at [347, 500] on div "Undo" at bounding box center [357, 636] width 23 height 9
click at [350, 500] on div "Undo" at bounding box center [349, 636] width 55 height 22
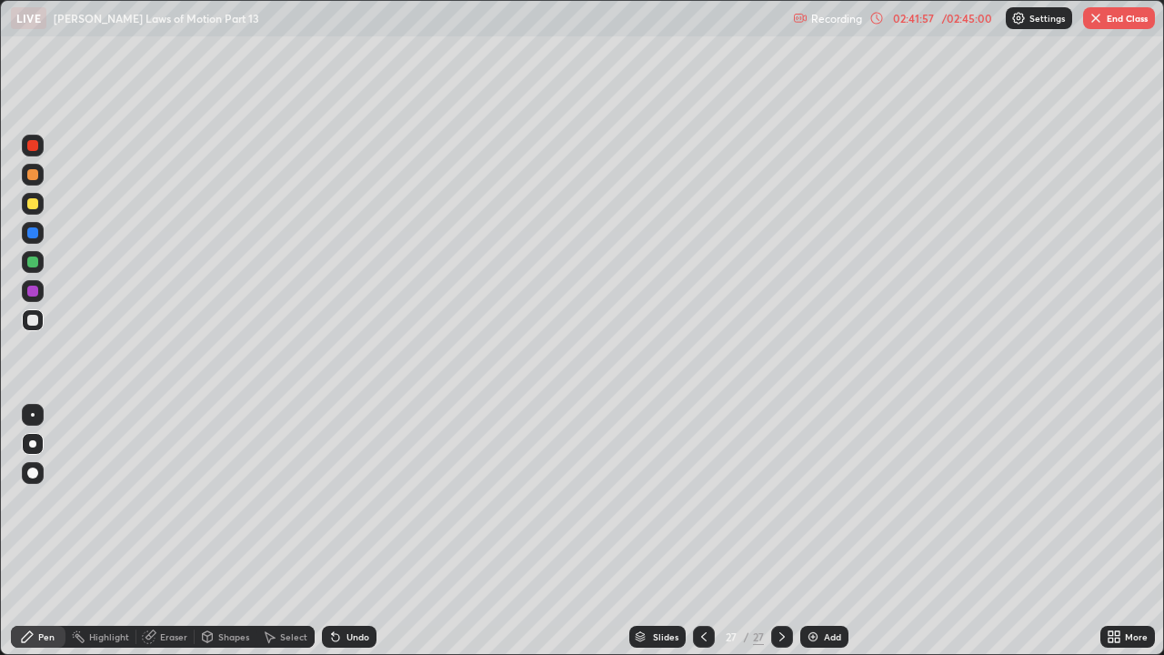
click at [353, 500] on div "Undo" at bounding box center [357, 636] width 23 height 9
click at [701, 500] on icon at bounding box center [703, 636] width 15 height 15
click at [699, 500] on icon at bounding box center [703, 636] width 15 height 15
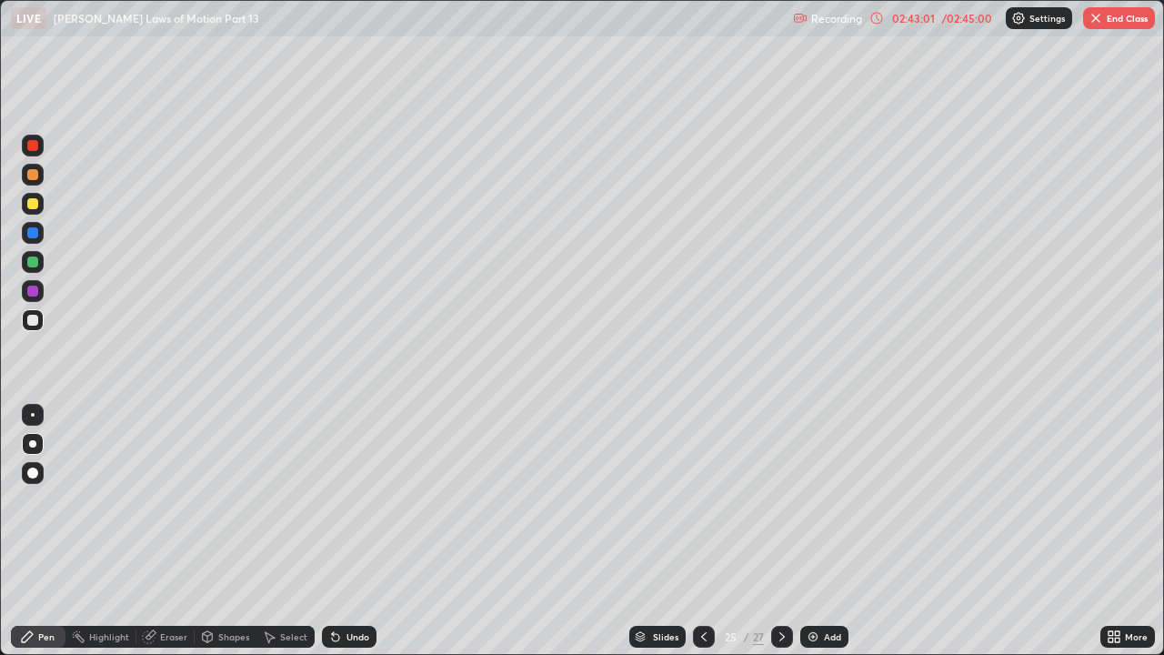
click at [744, 500] on div "/" at bounding box center [746, 636] width 5 height 11
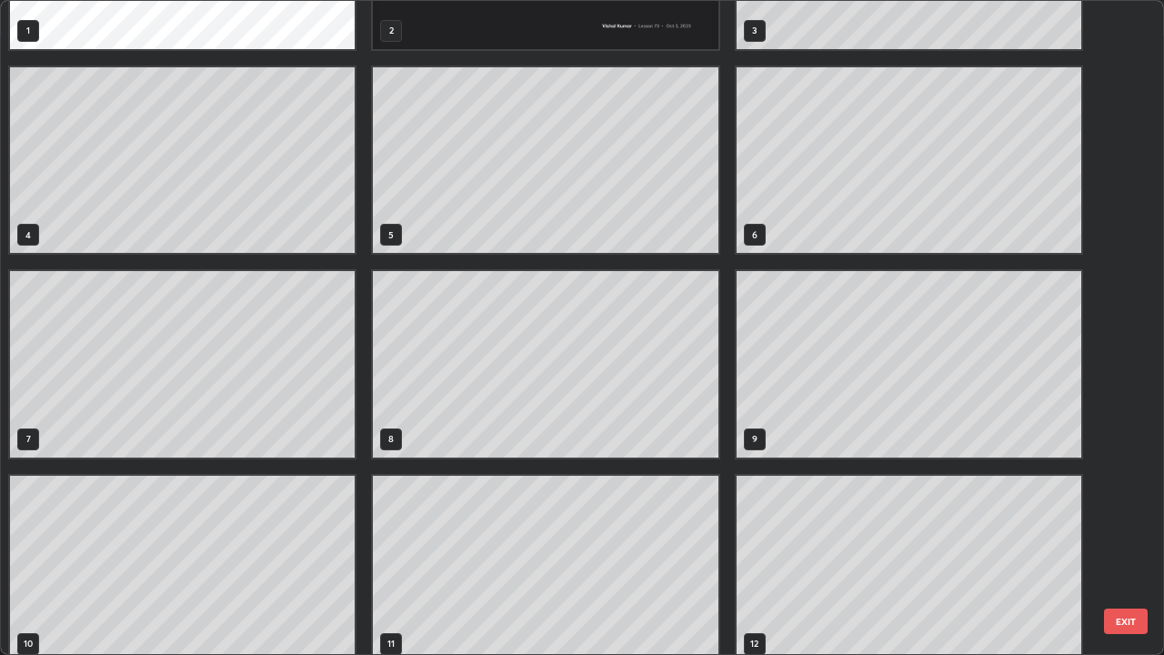
scroll to position [145, 0]
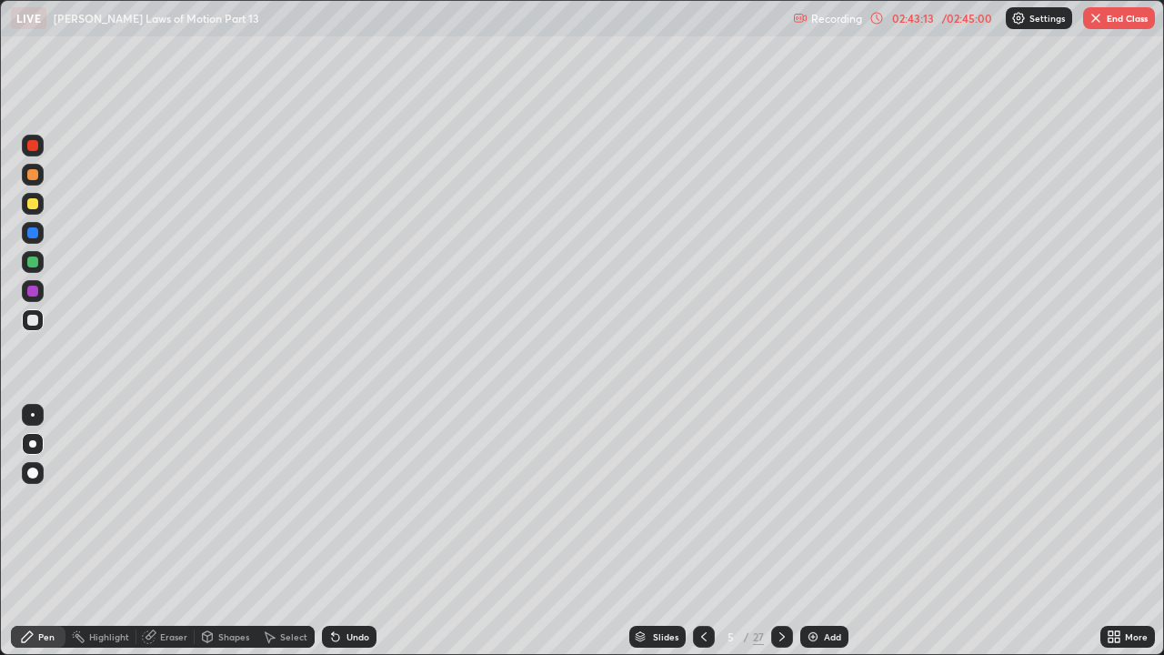
click at [753, 500] on div "27" at bounding box center [758, 636] width 11 height 16
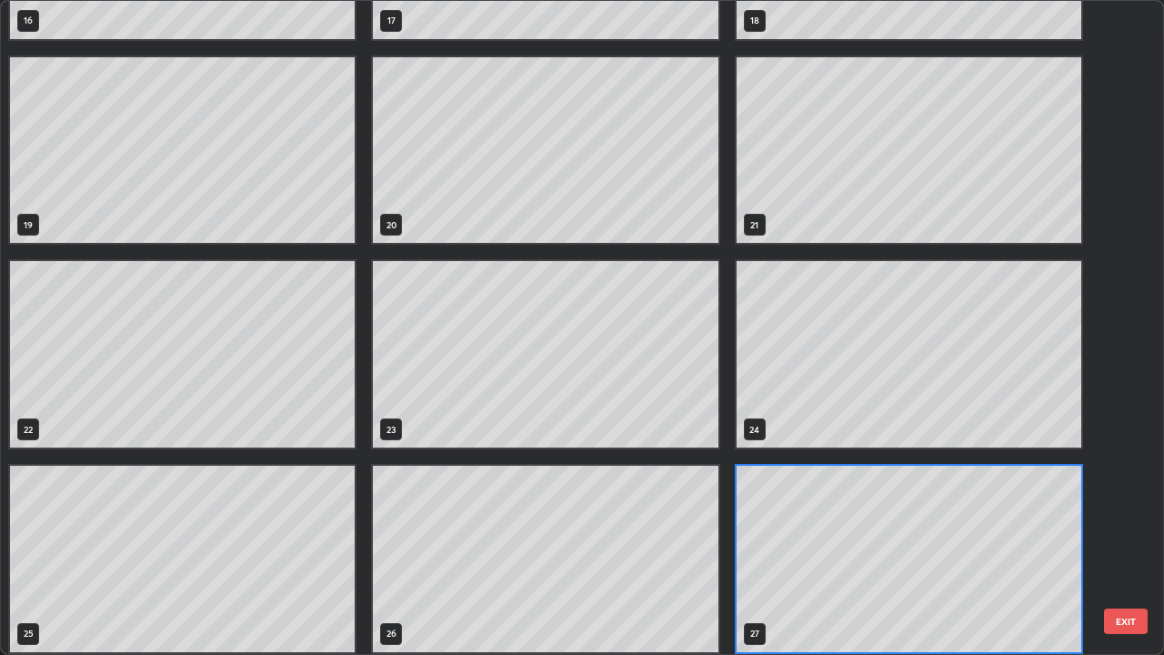
scroll to position [1185, 0]
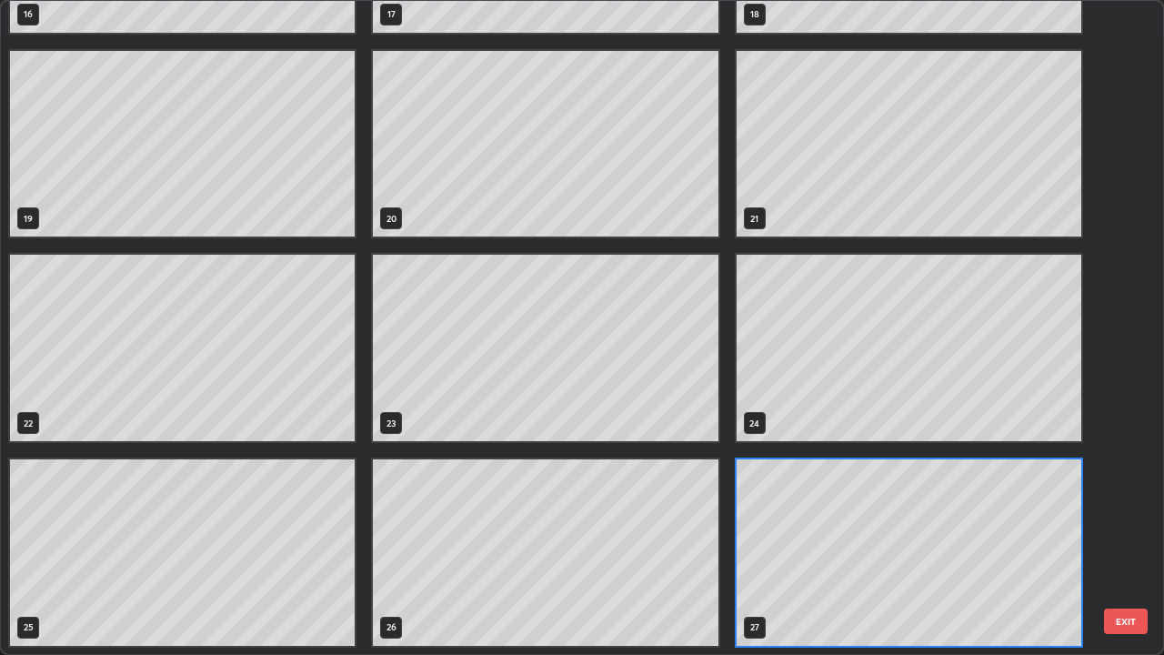
click at [1055, 500] on div "16 17 18 19 20 21 22 23 24 25 26 27" at bounding box center [566, 327] width 1130 height 653
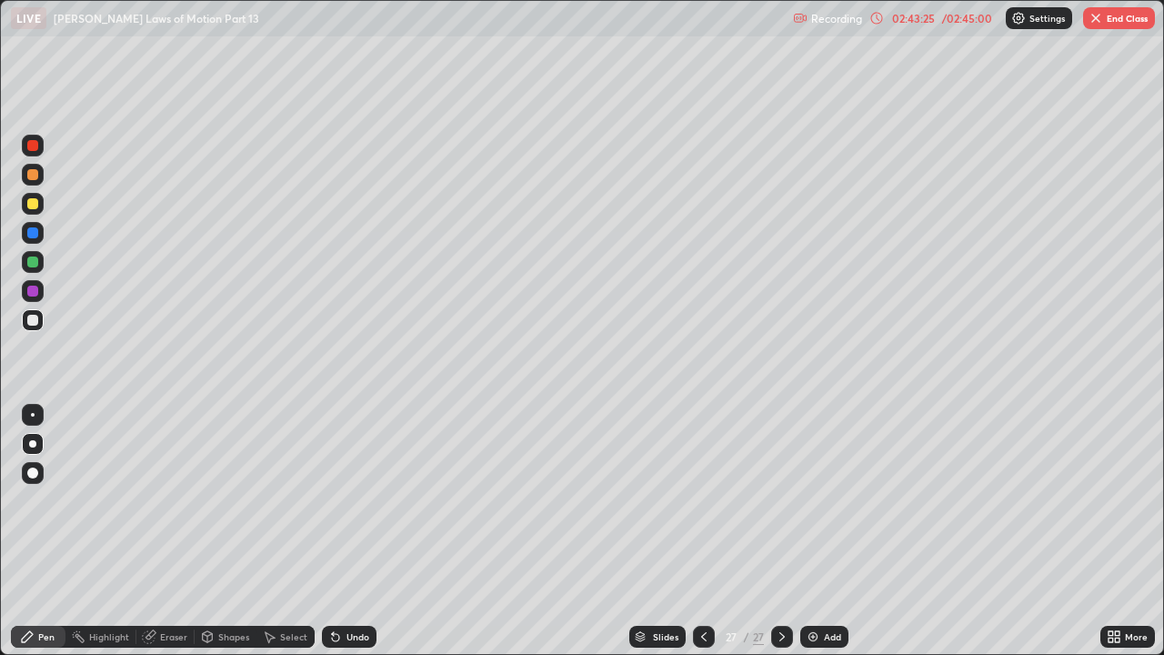
click at [1133, 16] on button "End Class" at bounding box center [1119, 18] width 72 height 22
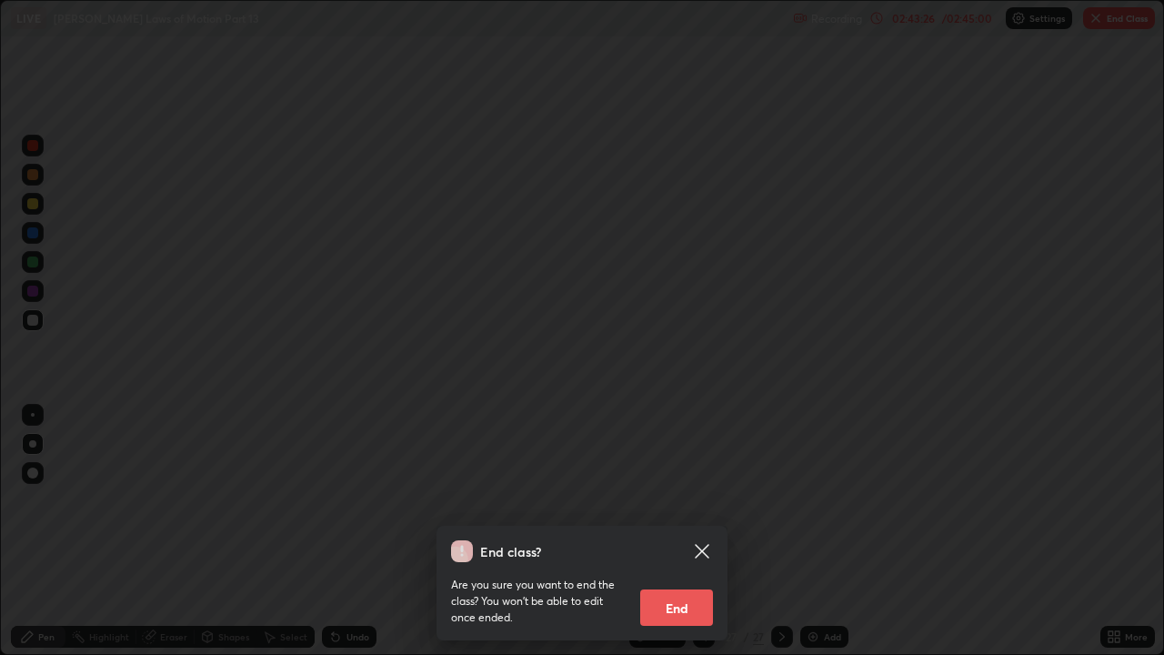
click at [691, 500] on button "End" at bounding box center [676, 607] width 73 height 36
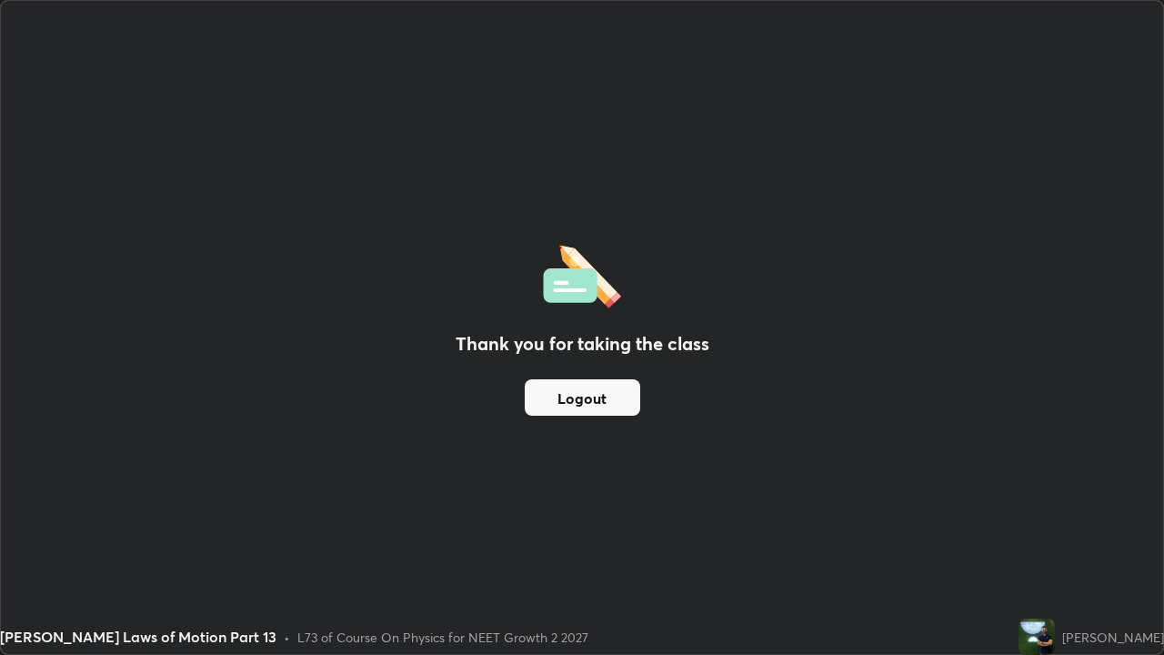
click at [582, 411] on button "Logout" at bounding box center [582, 397] width 115 height 36
